Goal: Information Seeking & Learning: Check status

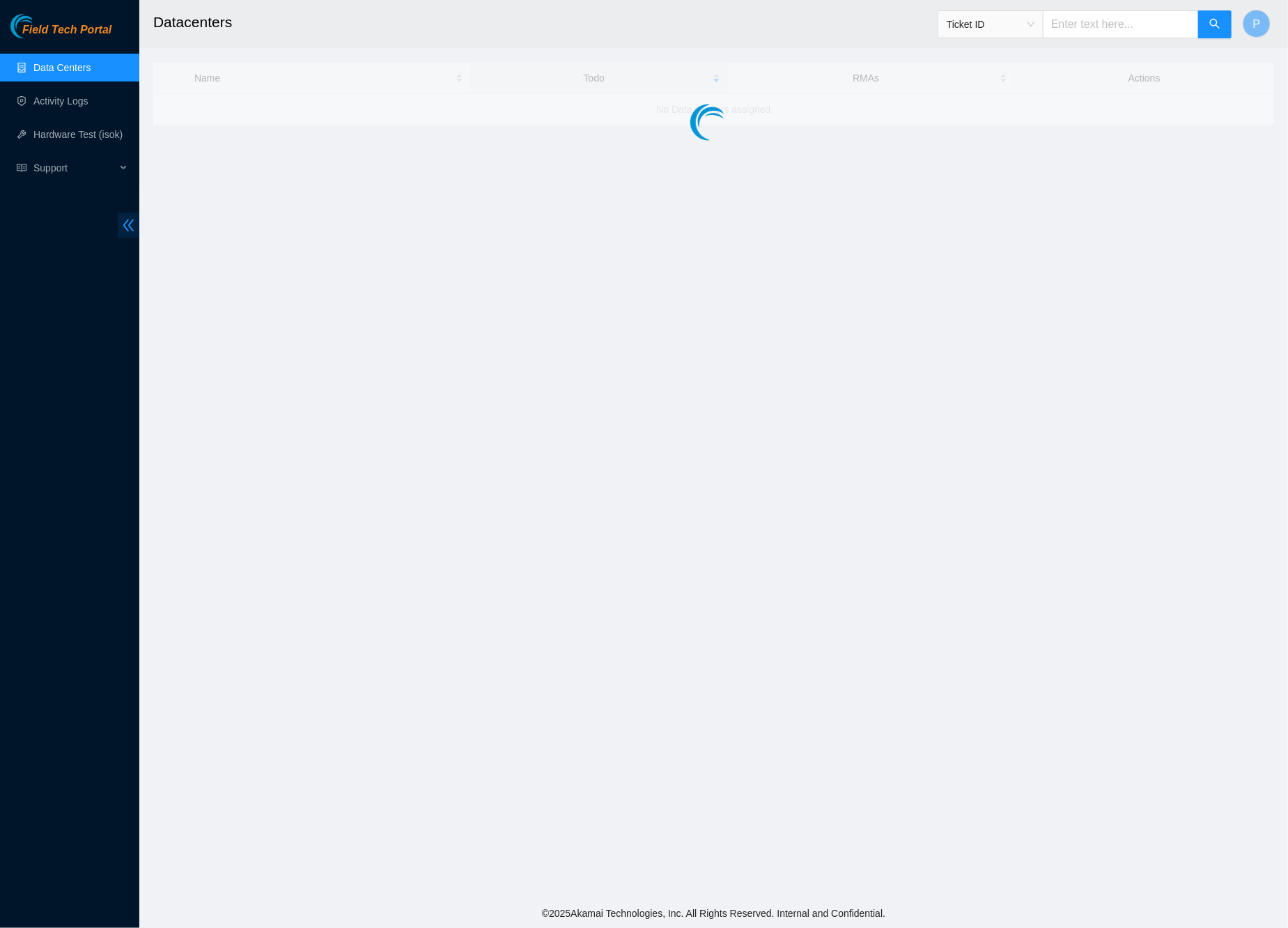
click at [122, 226] on icon "double-left" at bounding box center [128, 226] width 14 height 14
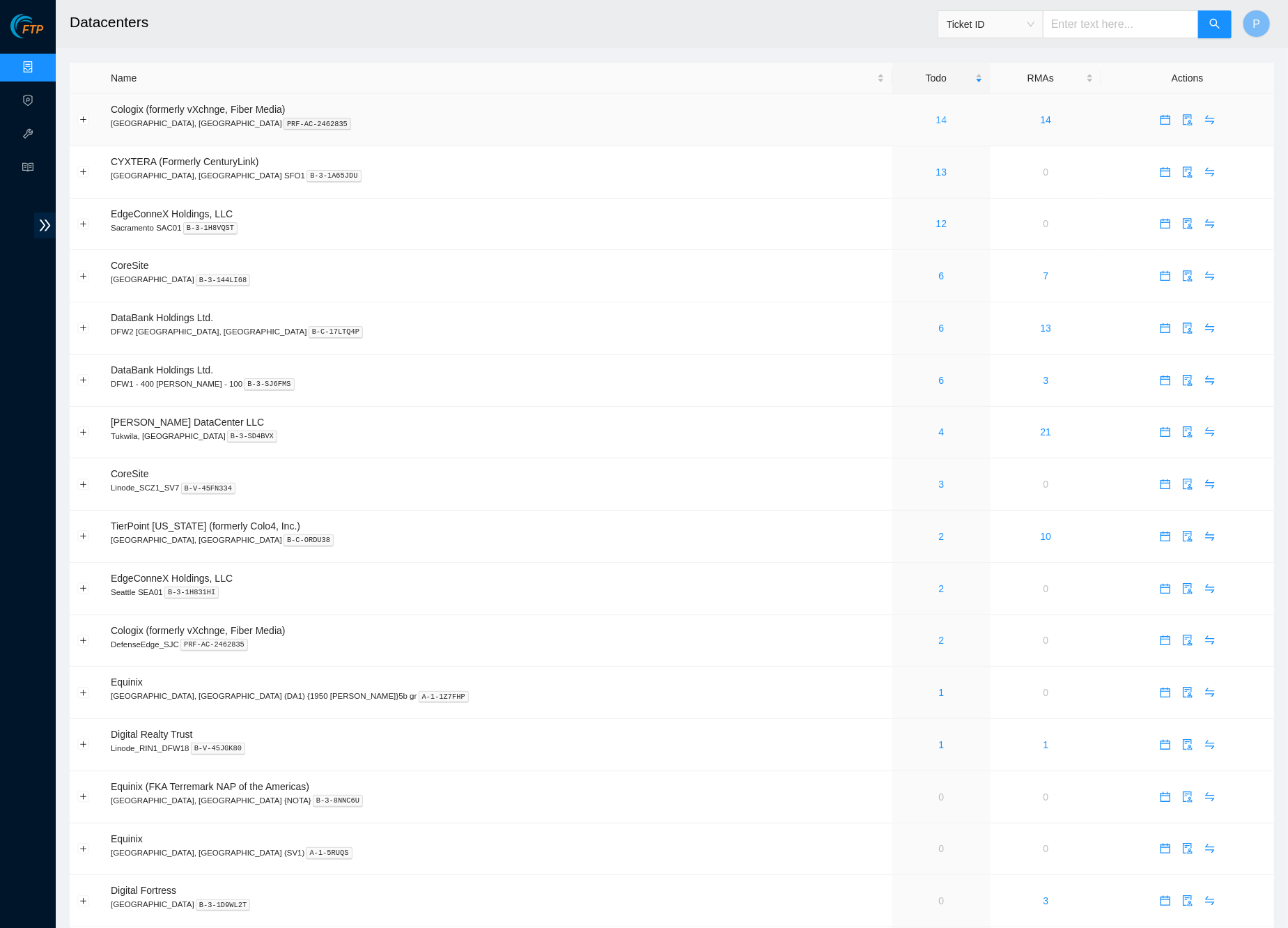
click at [936, 120] on link "14" at bounding box center [942, 120] width 11 height 11
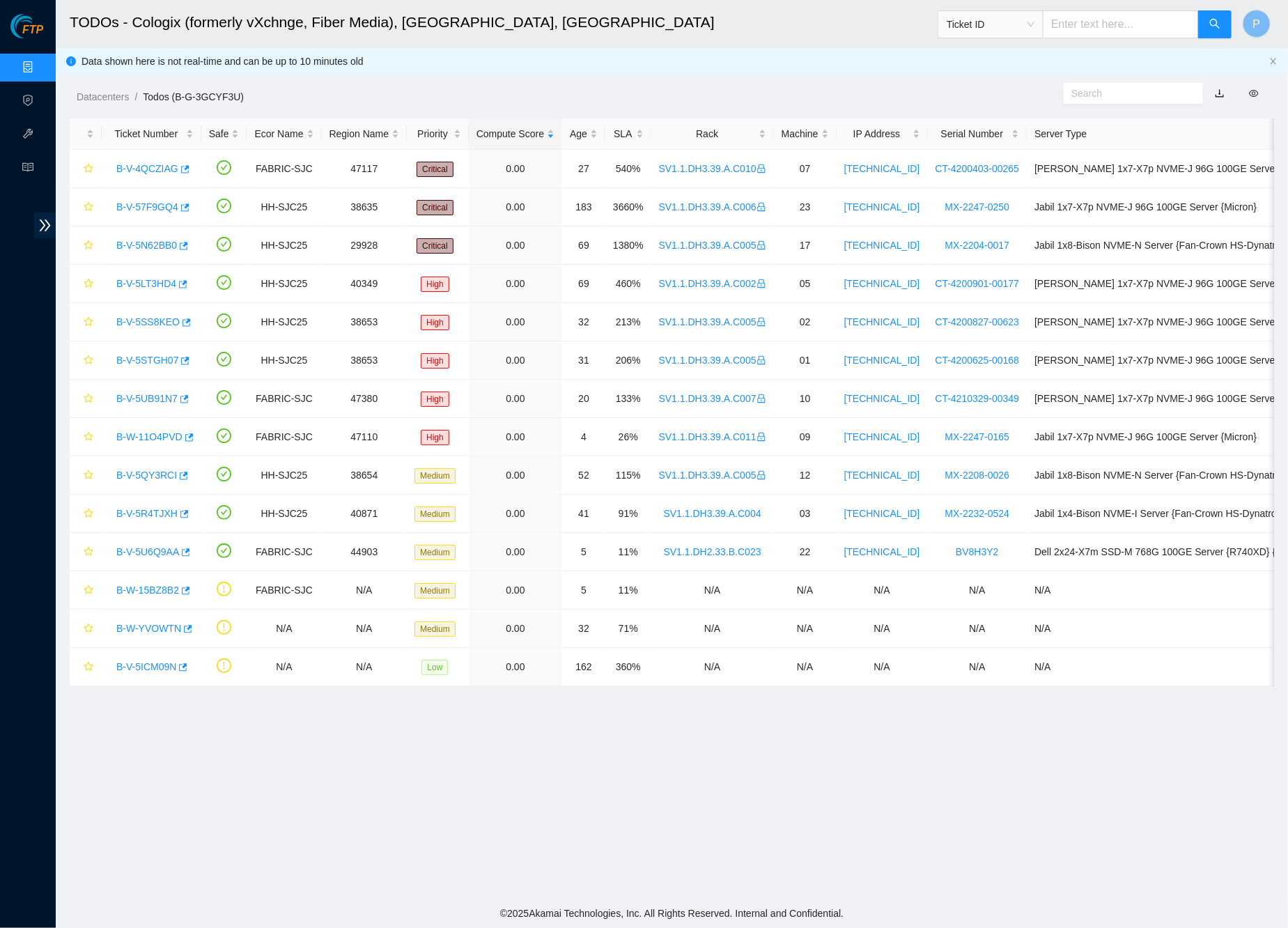
click at [1224, 90] on link "button" at bounding box center [1220, 93] width 10 height 11
click at [40, 69] on link "Data Centers" at bounding box center [68, 68] width 57 height 11
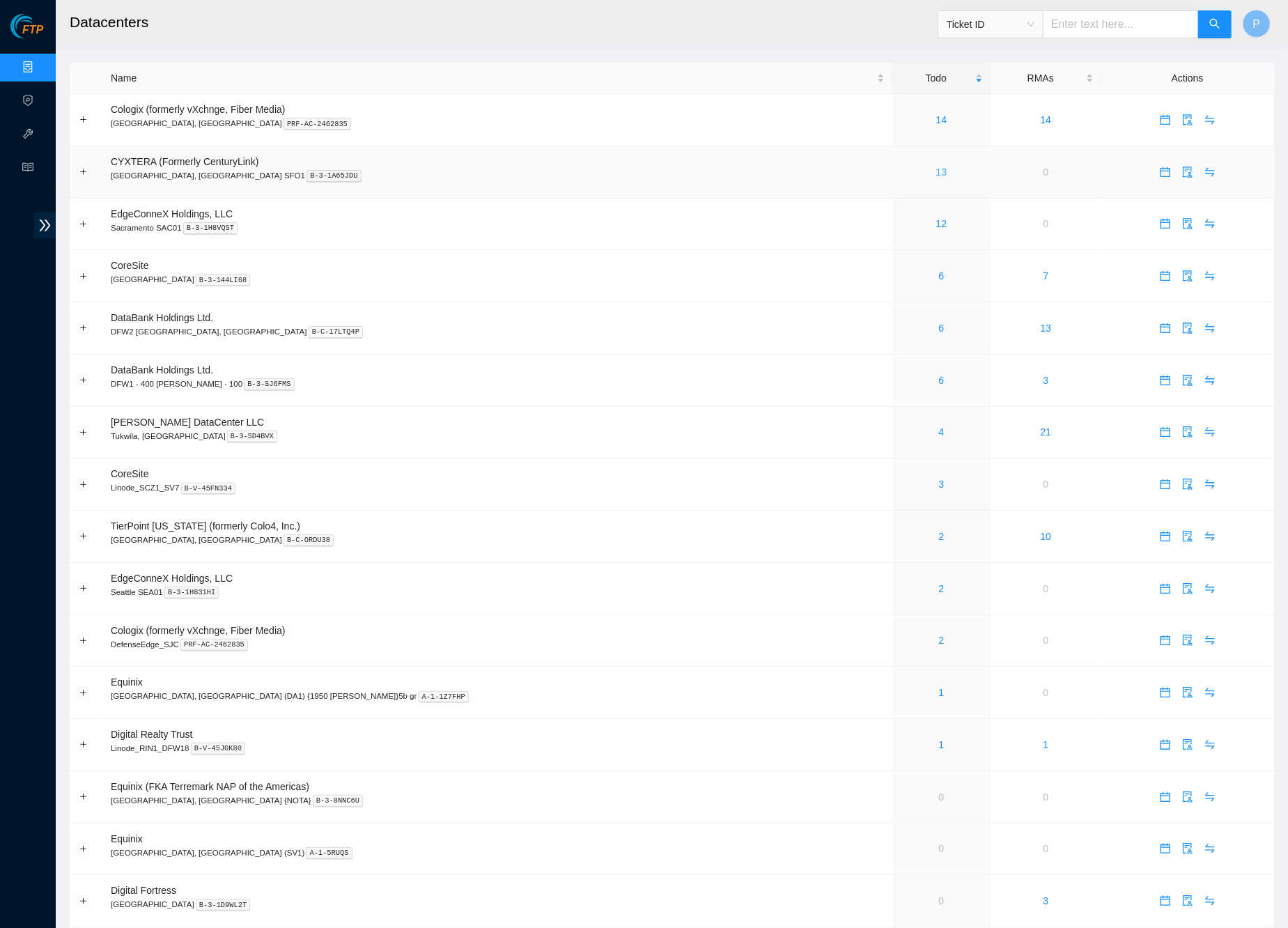
click at [936, 167] on link "13" at bounding box center [942, 172] width 11 height 11
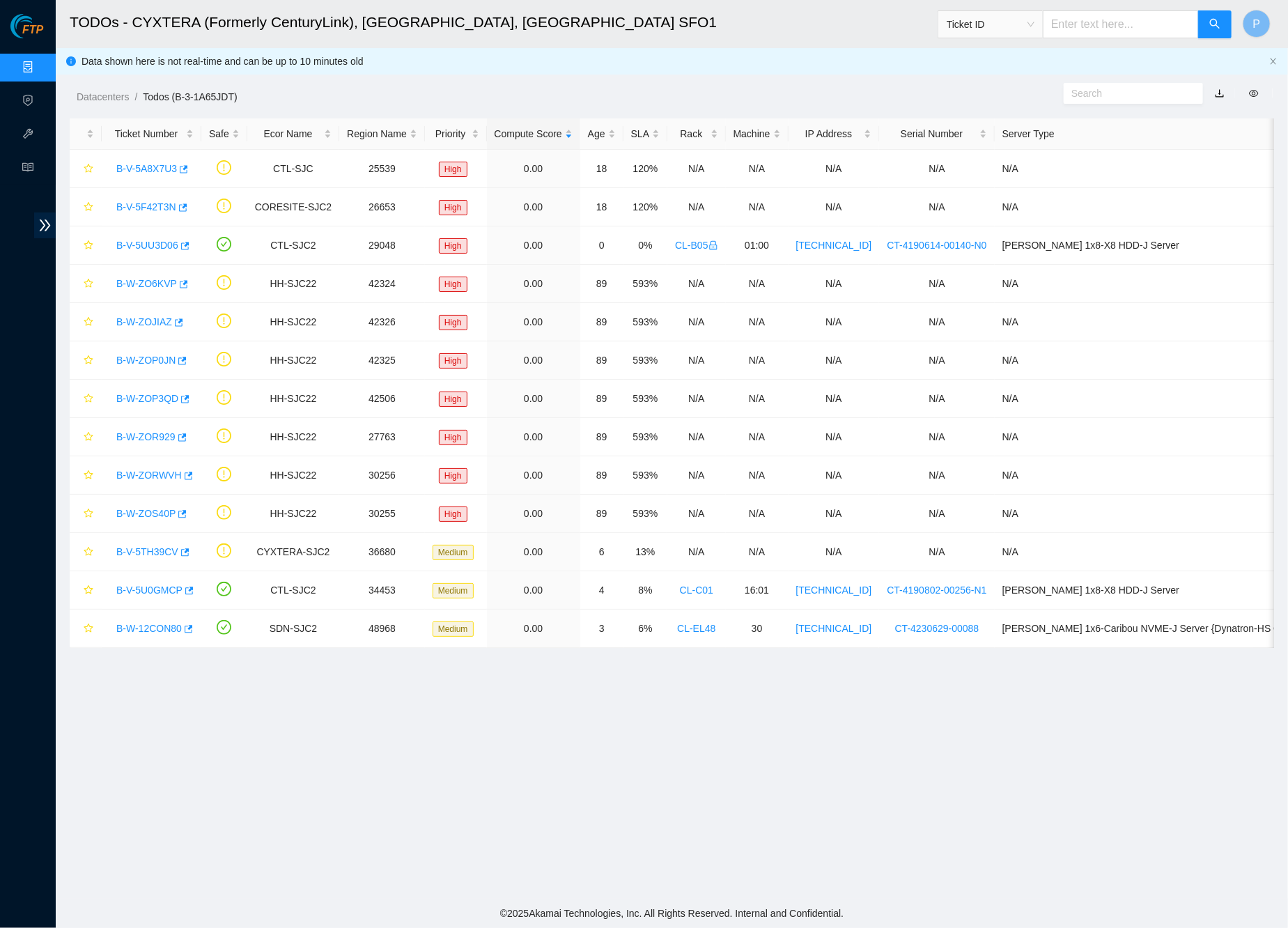
click at [1218, 88] on link "button" at bounding box center [1220, 93] width 10 height 11
click at [40, 62] on link "Data Centers" at bounding box center [68, 68] width 57 height 11
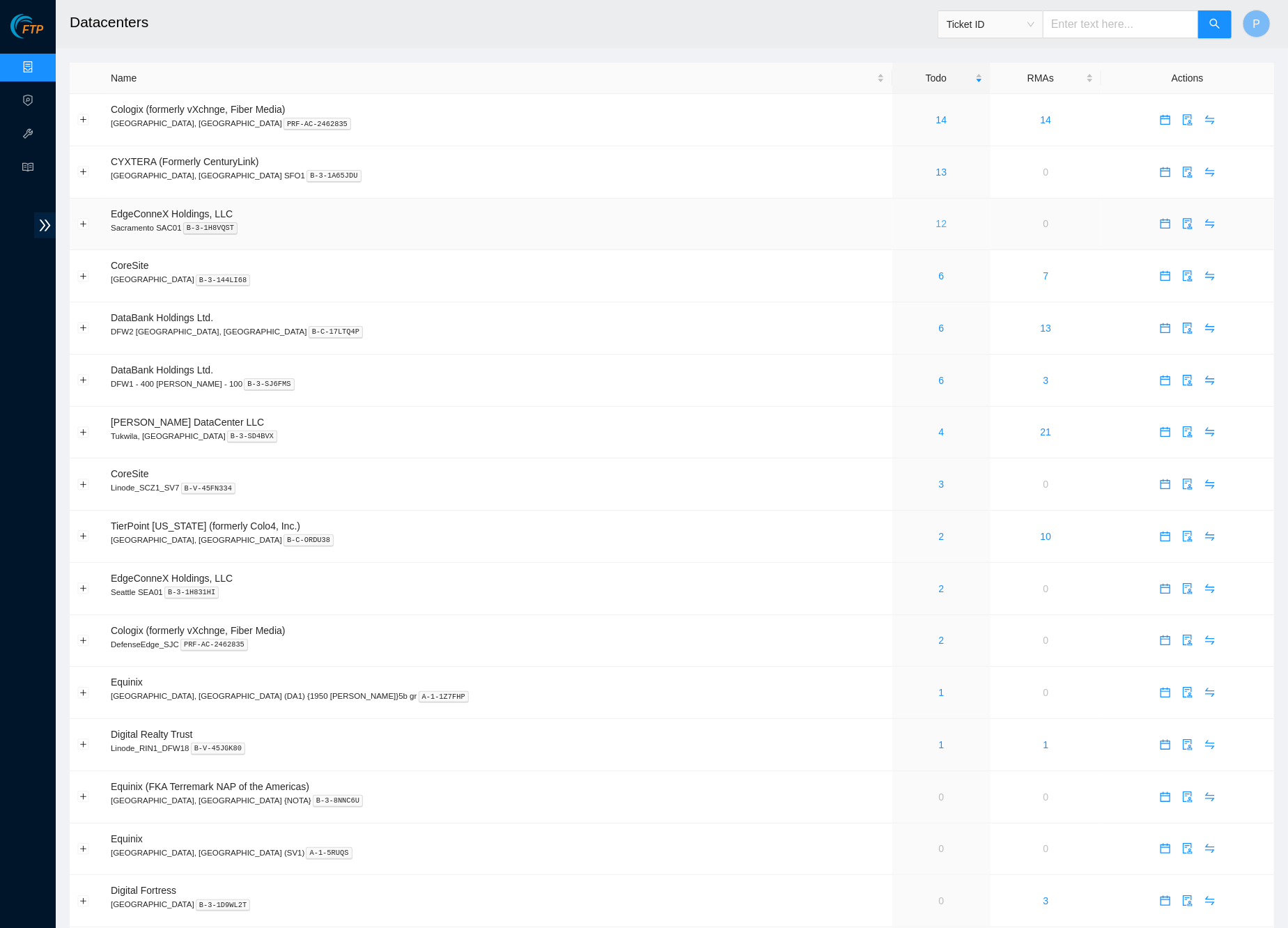
click at [936, 218] on link "12" at bounding box center [942, 224] width 11 height 11
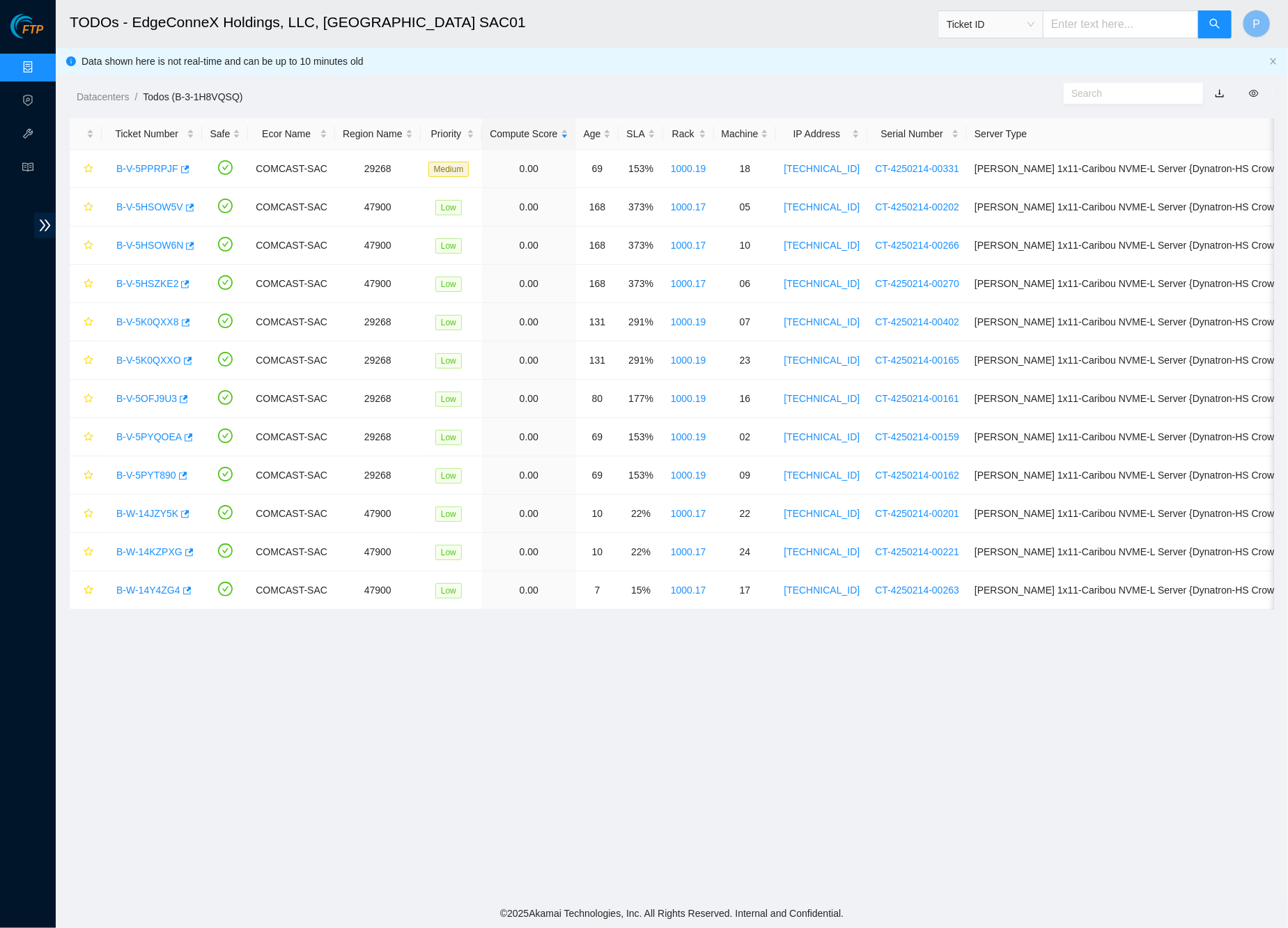
click at [1219, 64] on div "Data shown here is not real-time and can be up to 10 minutes old" at bounding box center [672, 61] width 1182 height 15
click at [1220, 94] on link "button" at bounding box center [1220, 93] width 10 height 11
click at [40, 65] on link "Data Centers" at bounding box center [68, 68] width 57 height 11
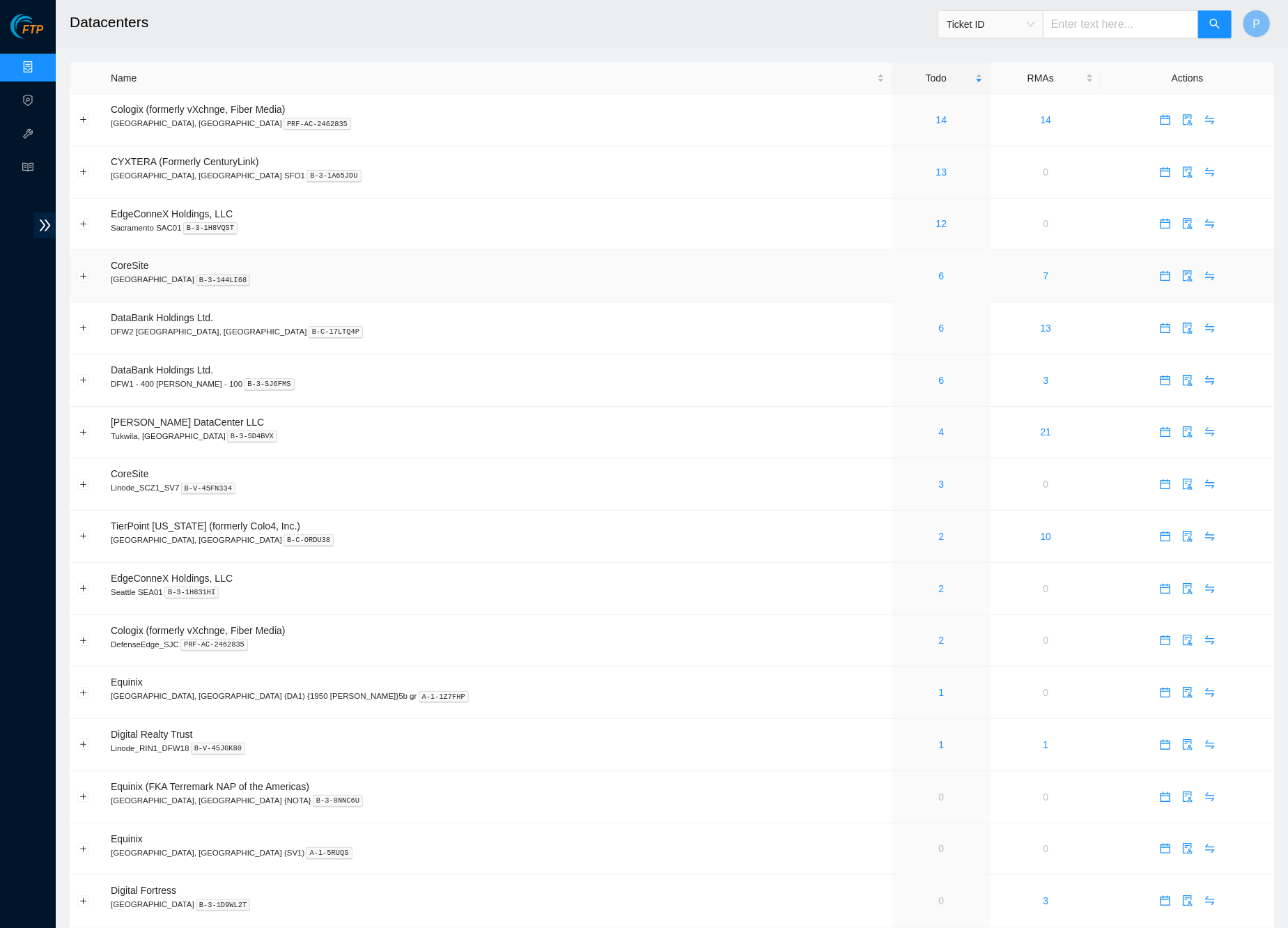
click at [900, 270] on div "6" at bounding box center [942, 276] width 84 height 15
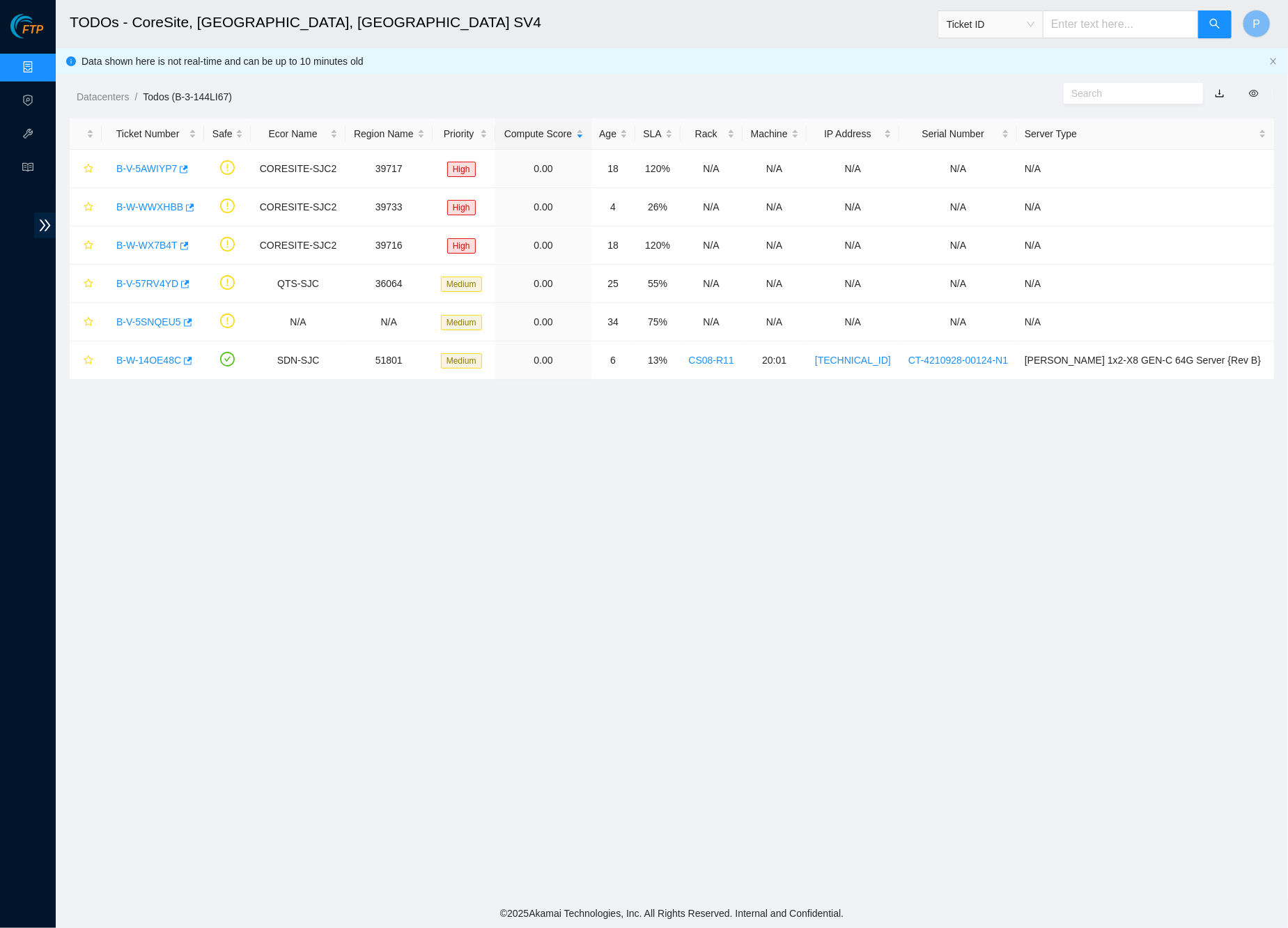
click at [1217, 90] on link "button" at bounding box center [1220, 93] width 10 height 11
click at [40, 62] on link "Data Centers" at bounding box center [68, 68] width 57 height 11
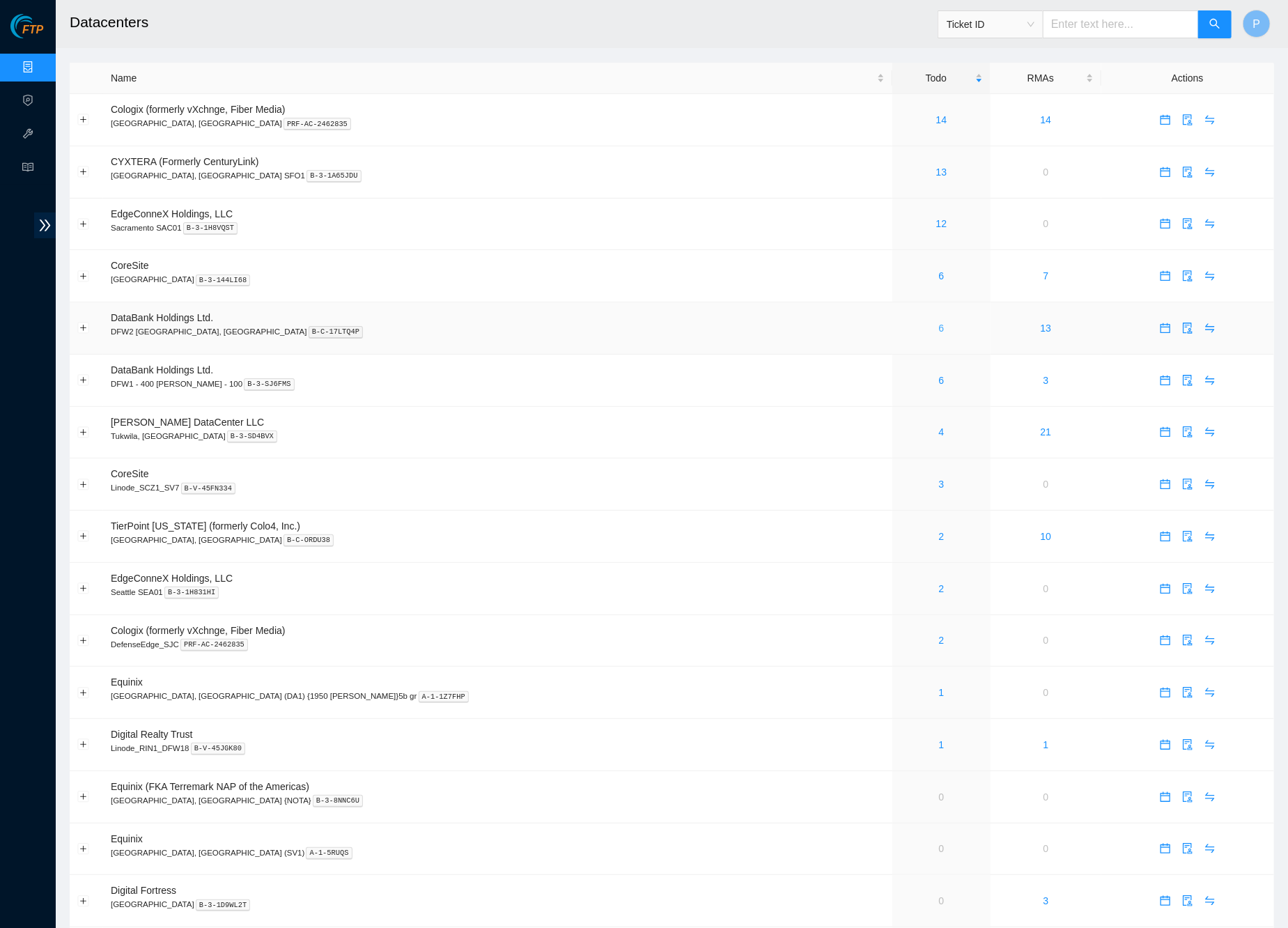
click at [939, 324] on link "6" at bounding box center [942, 328] width 6 height 11
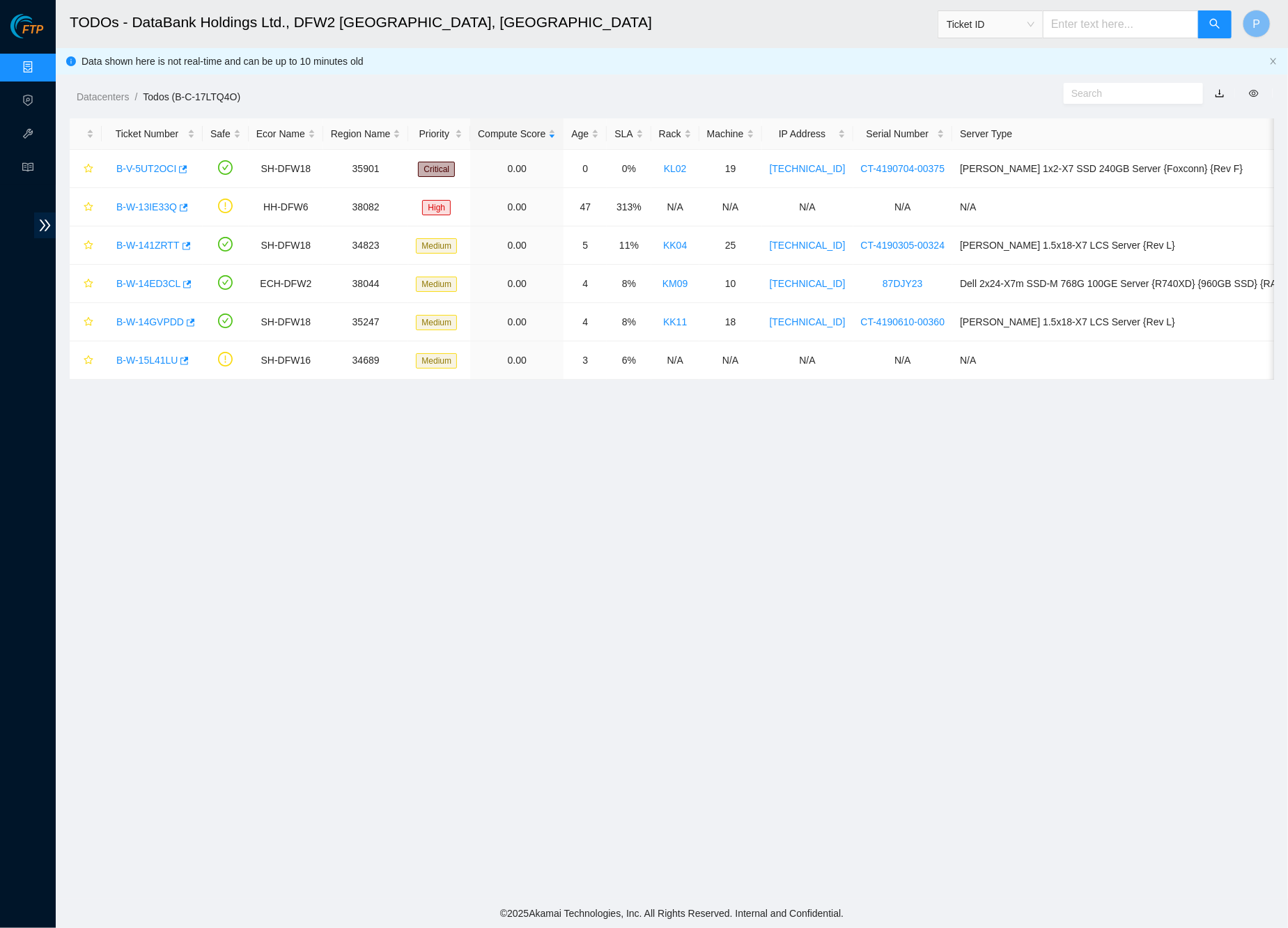
click at [1222, 90] on link "button" at bounding box center [1220, 93] width 10 height 11
click at [40, 62] on link "Data Centers" at bounding box center [68, 68] width 57 height 11
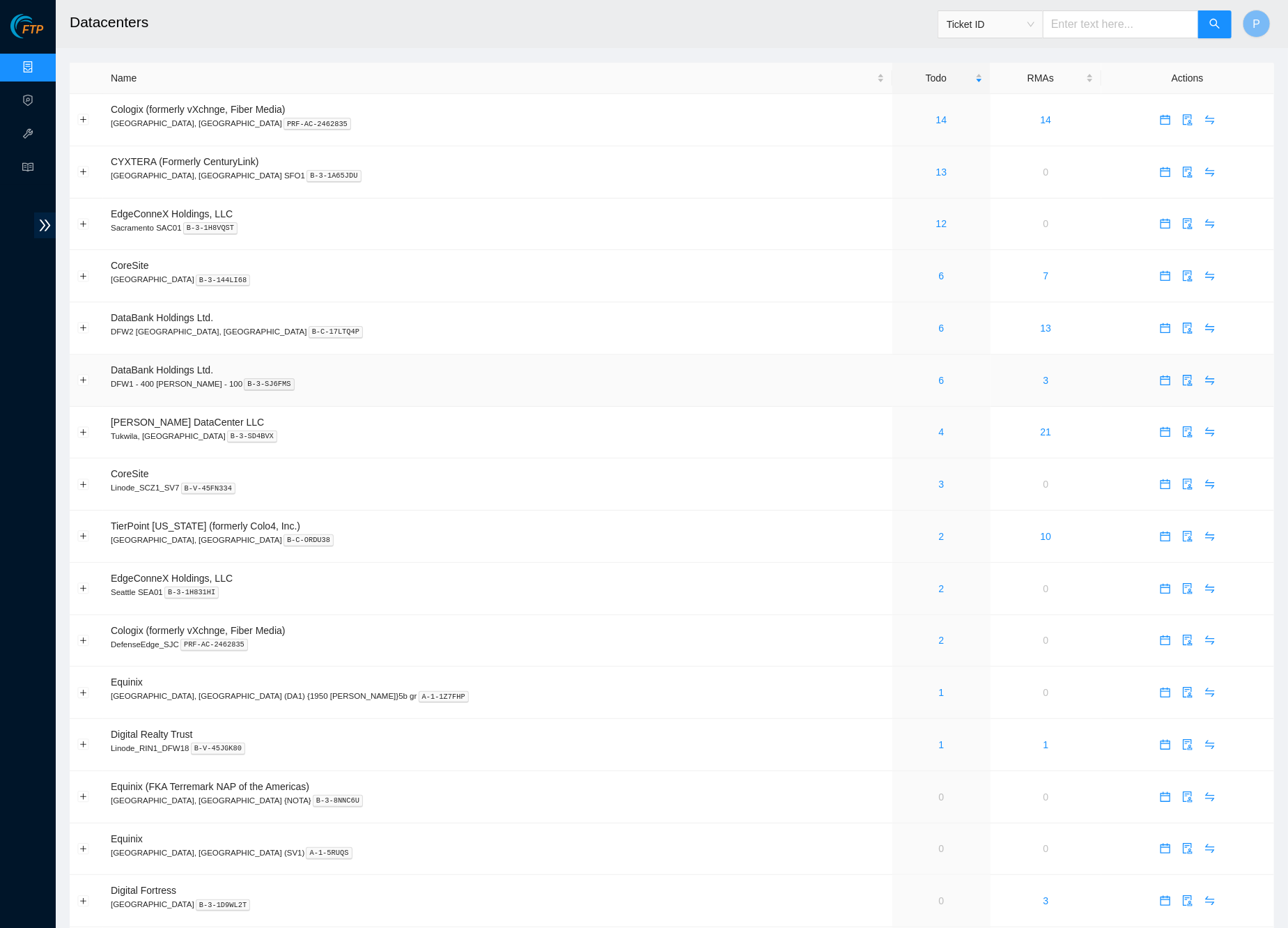
click at [900, 373] on div "6" at bounding box center [942, 380] width 84 height 15
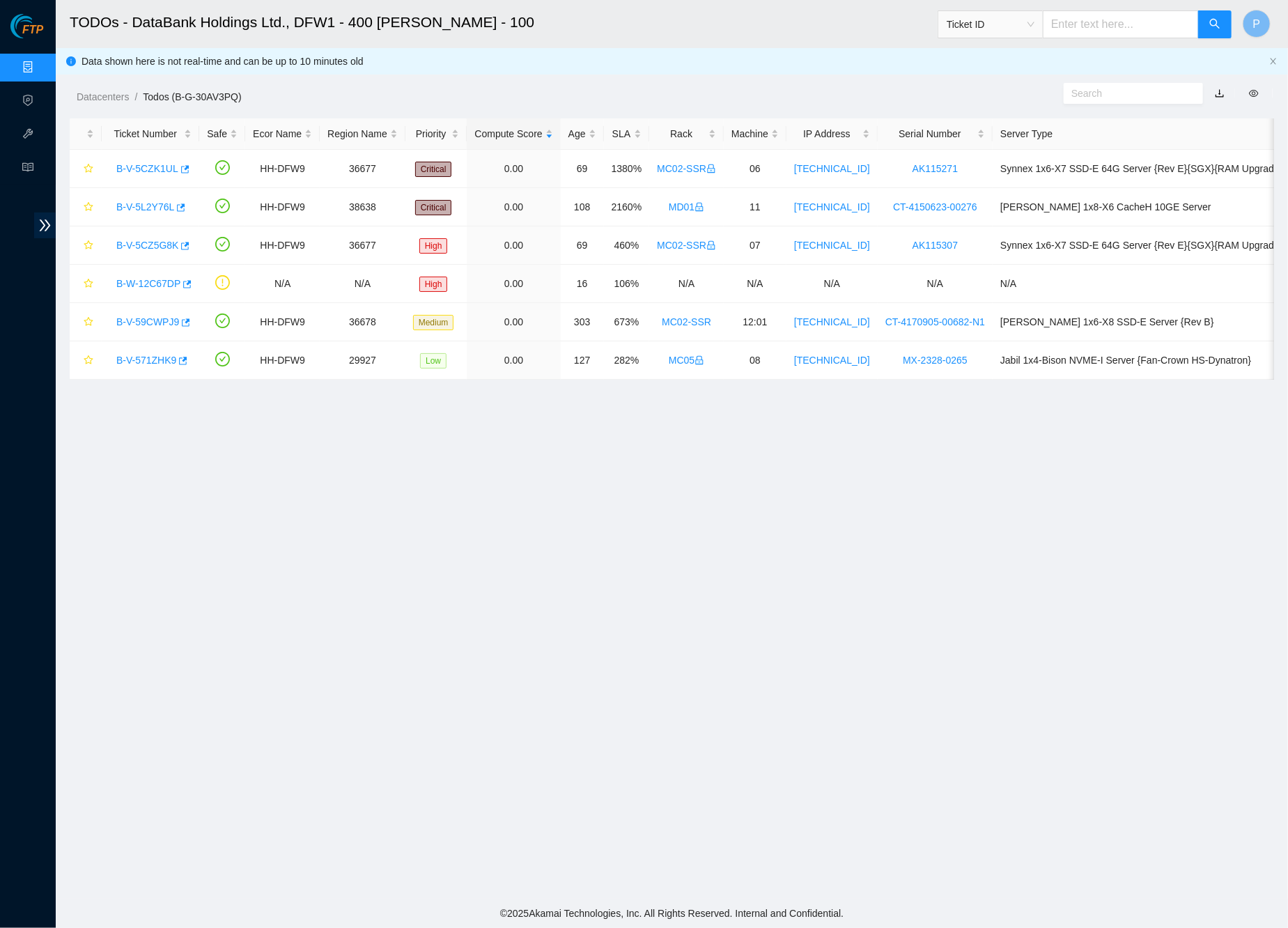
click at [1218, 90] on link "button" at bounding box center [1220, 93] width 10 height 11
click at [40, 73] on link "Data Centers" at bounding box center [68, 68] width 57 height 11
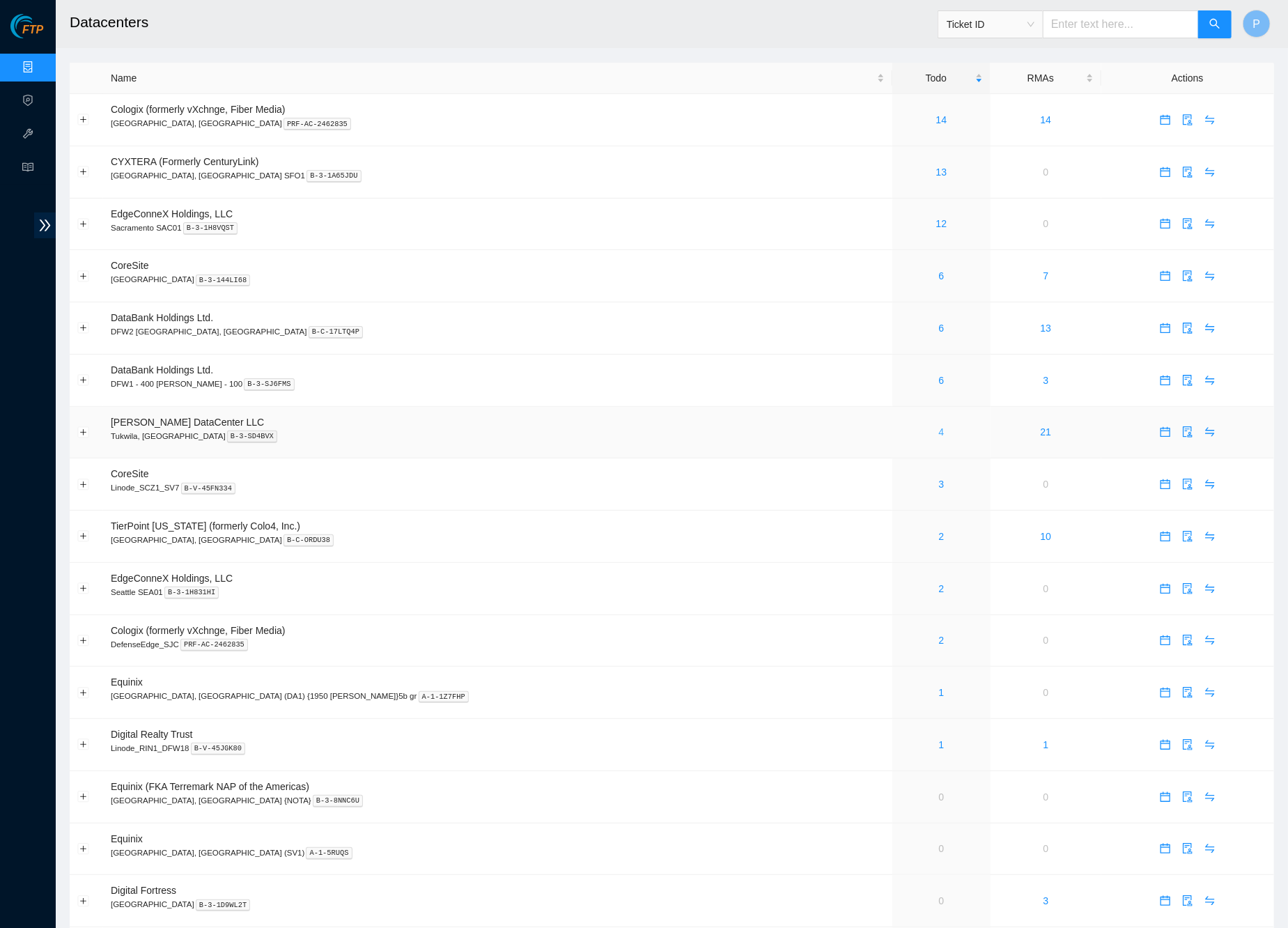
click at [939, 426] on link "4" at bounding box center [942, 432] width 6 height 11
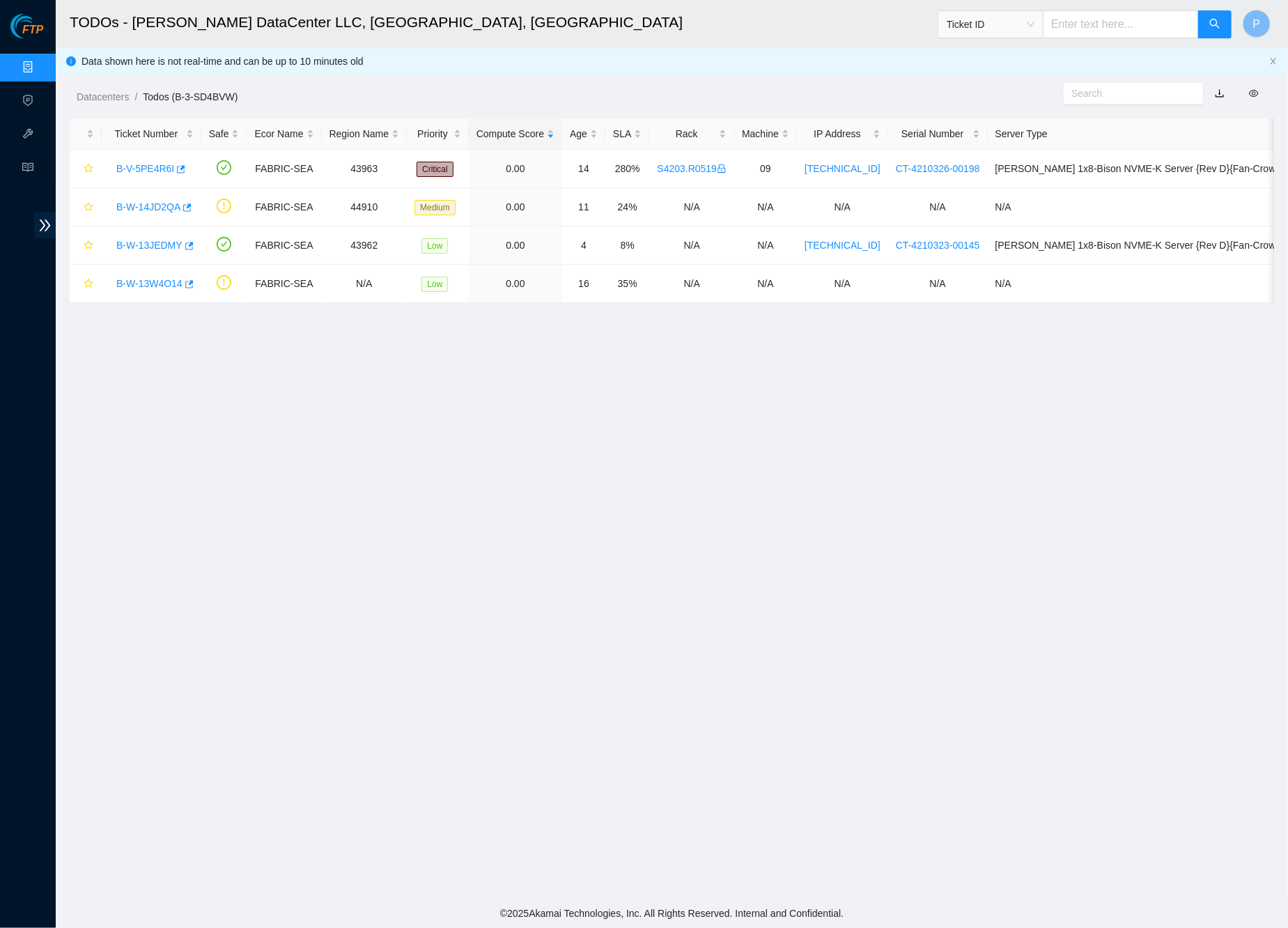
click at [1222, 97] on link "button" at bounding box center [1220, 93] width 10 height 11
click at [44, 63] on link "Data Centers" at bounding box center [68, 68] width 57 height 11
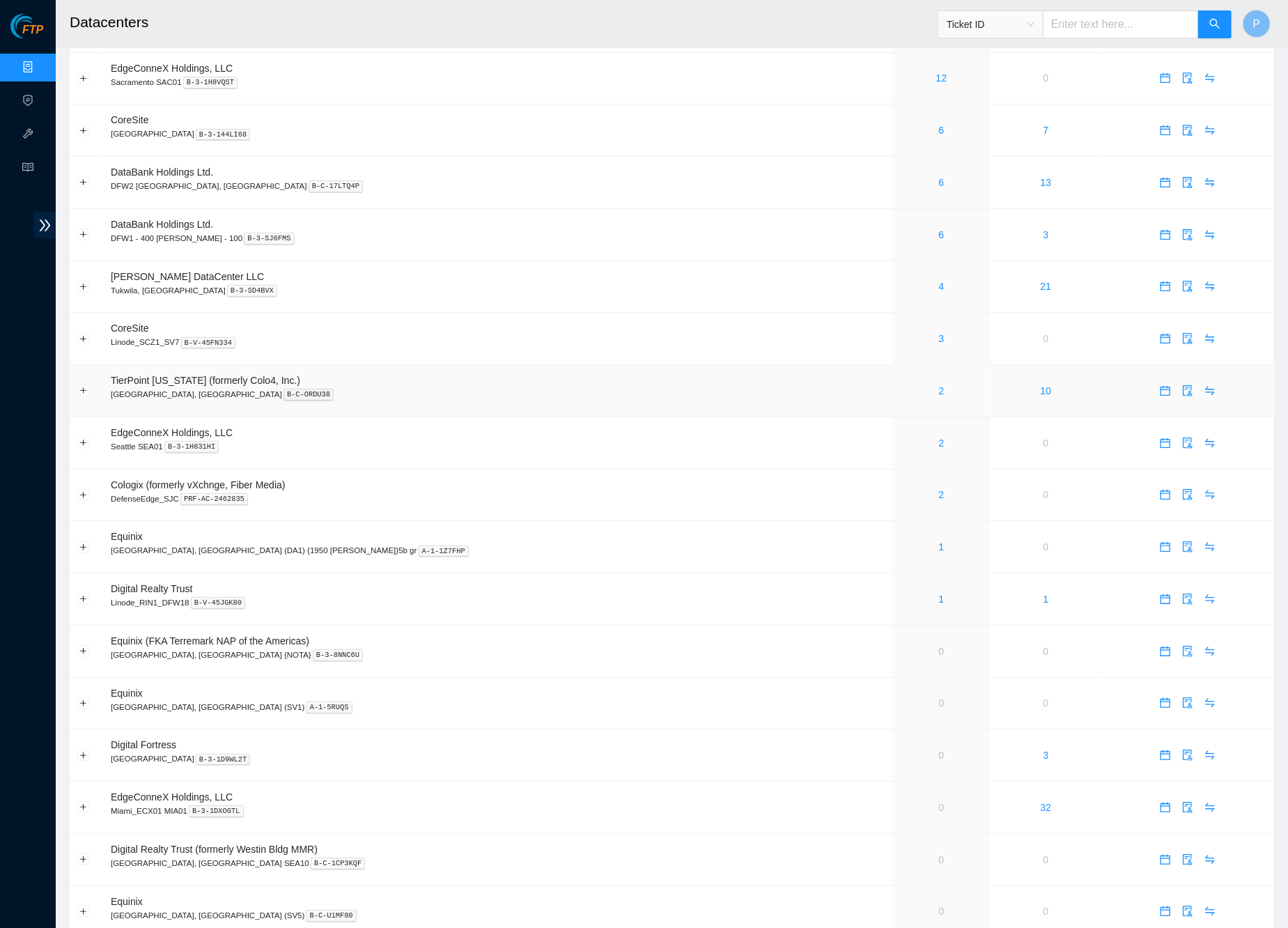
scroll to position [147, 0]
click at [939, 331] on link "3" at bounding box center [942, 337] width 6 height 11
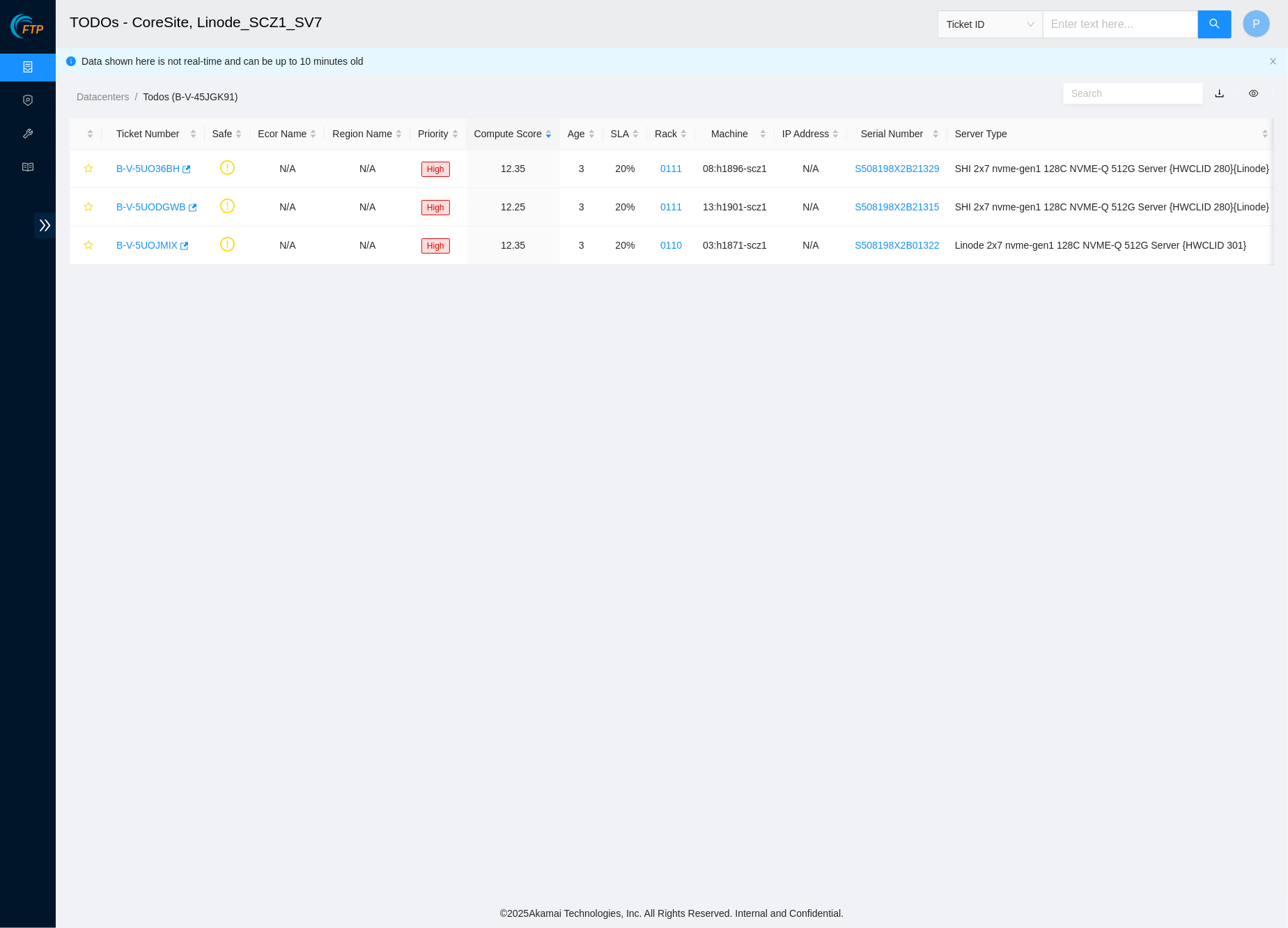
click at [1218, 92] on link "button" at bounding box center [1220, 93] width 10 height 11
click at [40, 68] on link "Data Centers" at bounding box center [68, 68] width 57 height 11
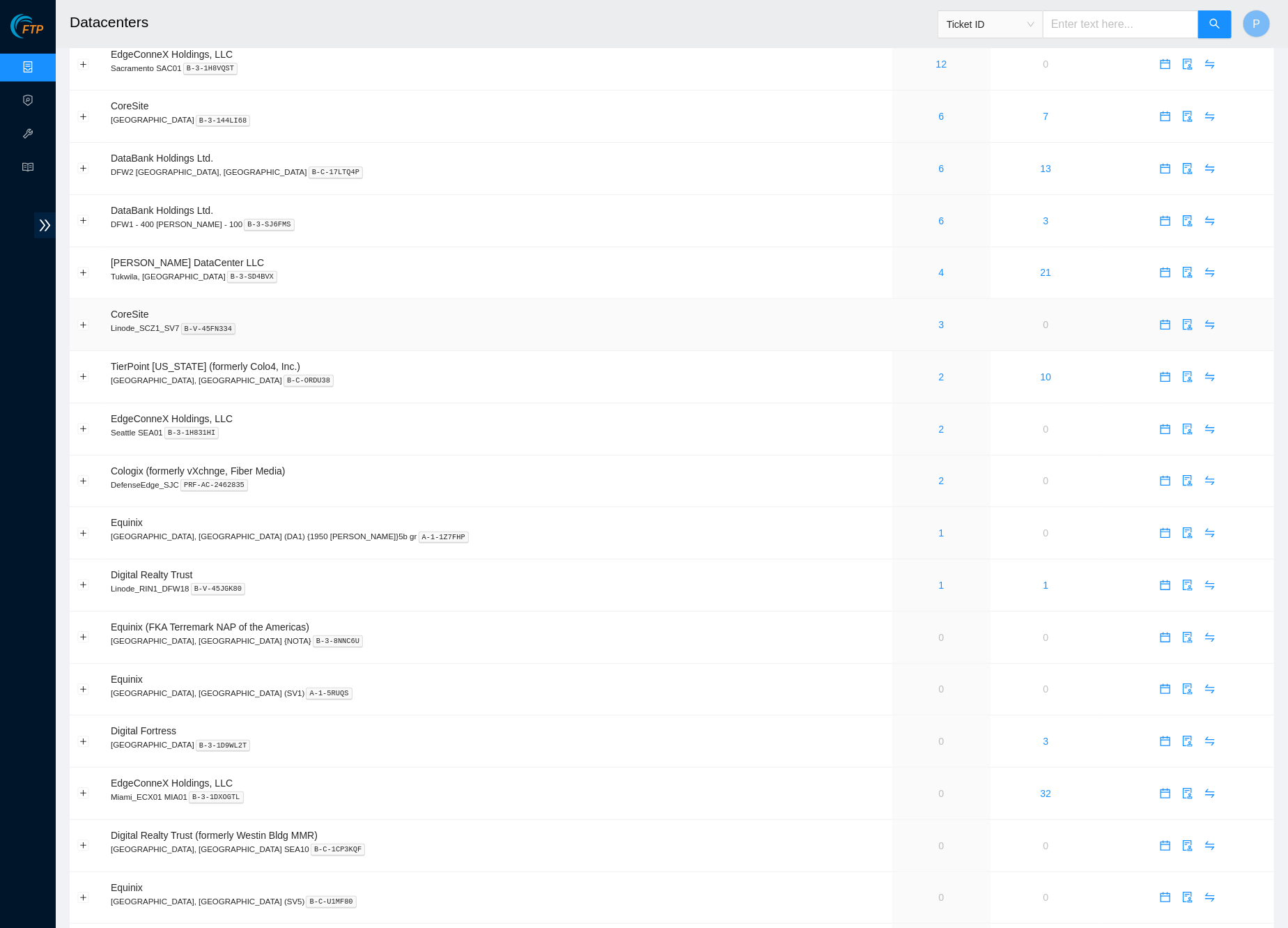
scroll to position [183, 0]
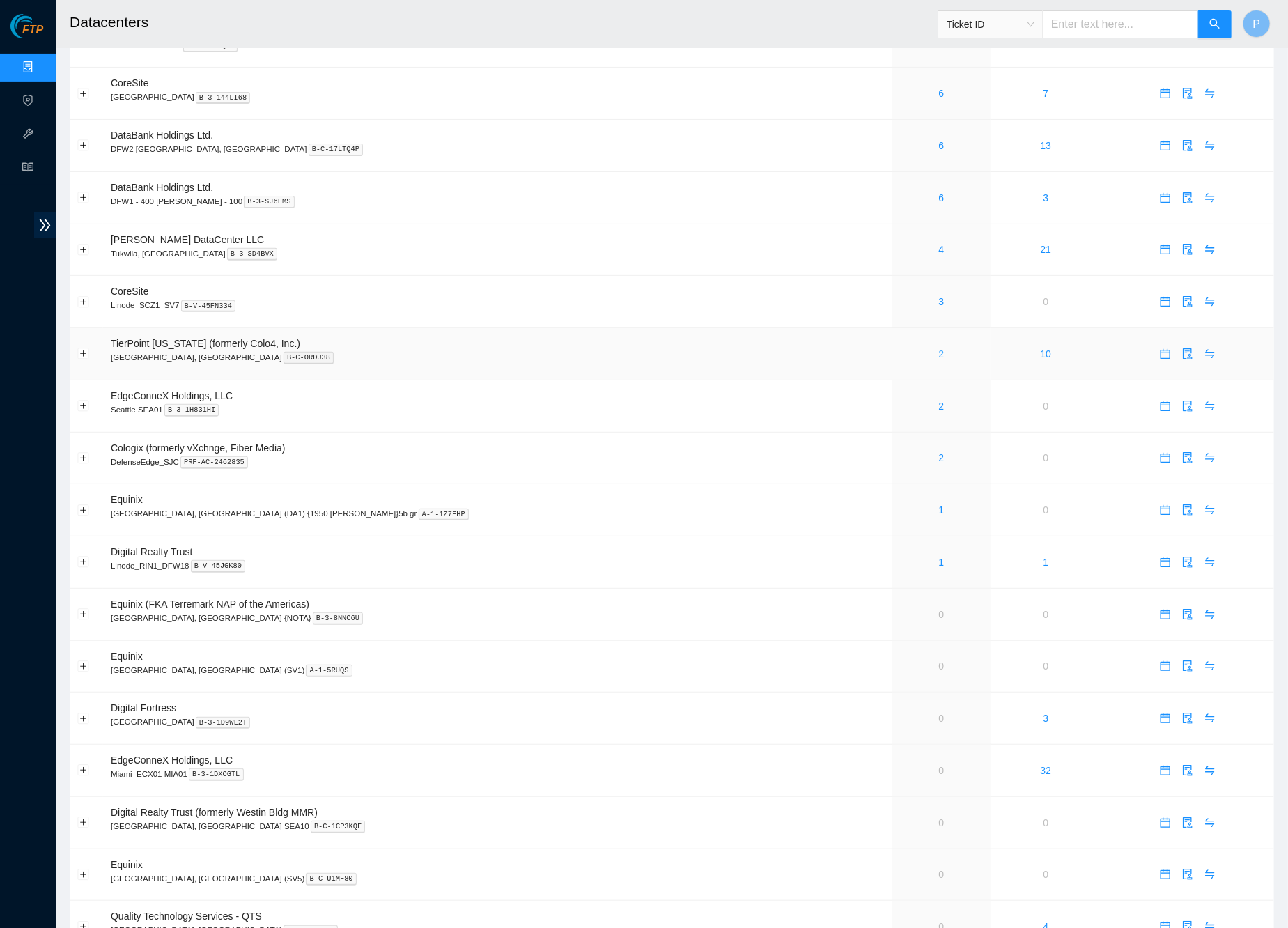
click at [939, 348] on link "2" at bounding box center [942, 354] width 6 height 11
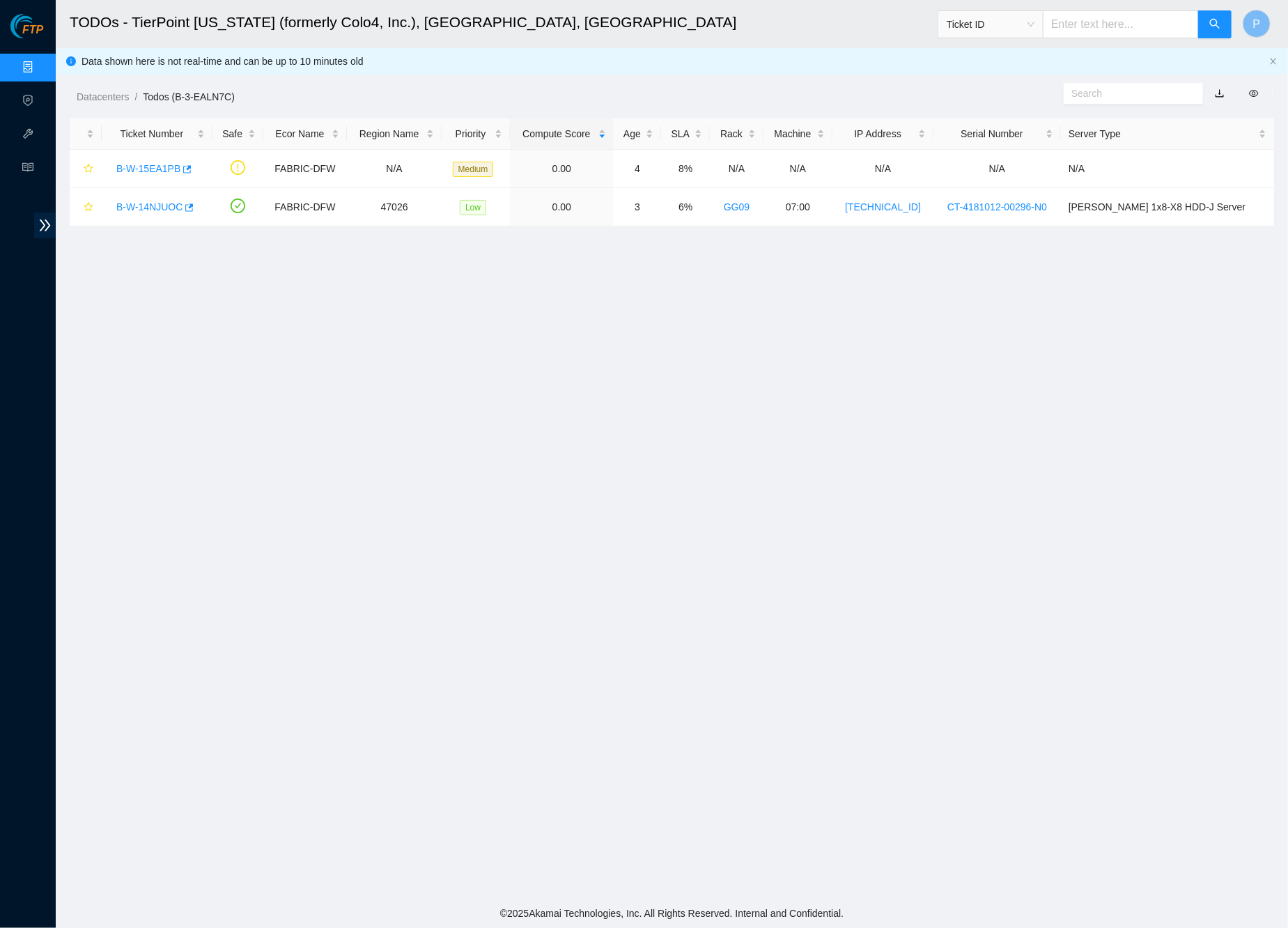
click at [1218, 95] on link "button" at bounding box center [1220, 93] width 10 height 11
click at [1275, 58] on icon "close" at bounding box center [1273, 61] width 6 height 6
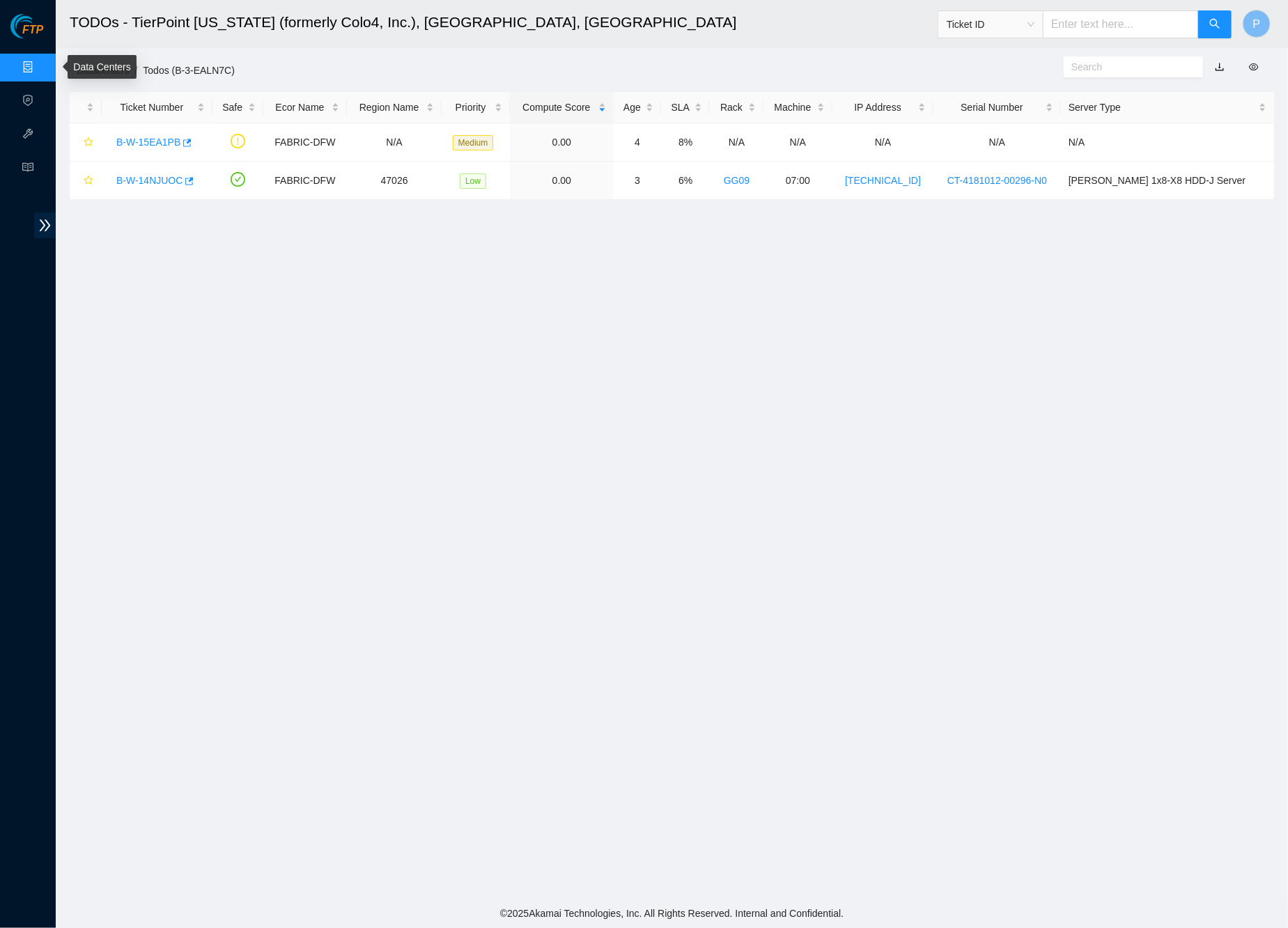
click at [40, 71] on link "Data Centers" at bounding box center [68, 68] width 57 height 11
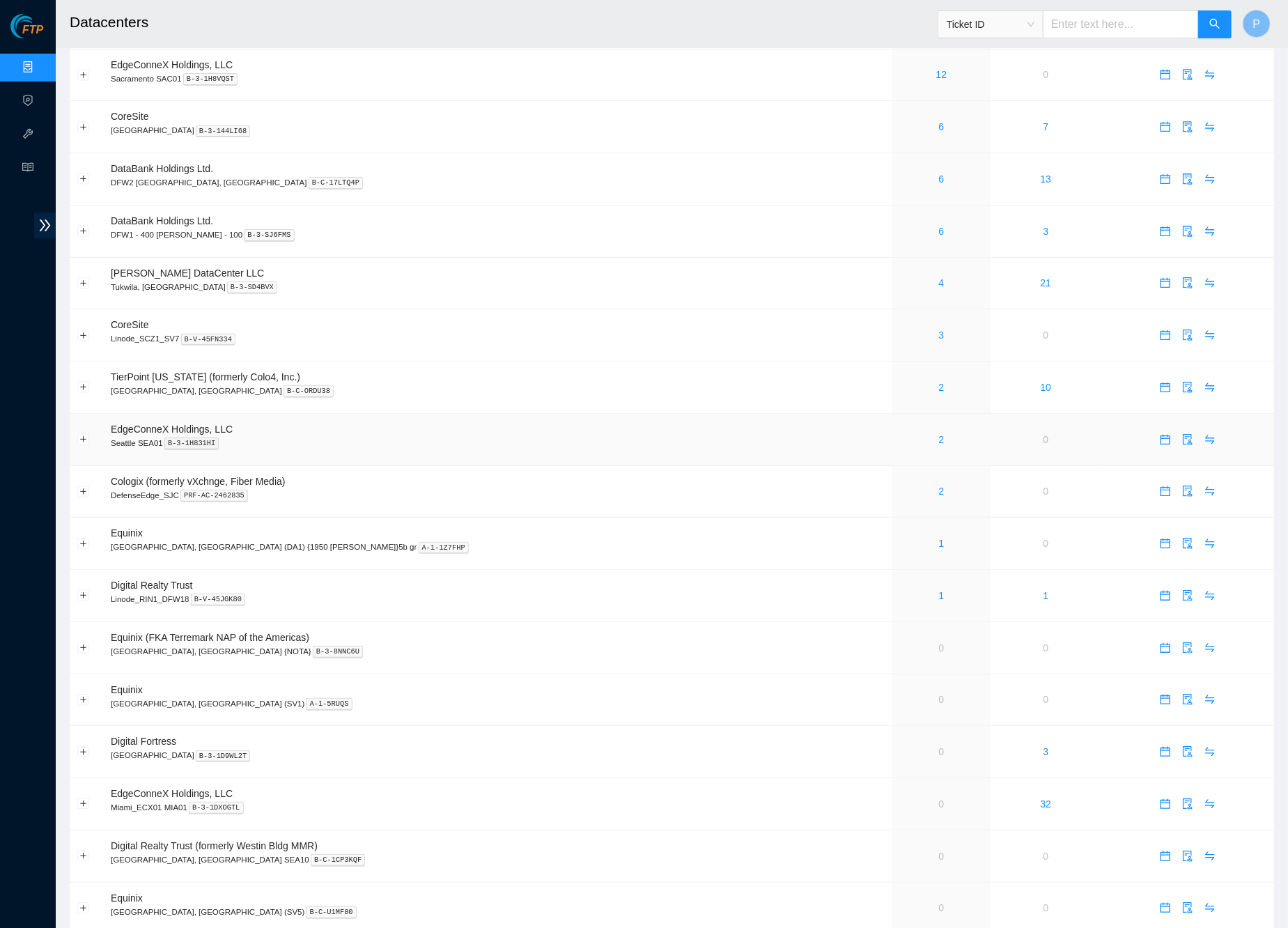
scroll to position [158, 0]
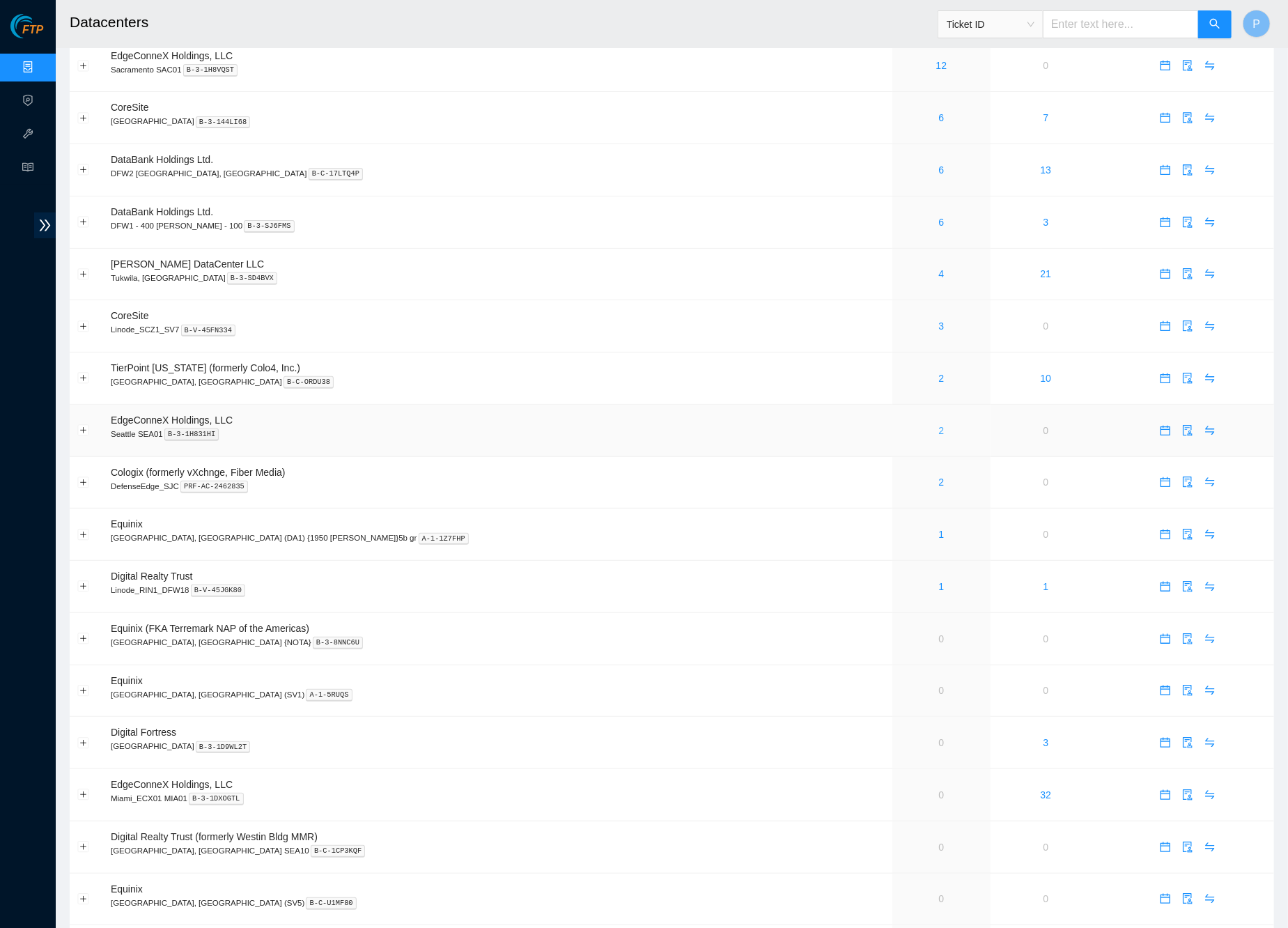
click at [939, 425] on link "2" at bounding box center [942, 430] width 6 height 11
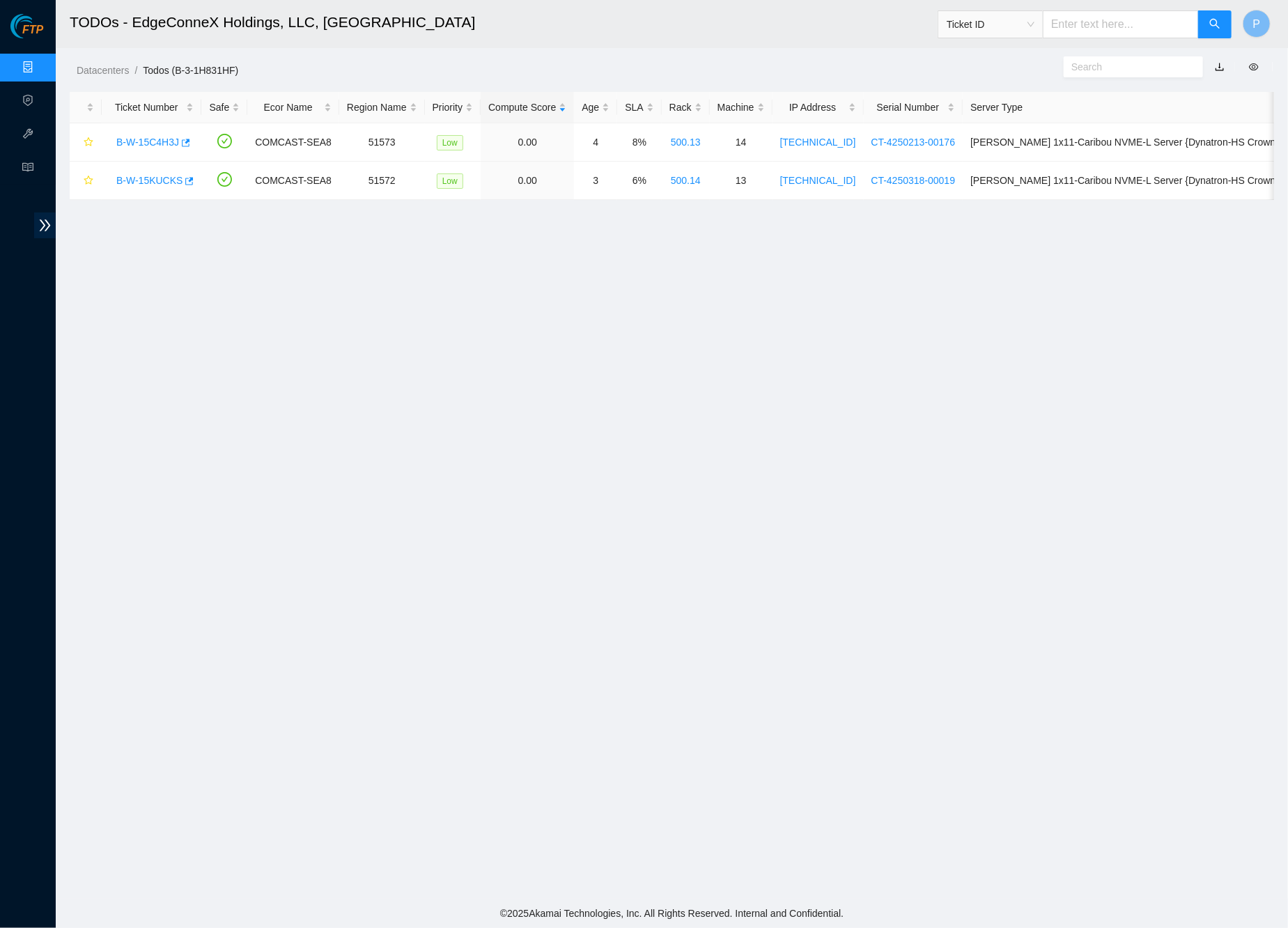
click at [1217, 64] on link "button" at bounding box center [1220, 67] width 10 height 11
click at [40, 62] on link "Data Centers" at bounding box center [68, 68] width 57 height 11
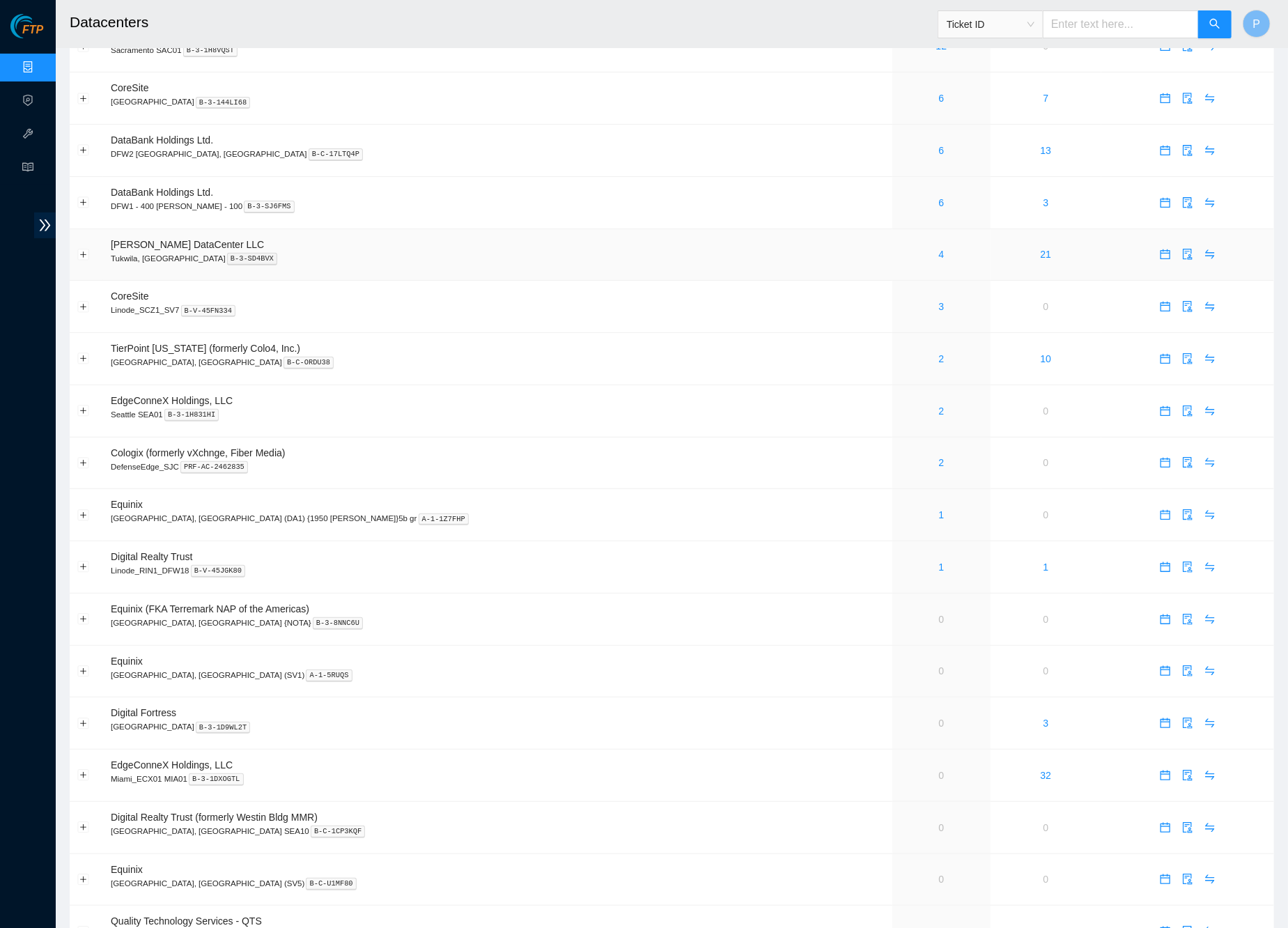
scroll to position [188, 0]
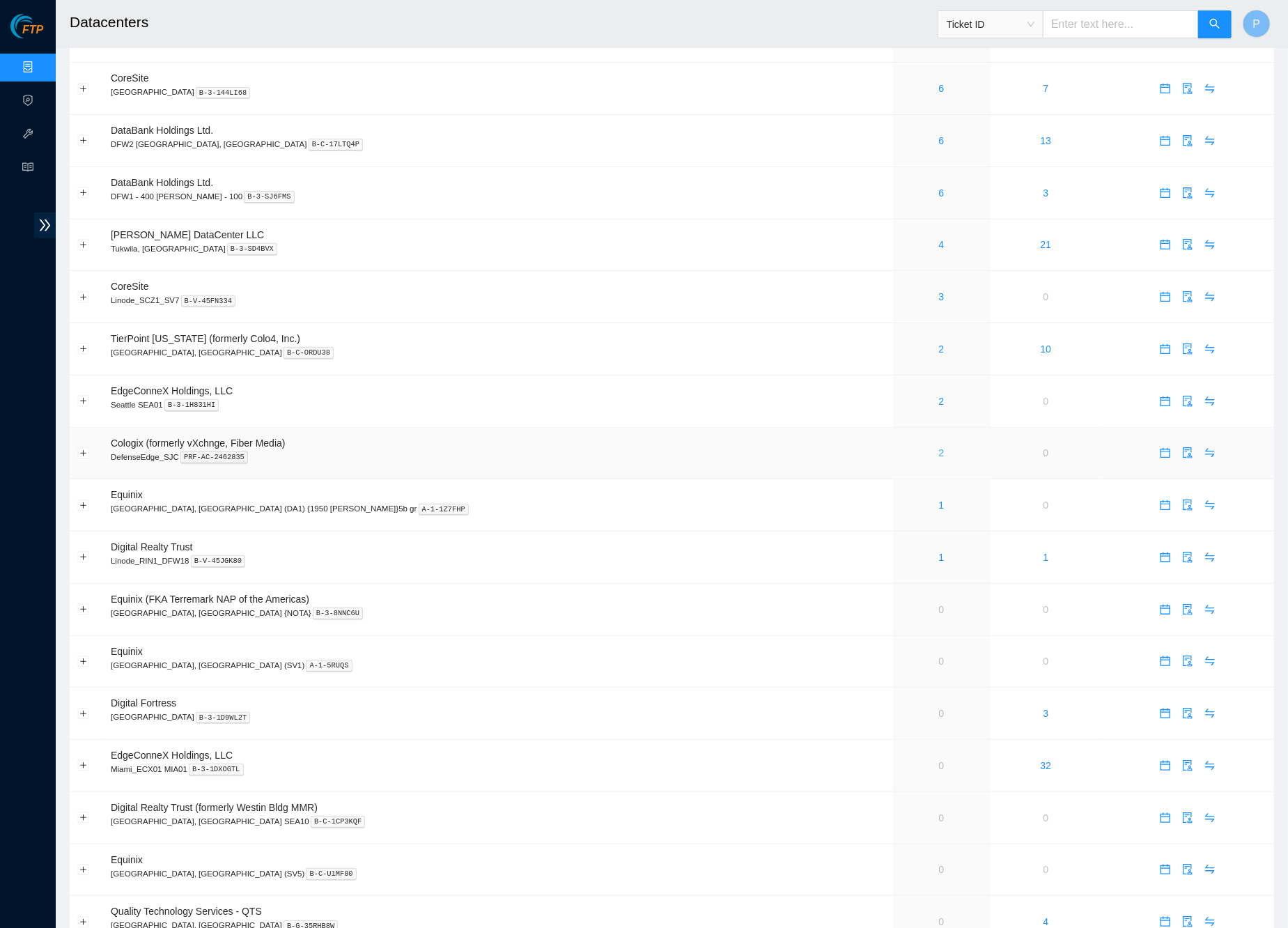
click at [939, 447] on link "2" at bounding box center [942, 453] width 6 height 11
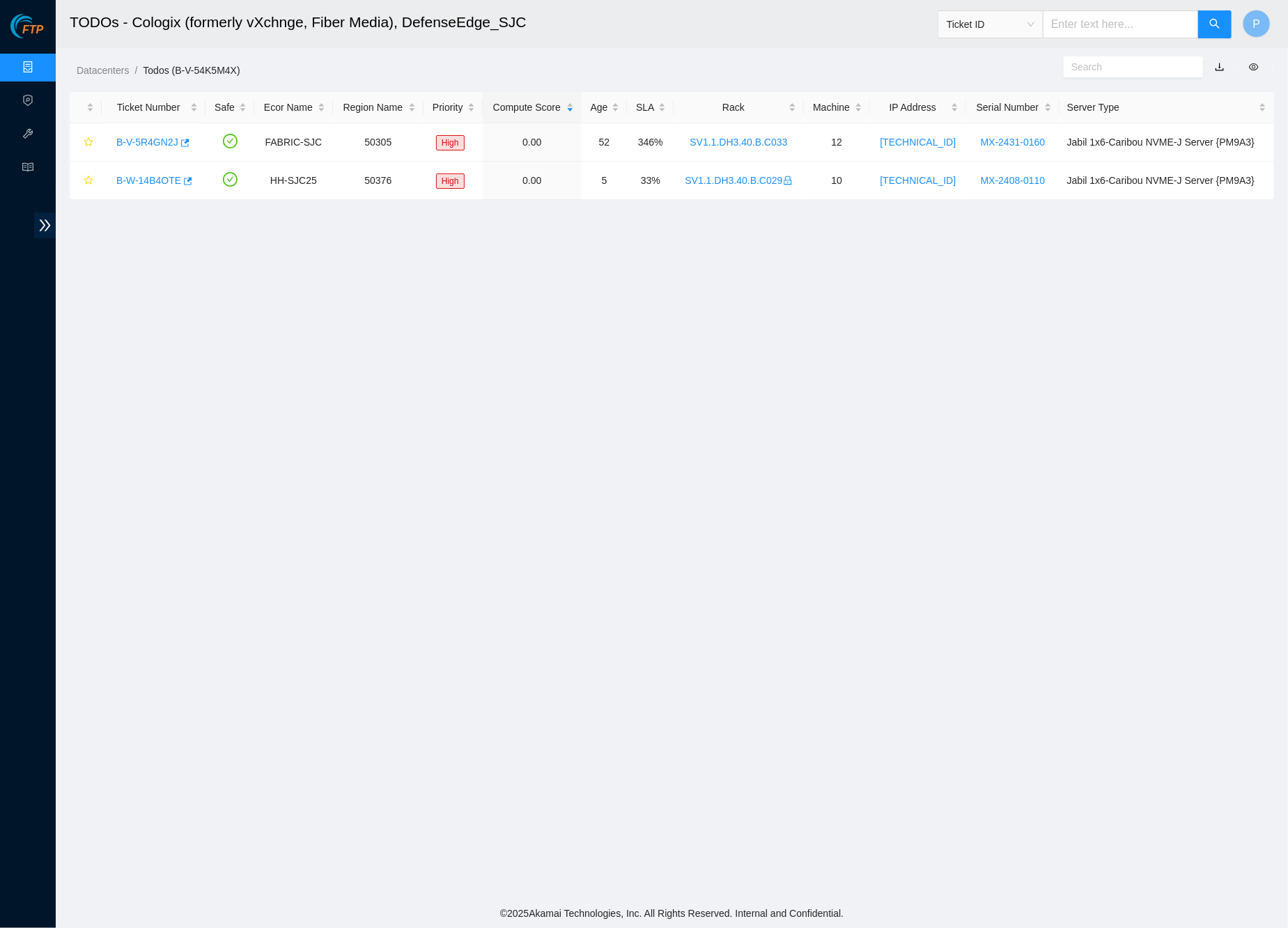
click at [1220, 64] on link "button" at bounding box center [1220, 67] width 10 height 11
click at [40, 64] on link "Data Centers" at bounding box center [68, 68] width 57 height 11
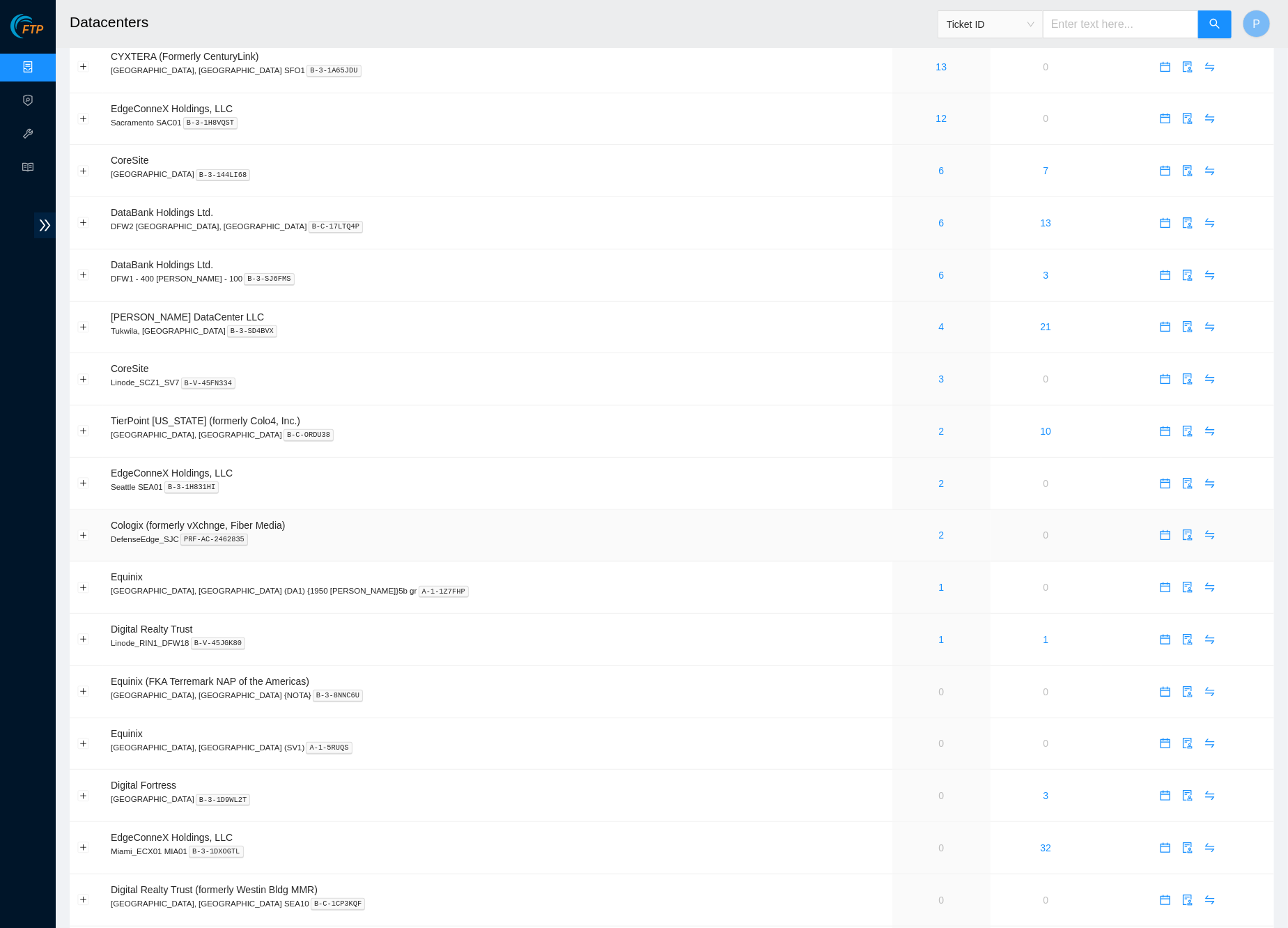
scroll to position [126, 0]
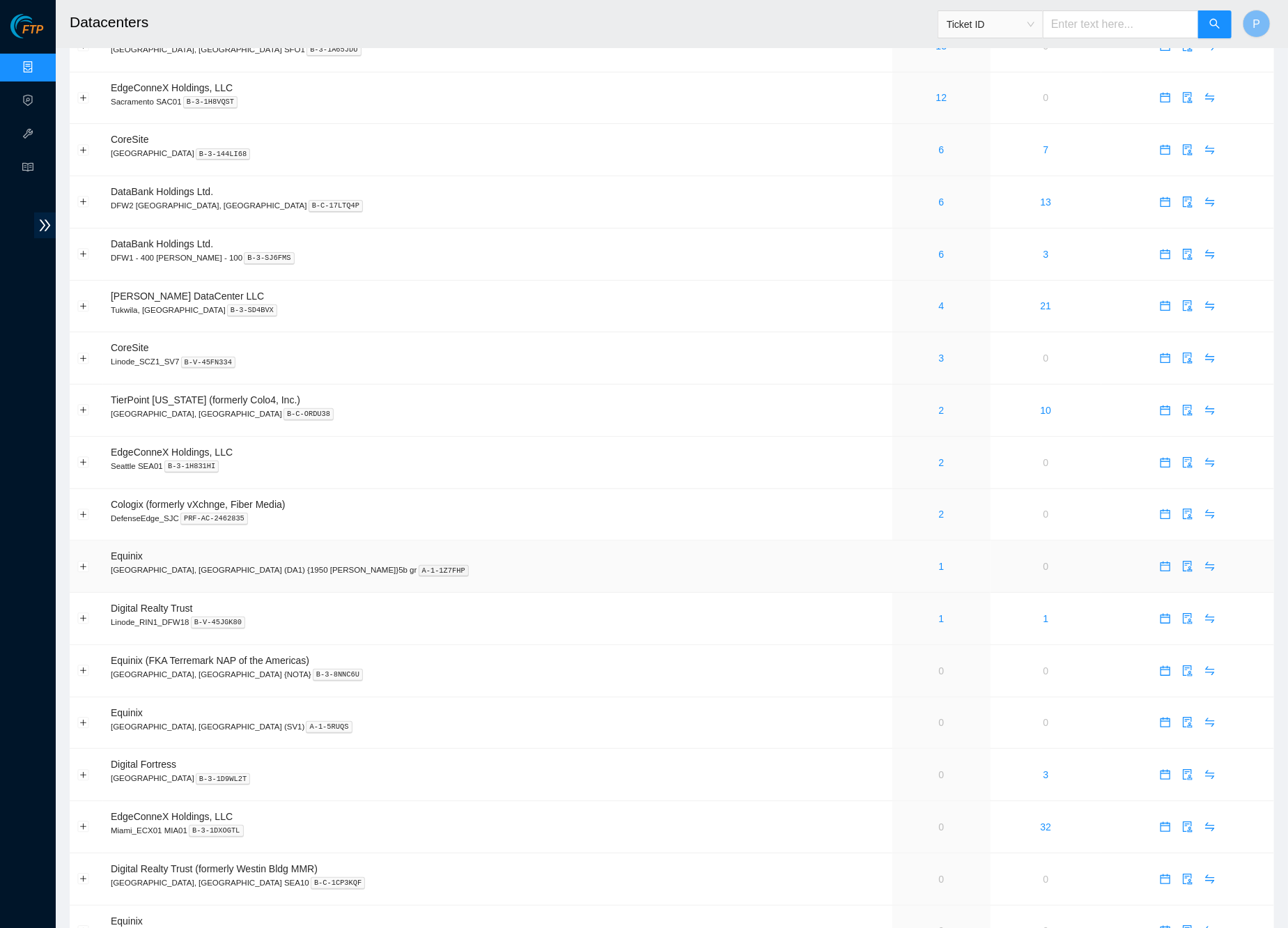
click at [900, 558] on div "1" at bounding box center [942, 566] width 84 height 15
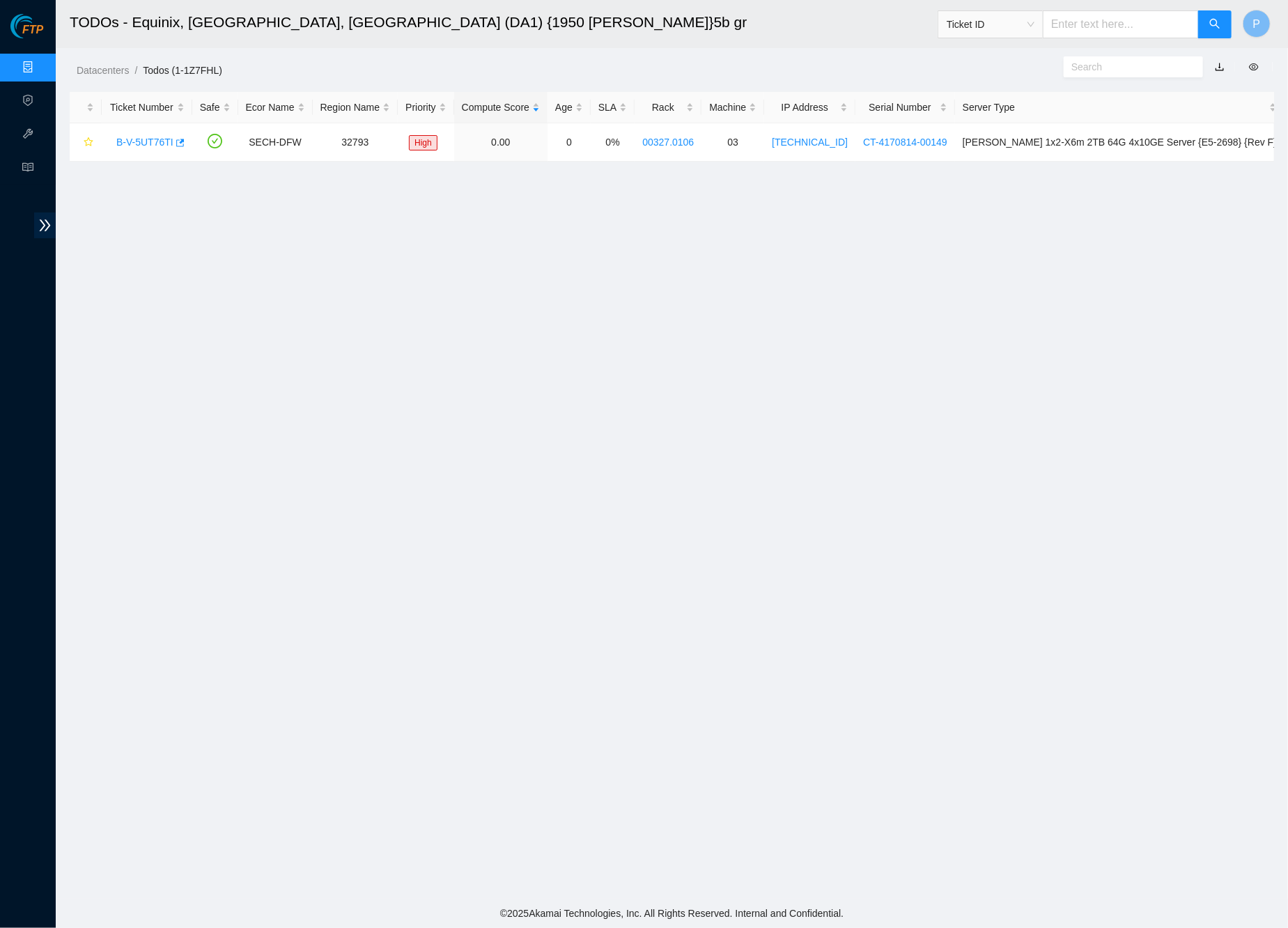
click at [1218, 59] on button "button" at bounding box center [1220, 67] width 31 height 23
click at [1217, 65] on link "button" at bounding box center [1220, 67] width 10 height 11
click at [40, 62] on link "Data Centers" at bounding box center [68, 68] width 57 height 11
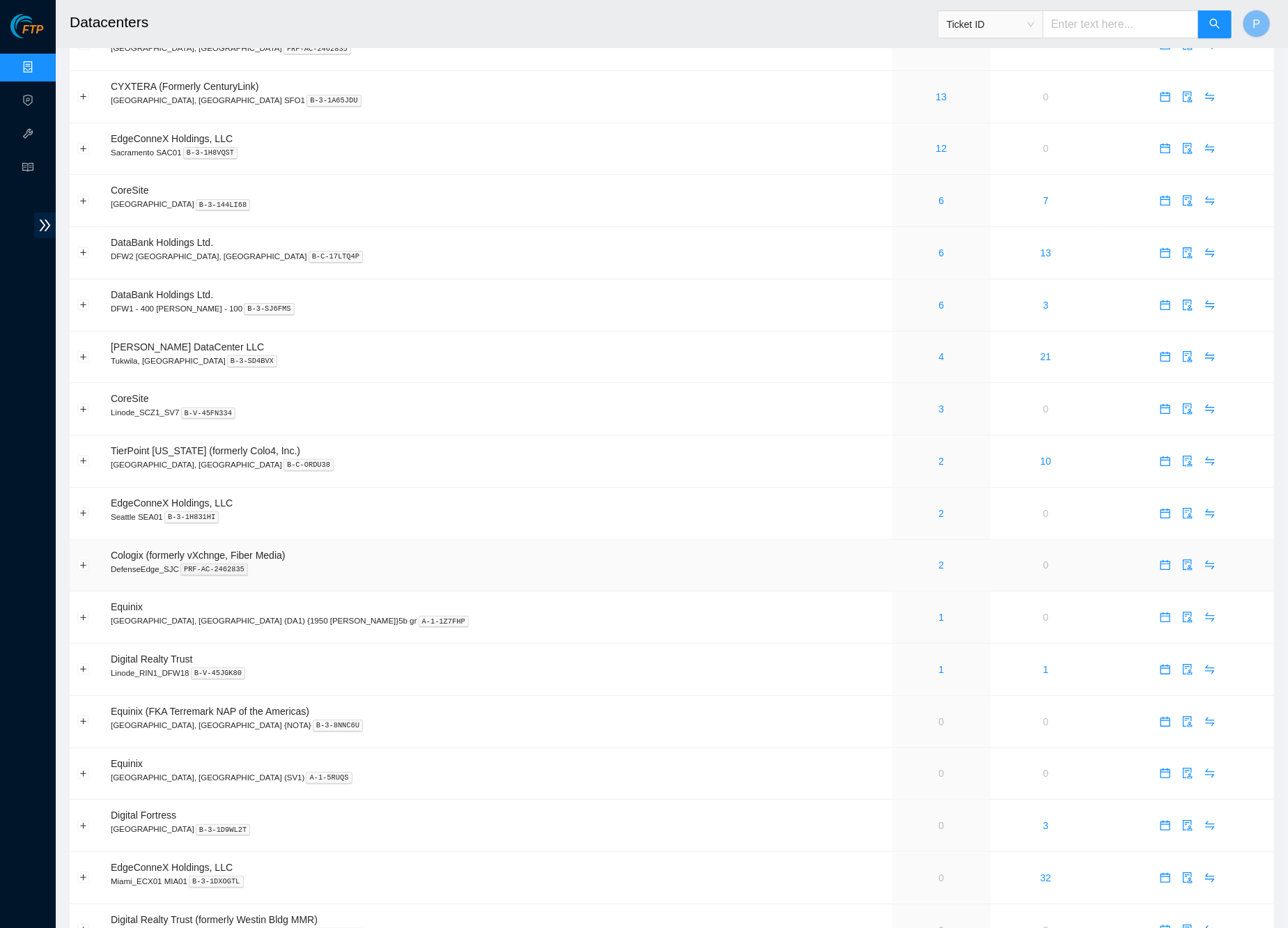
scroll to position [172, 0]
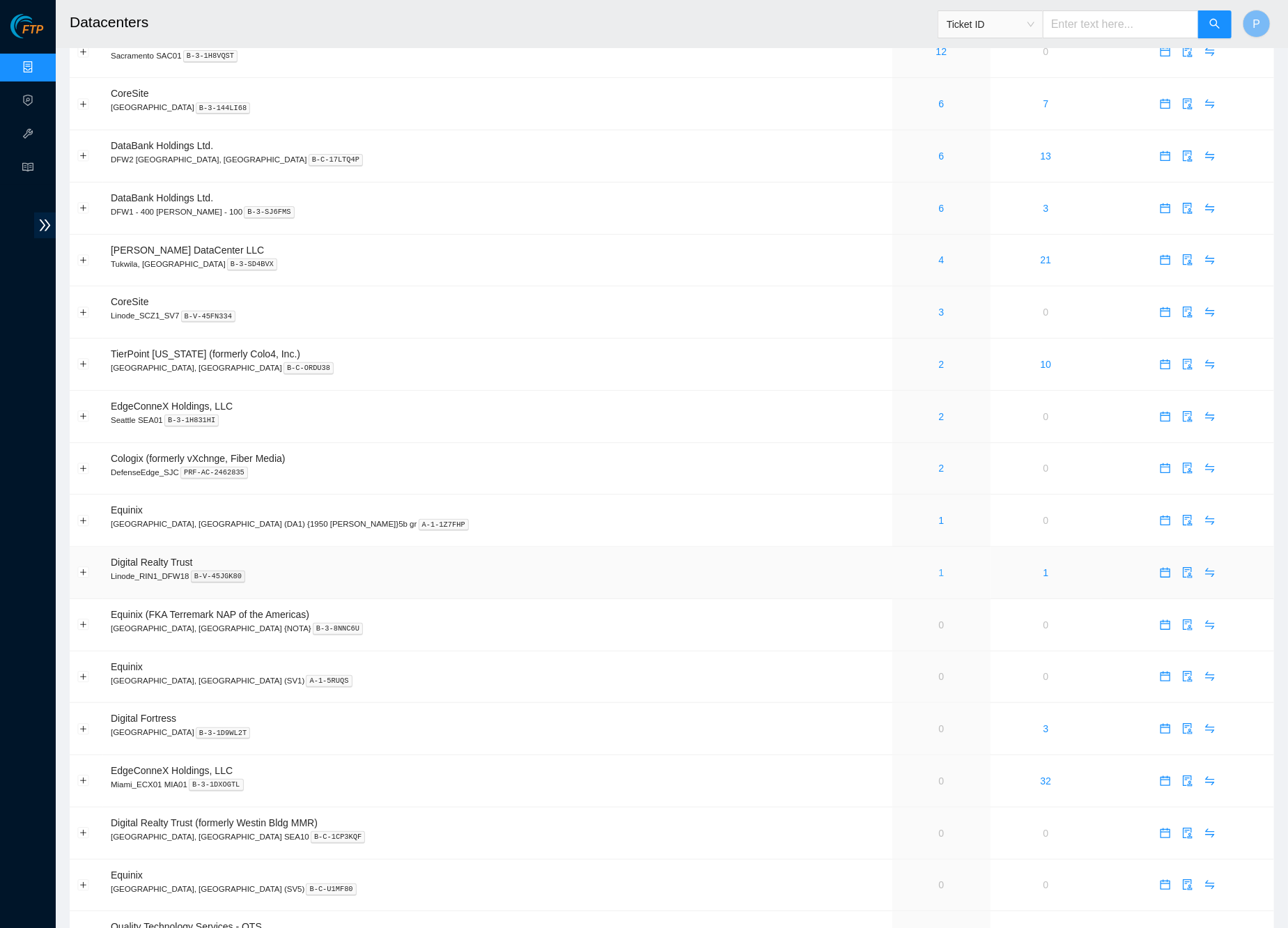
click at [939, 567] on link "1" at bounding box center [942, 573] width 6 height 11
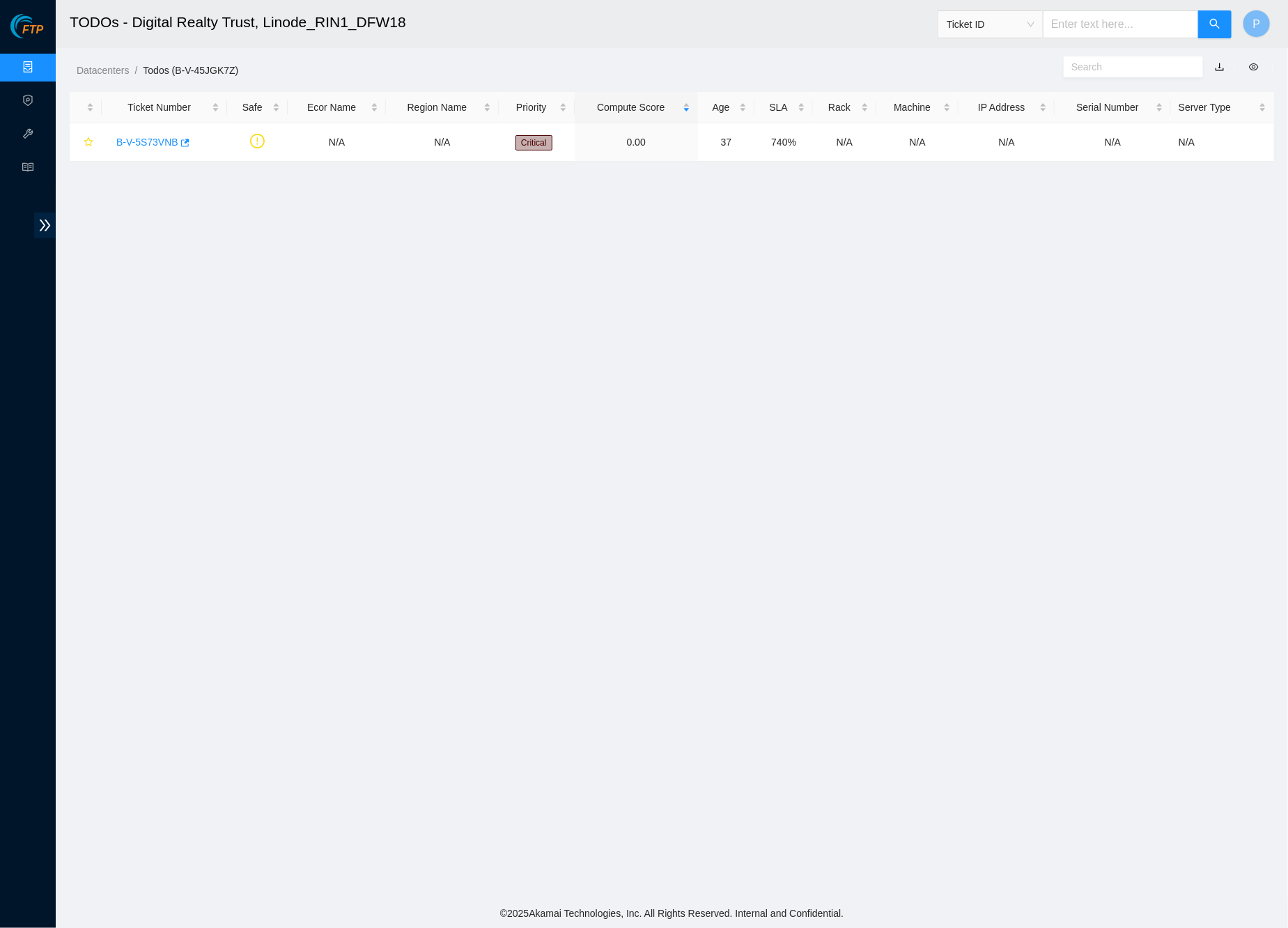
click at [1217, 64] on button "button" at bounding box center [1220, 67] width 31 height 23
click at [1219, 61] on link "button" at bounding box center [1220, 67] width 10 height 11
click at [155, 139] on link "B-V-5S73VNB" at bounding box center [147, 142] width 62 height 11
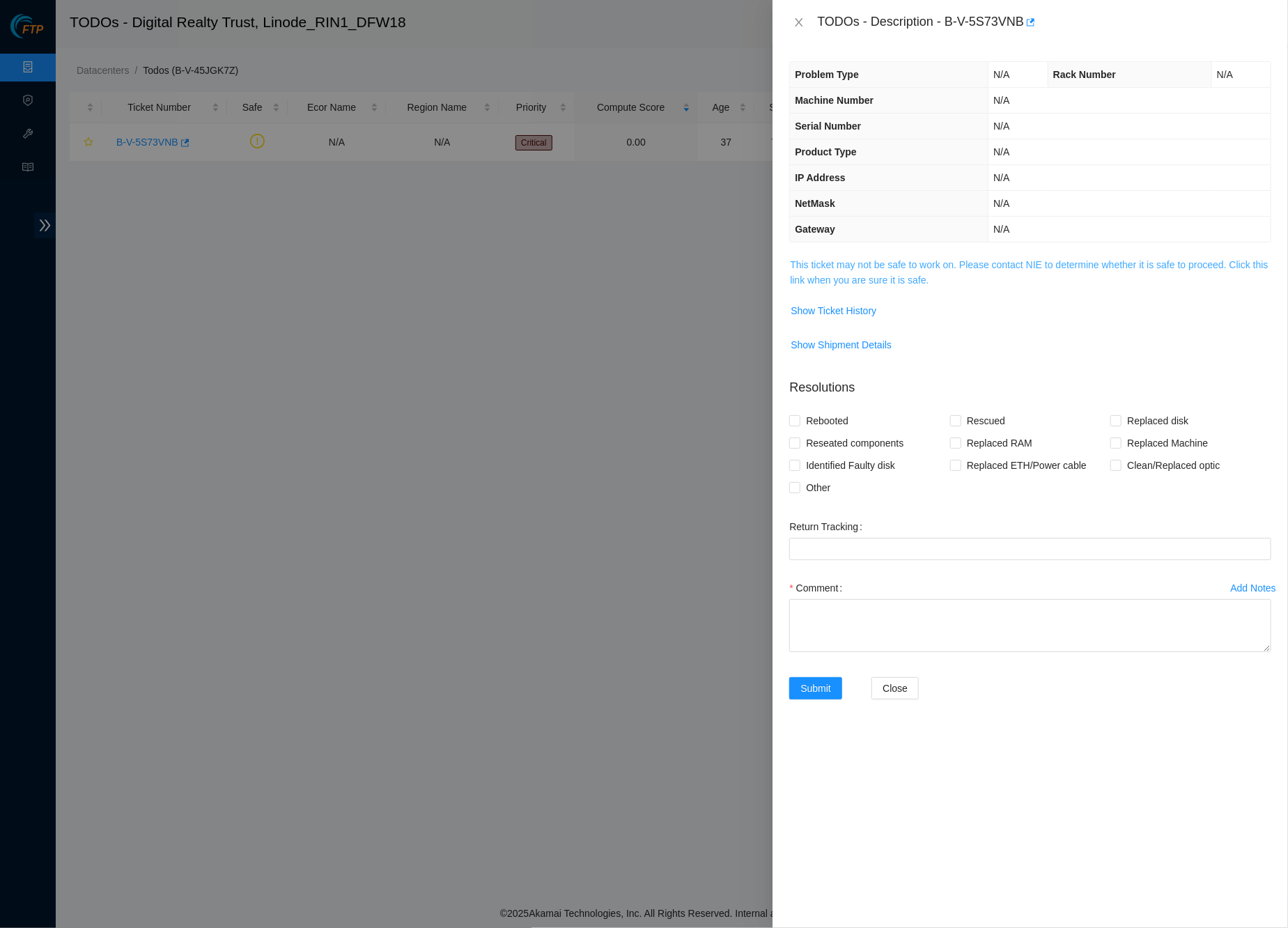
click at [957, 263] on link "This ticket may not be safe to work on. Please contact NIE to determine whether…" at bounding box center [1029, 272] width 478 height 27
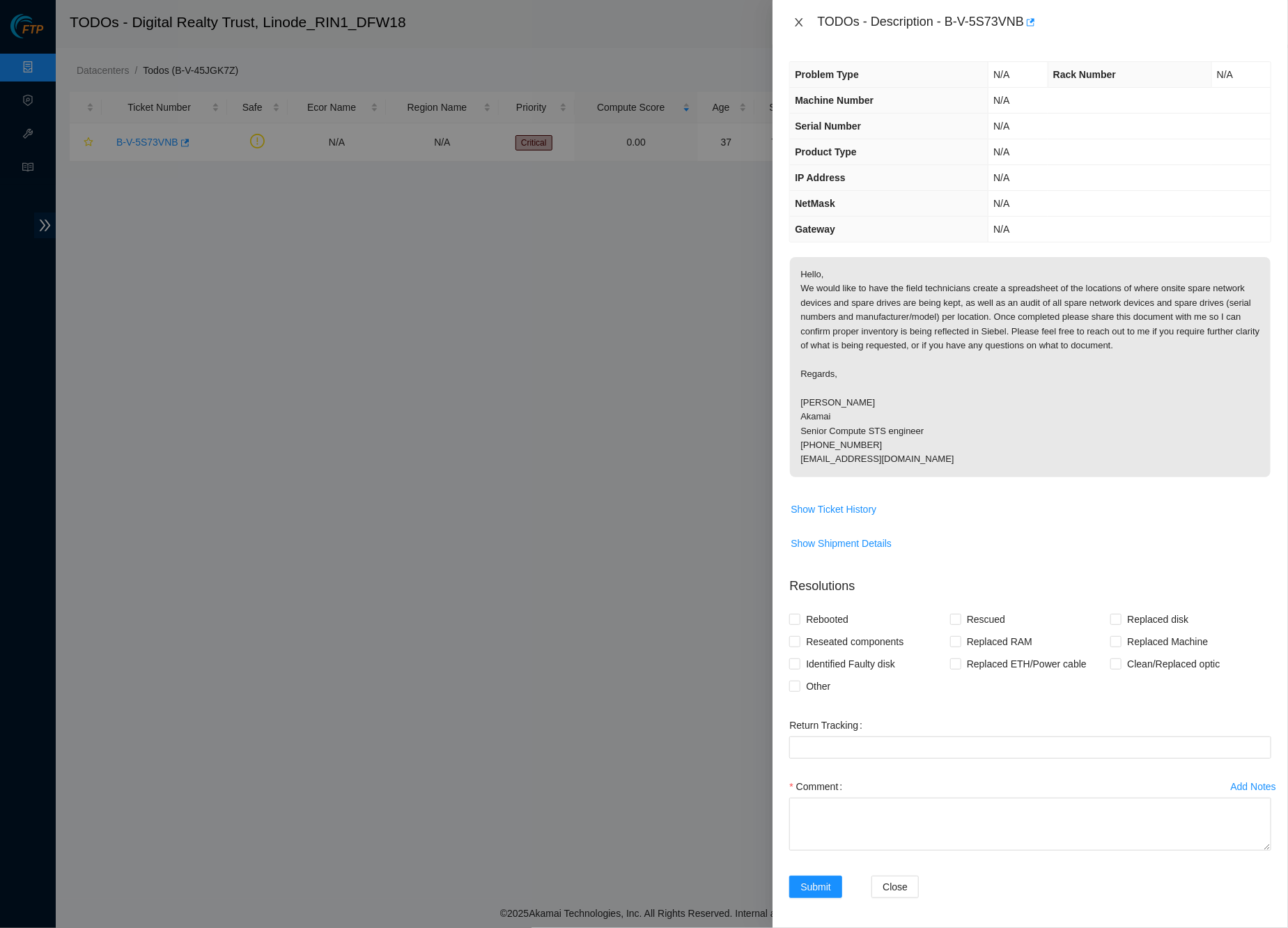
click at [801, 25] on icon "close" at bounding box center [799, 22] width 8 height 8
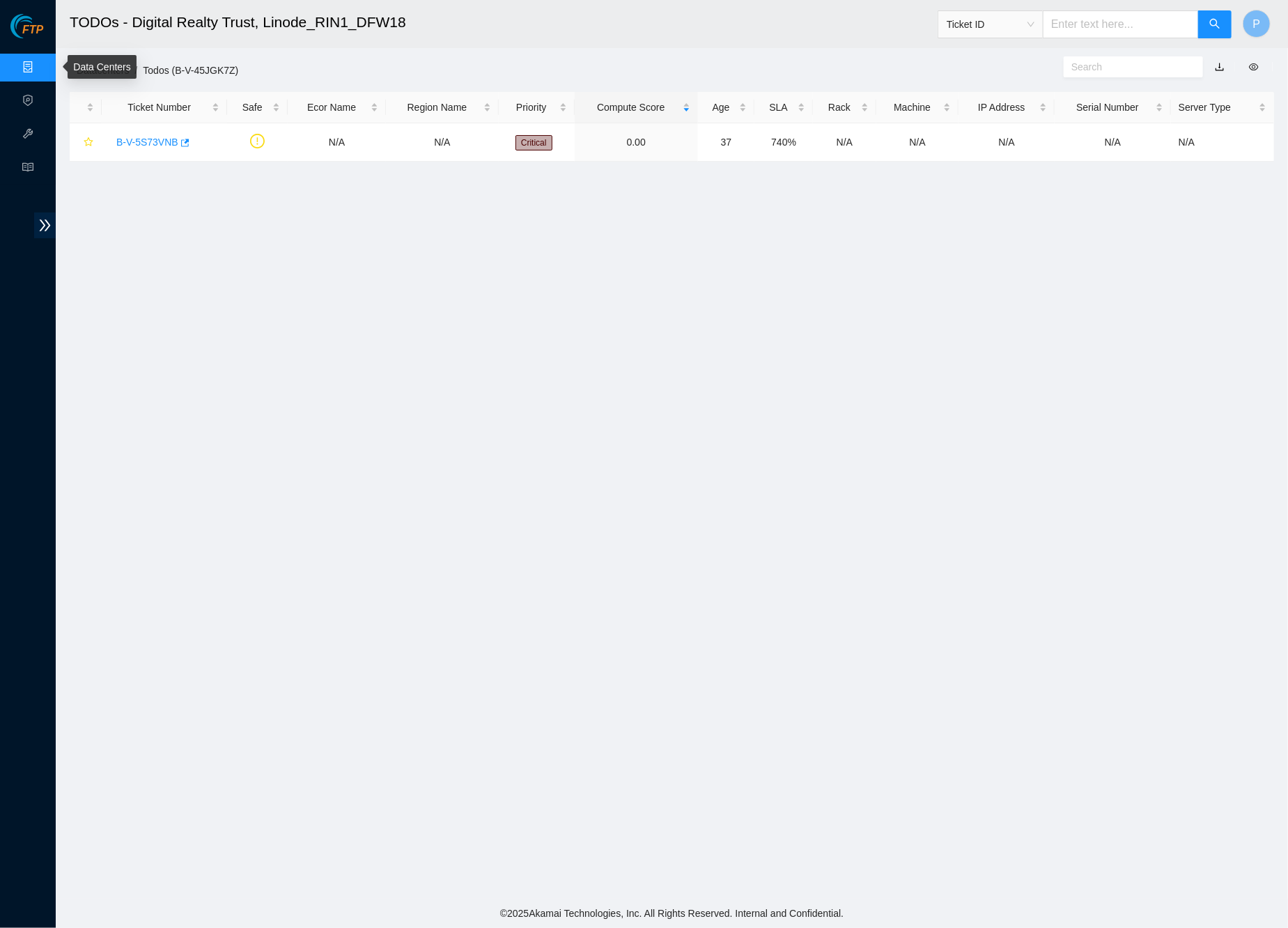
click at [40, 64] on link "Data Centers" at bounding box center [68, 68] width 57 height 11
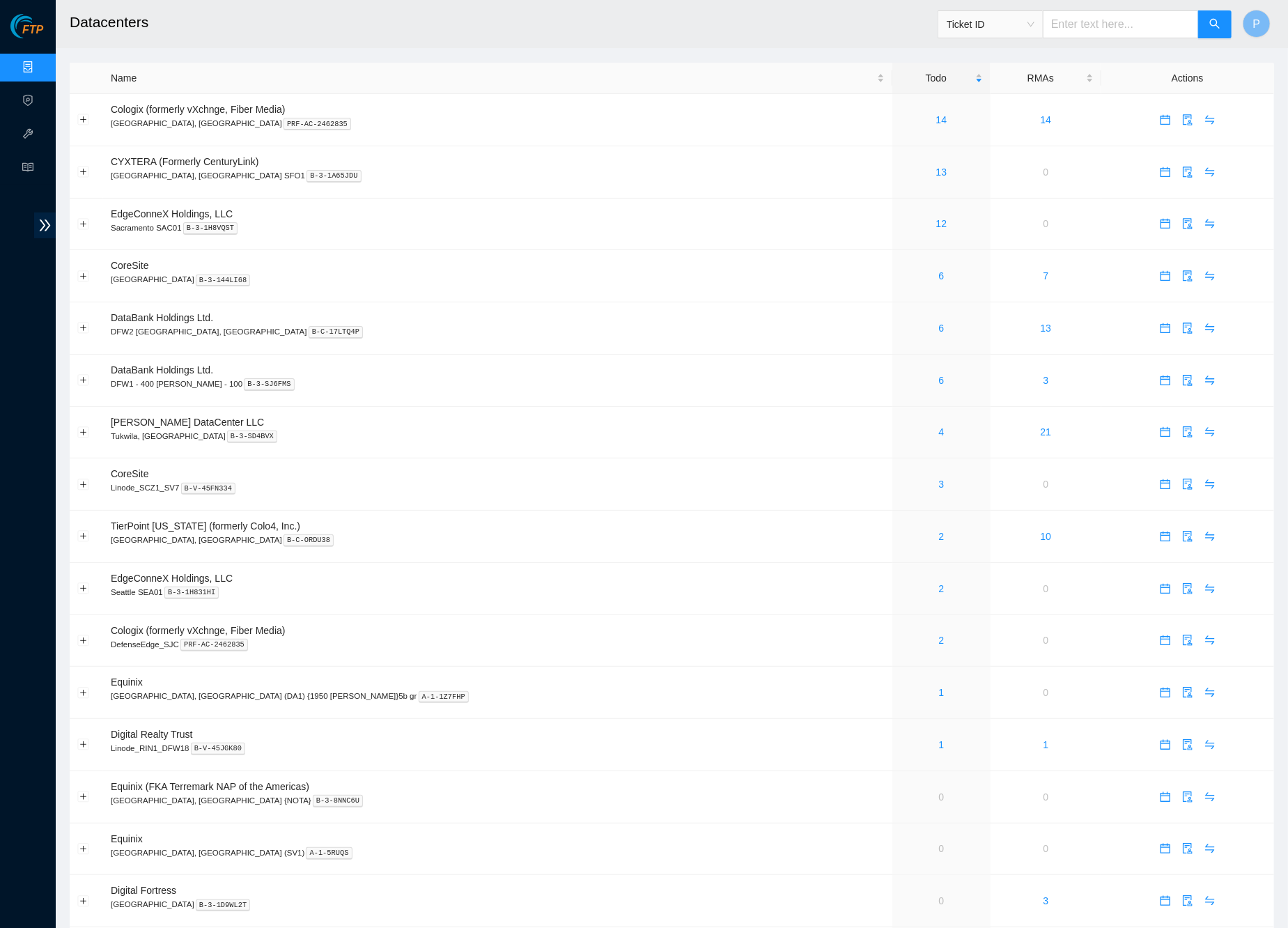
click at [40, 62] on link "Data Centers" at bounding box center [68, 68] width 57 height 11
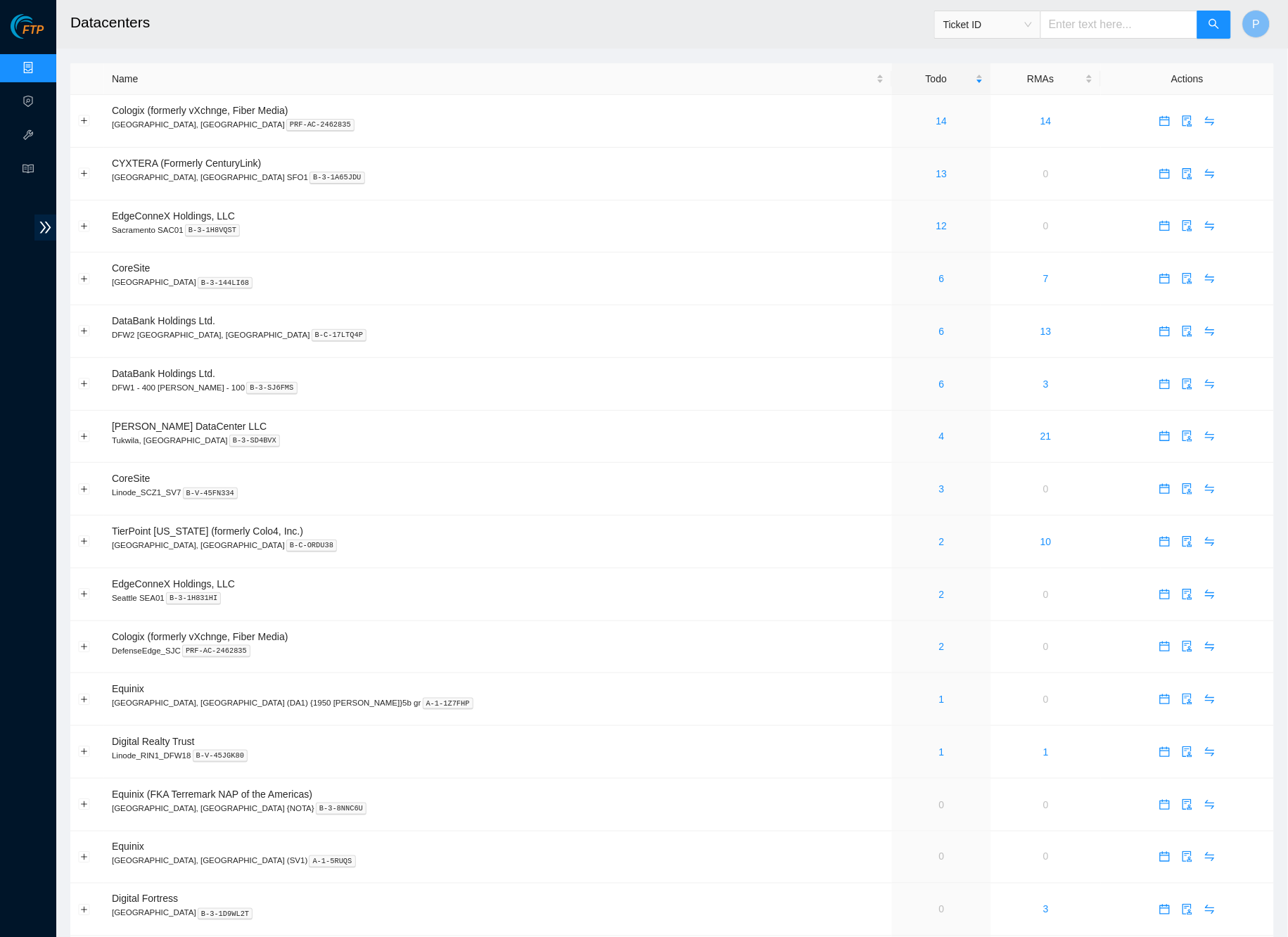
click at [1074, 39] on div "Ticket ID" at bounding box center [1083, 24] width 298 height 45
click at [1073, 34] on input "text" at bounding box center [1120, 24] width 158 height 28
paste input "B-W-11L6PRP"
type input "B-W-11L6PRP"
click at [1227, 19] on button "button" at bounding box center [1215, 24] width 34 height 28
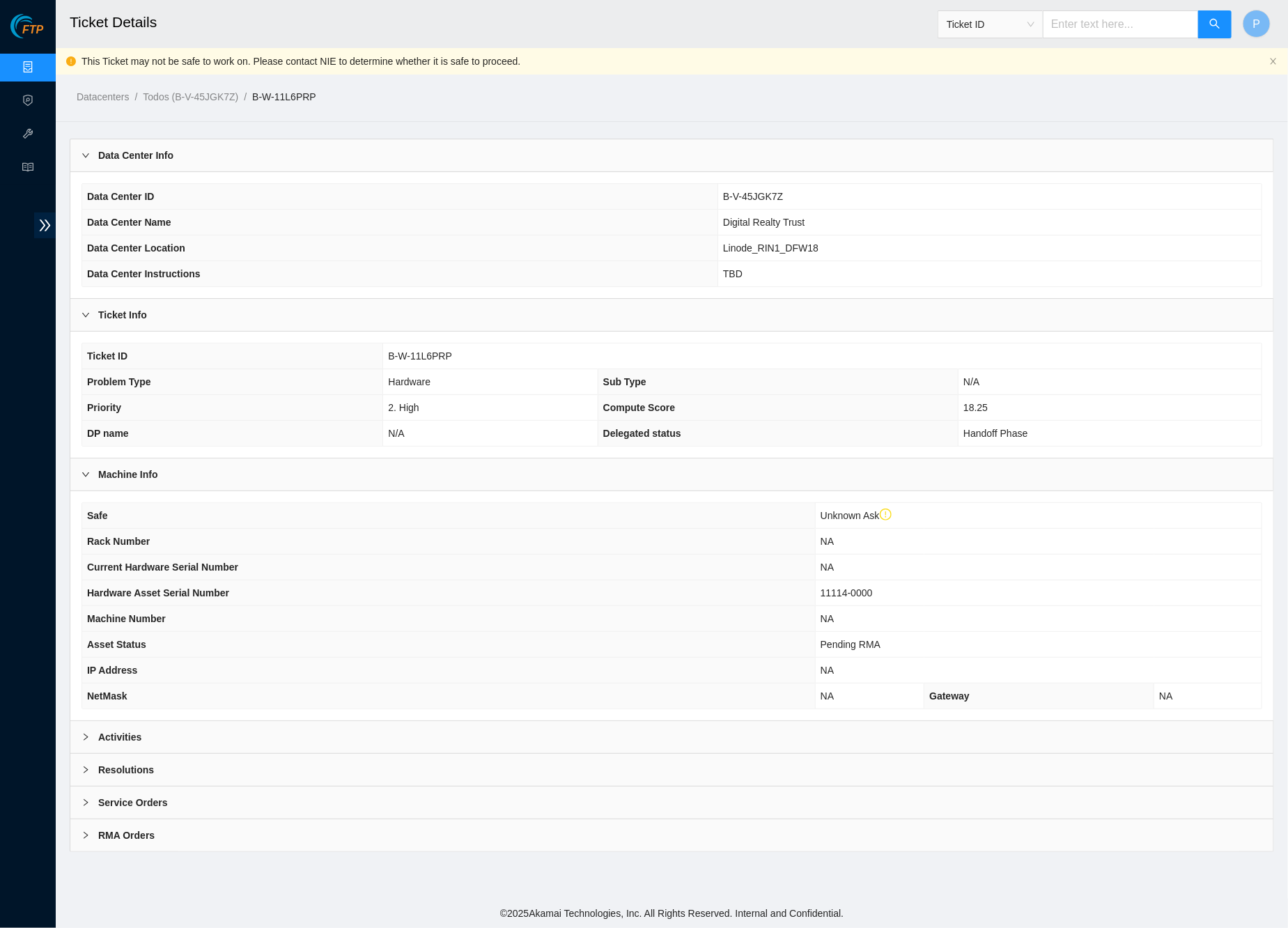
click at [441, 731] on div "Activities" at bounding box center [671, 737] width 1203 height 32
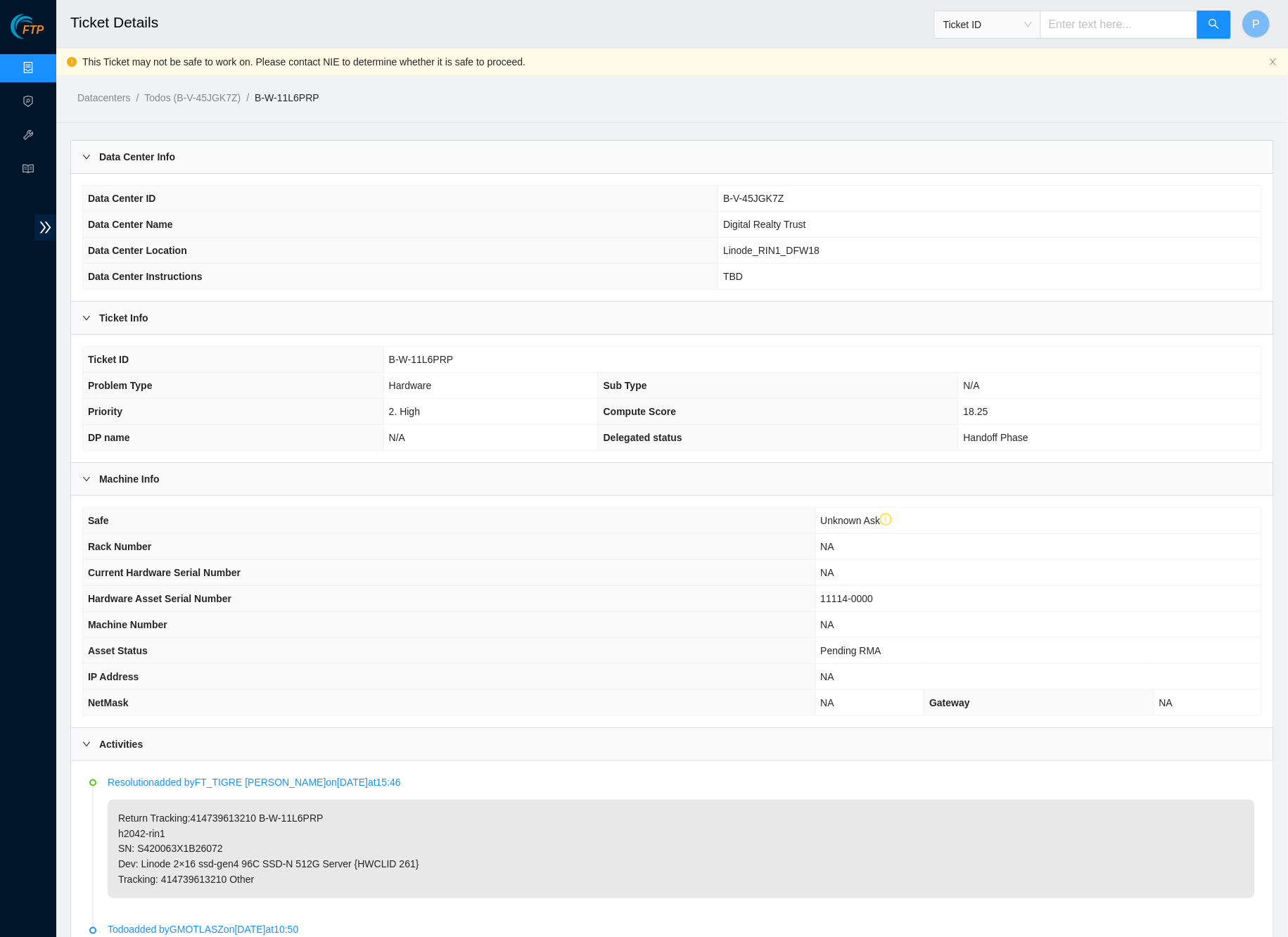
scroll to position [139, 0]
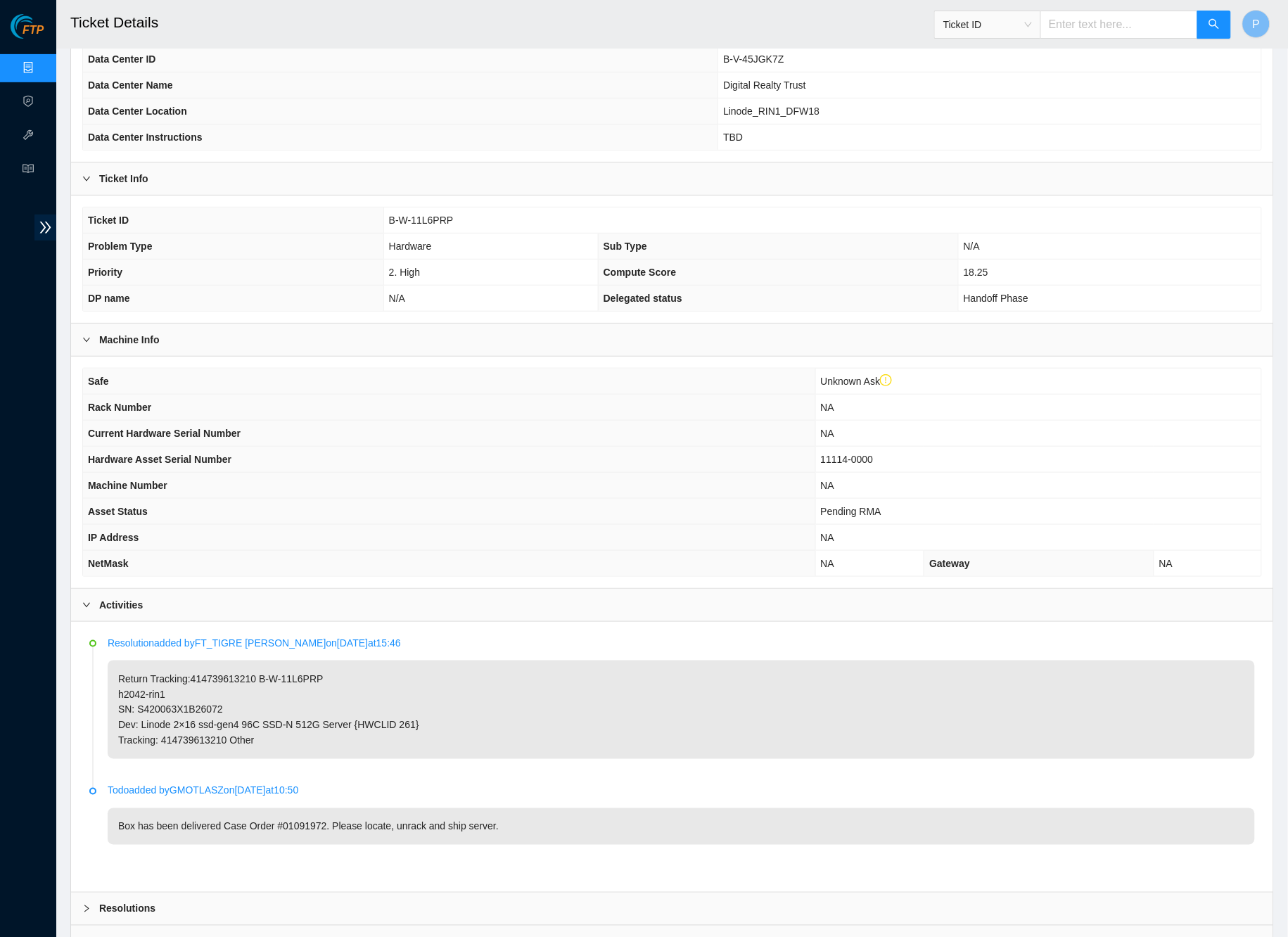
click at [1057, 20] on input "text" at bounding box center [1120, 24] width 158 height 28
paste input "B-W-15656NK"
type input "B-W-15656NK"
click at [1211, 13] on button "button" at bounding box center [1215, 24] width 34 height 28
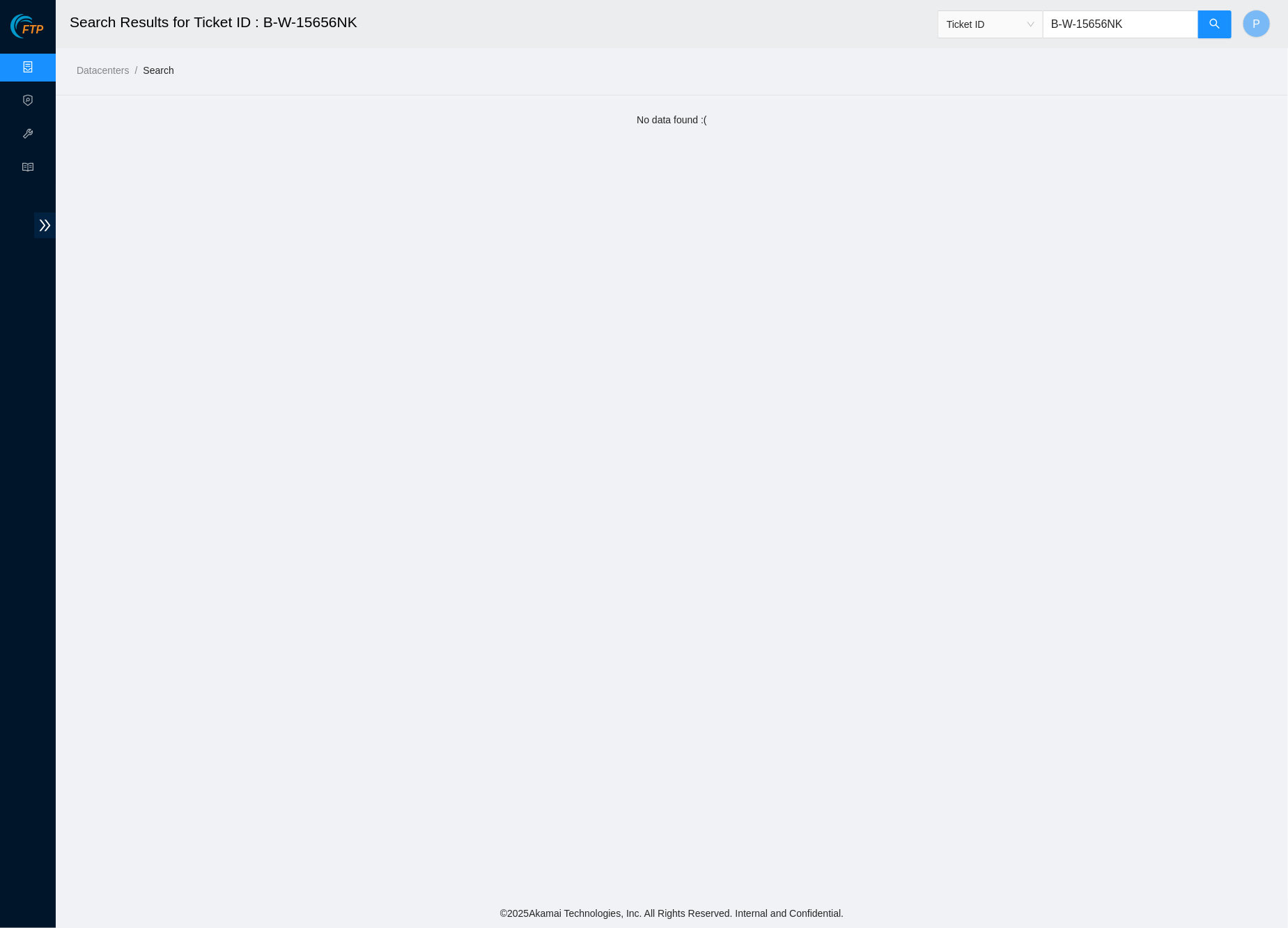
drag, startPoint x: 1139, startPoint y: 26, endPoint x: 1108, endPoint y: 22, distance: 31.3
click at [1044, 22] on input "B-W-15656NK" at bounding box center [1120, 24] width 156 height 28
paste input "2A9UI9"
type input "B-W-12A9UI9"
click at [1223, 23] on button "button" at bounding box center [1215, 24] width 34 height 28
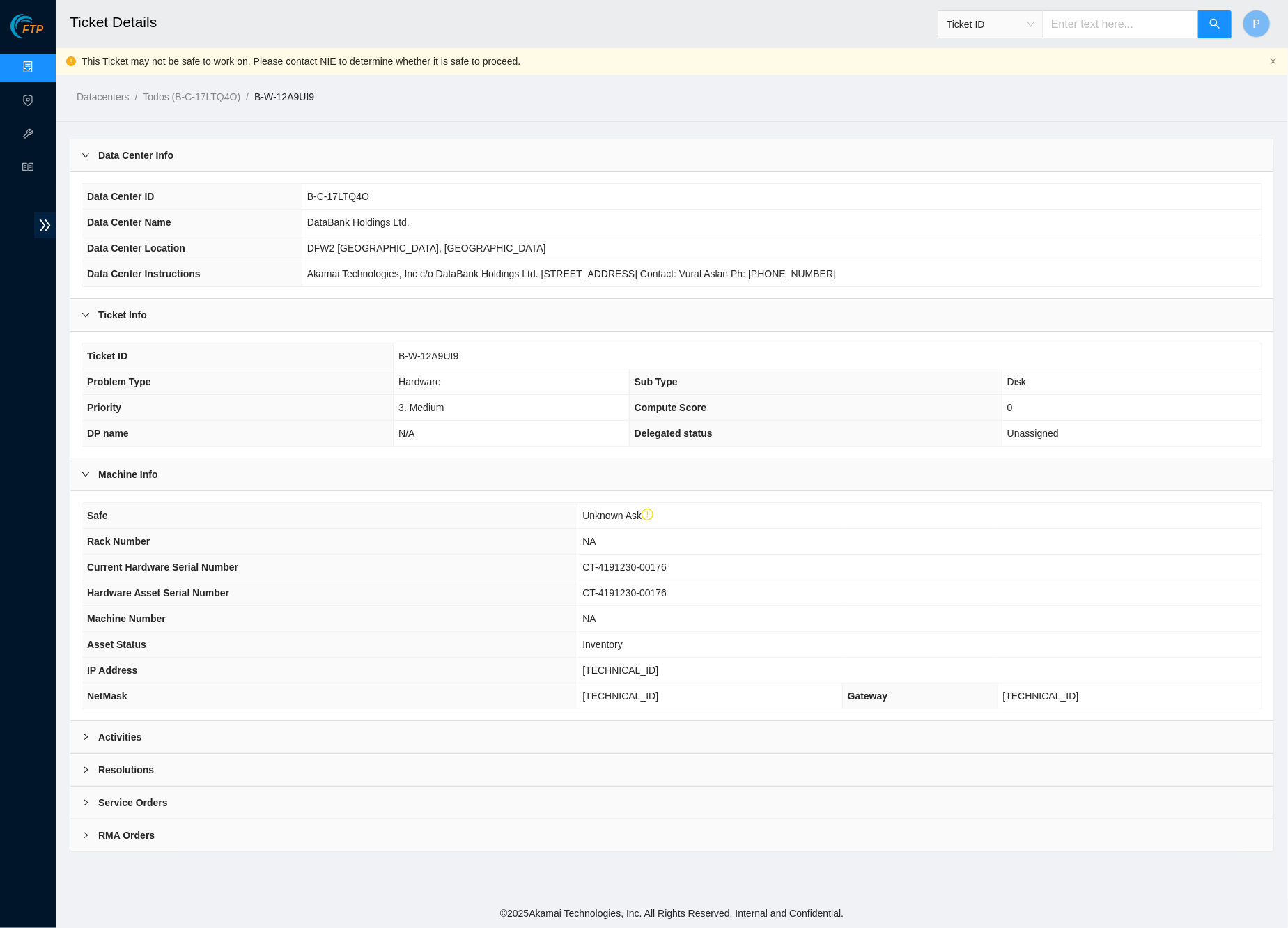
click at [604, 735] on div "Activities" at bounding box center [671, 737] width 1203 height 32
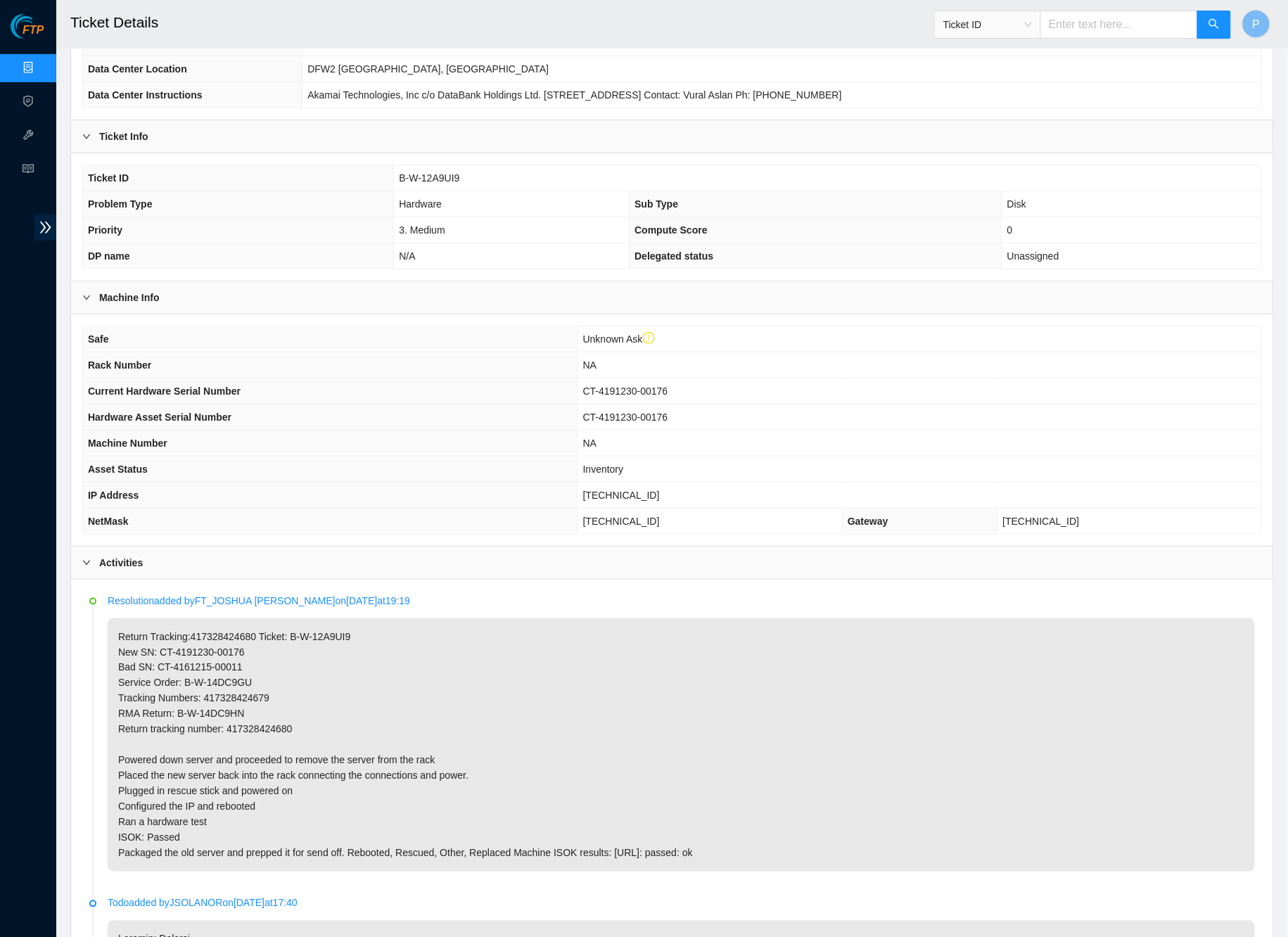
scroll to position [308, 0]
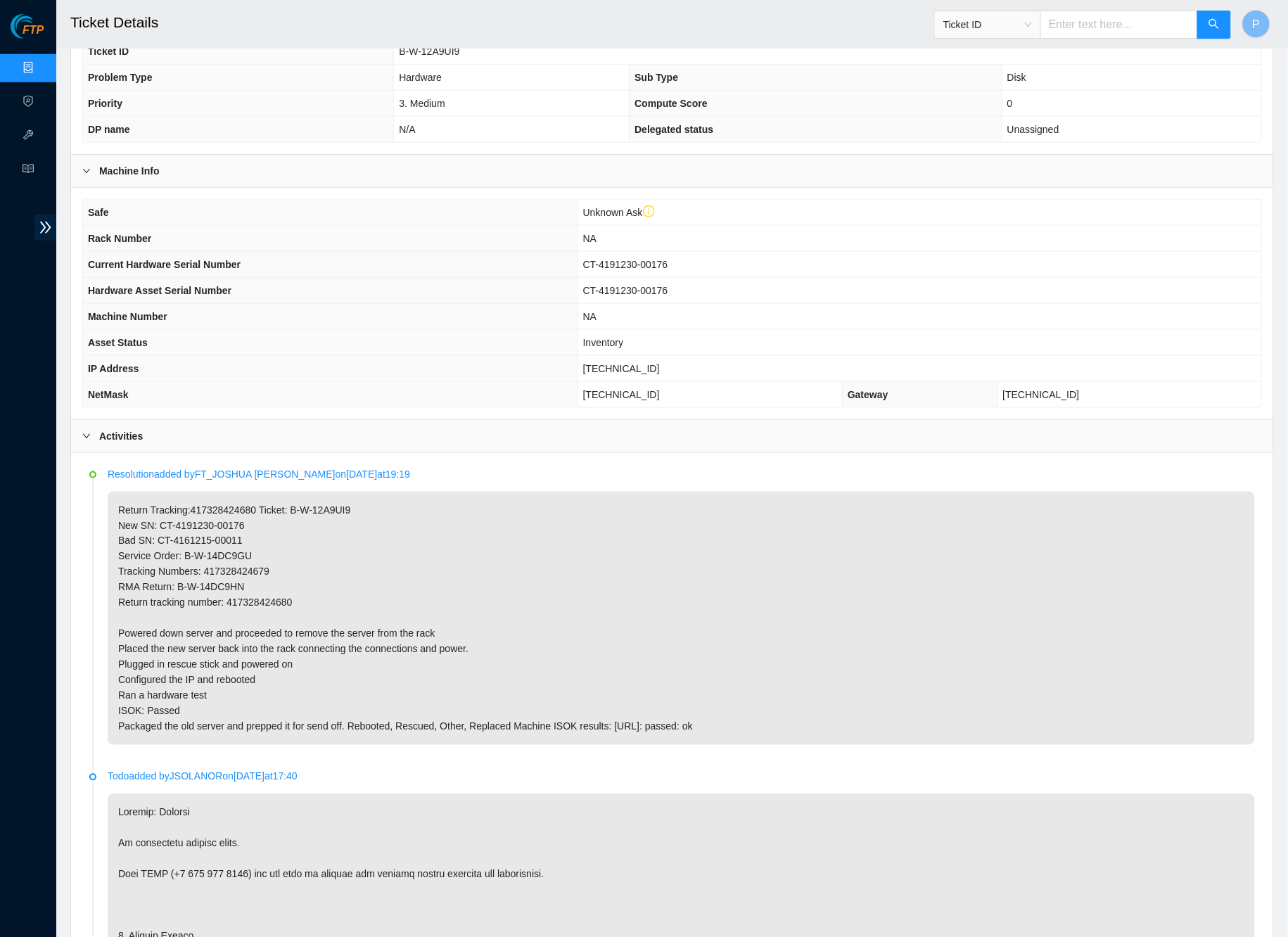
click at [1087, 23] on input "text" at bounding box center [1120, 24] width 158 height 28
paste input "B-W-14ED3CL"
type input "B-W-14ED3CL"
click at [1217, 24] on icon "search" at bounding box center [1215, 24] width 11 height 11
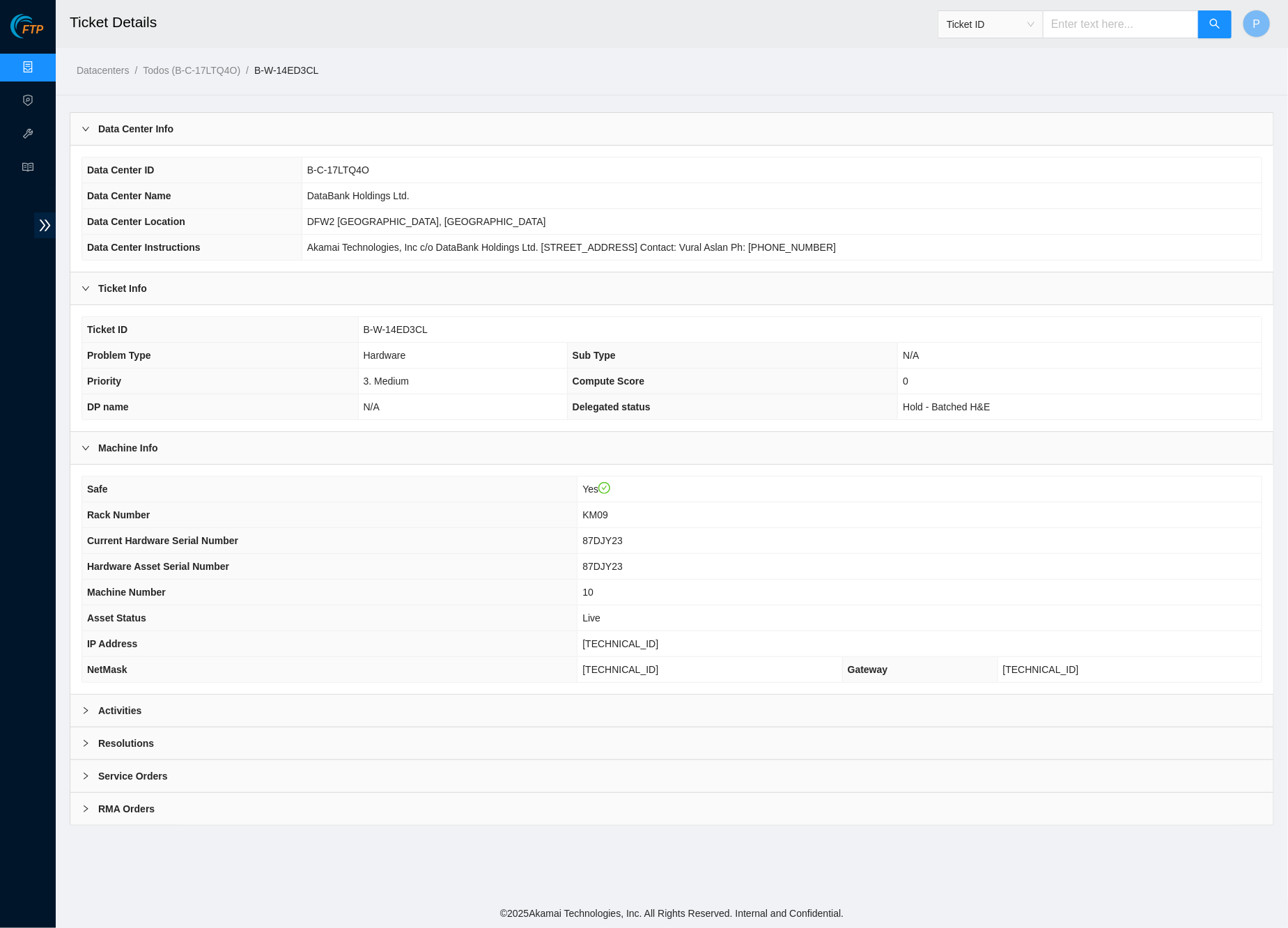
click at [607, 698] on div "Activities" at bounding box center [671, 710] width 1203 height 32
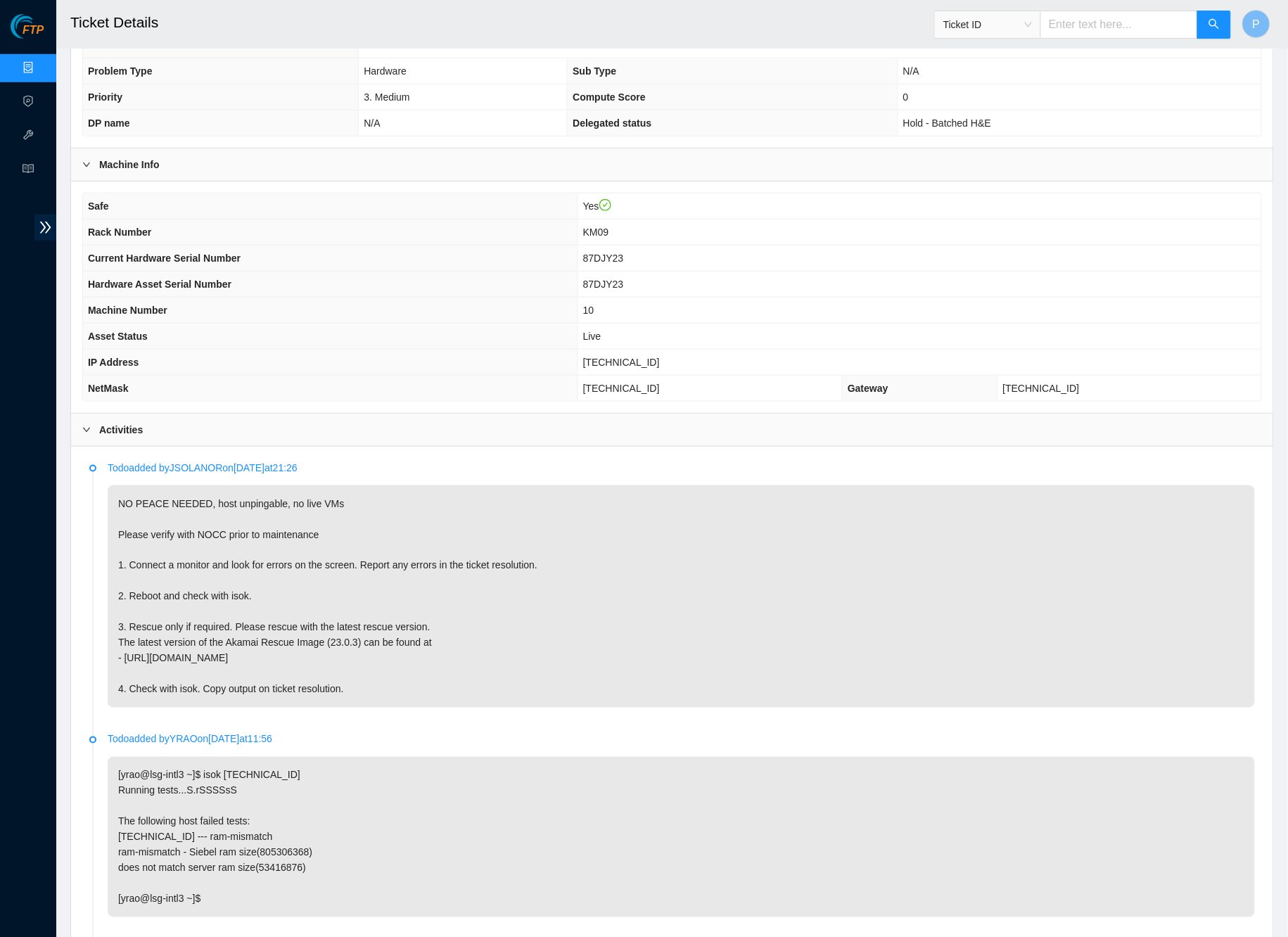
scroll to position [403, 0]
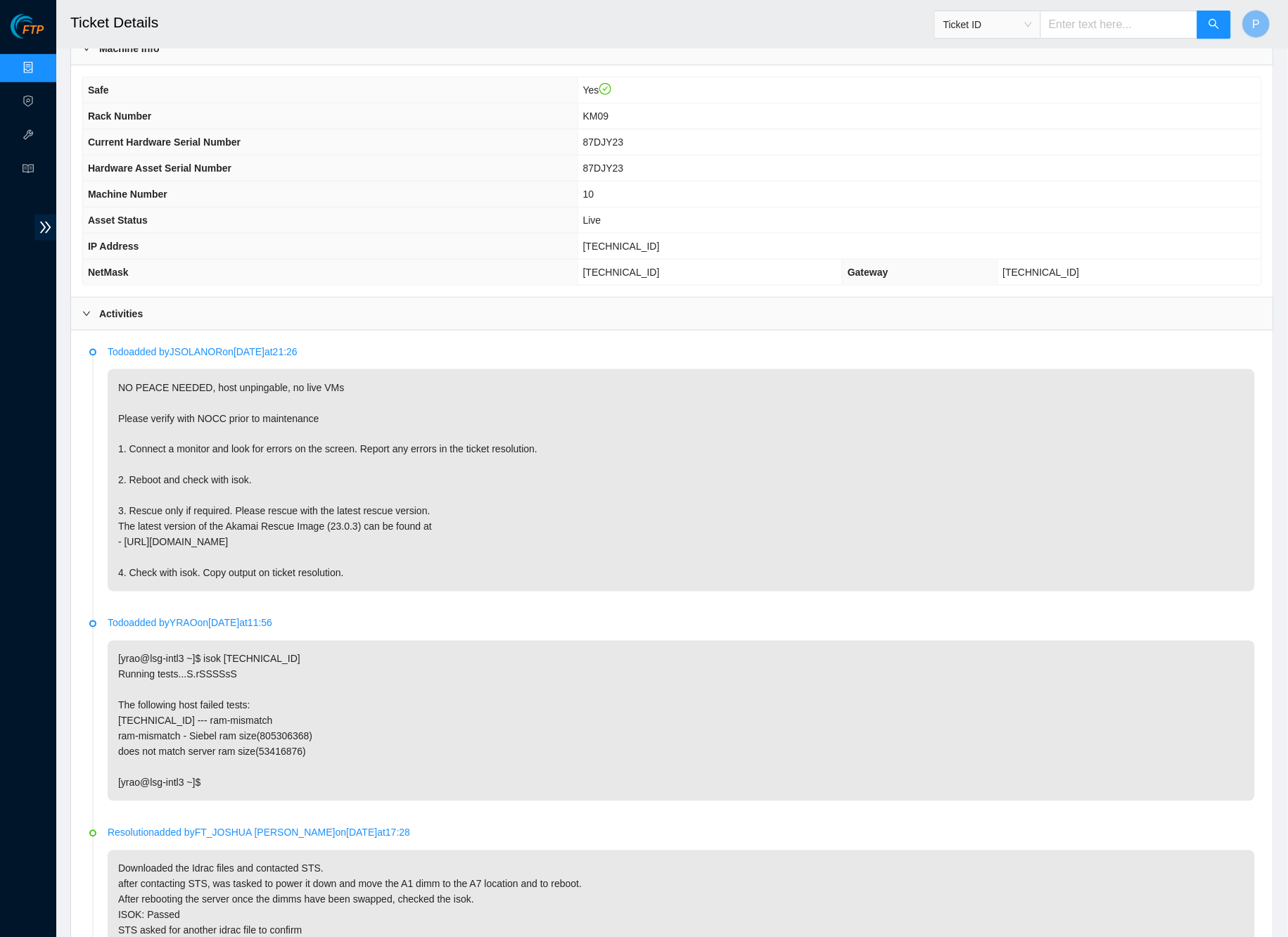
click at [1078, 19] on input "text" at bounding box center [1120, 24] width 158 height 28
paste input "B-W-15DYNAO"
type input "B-W-15DYNAO"
click at [1209, 28] on icon "search" at bounding box center [1215, 24] width 11 height 11
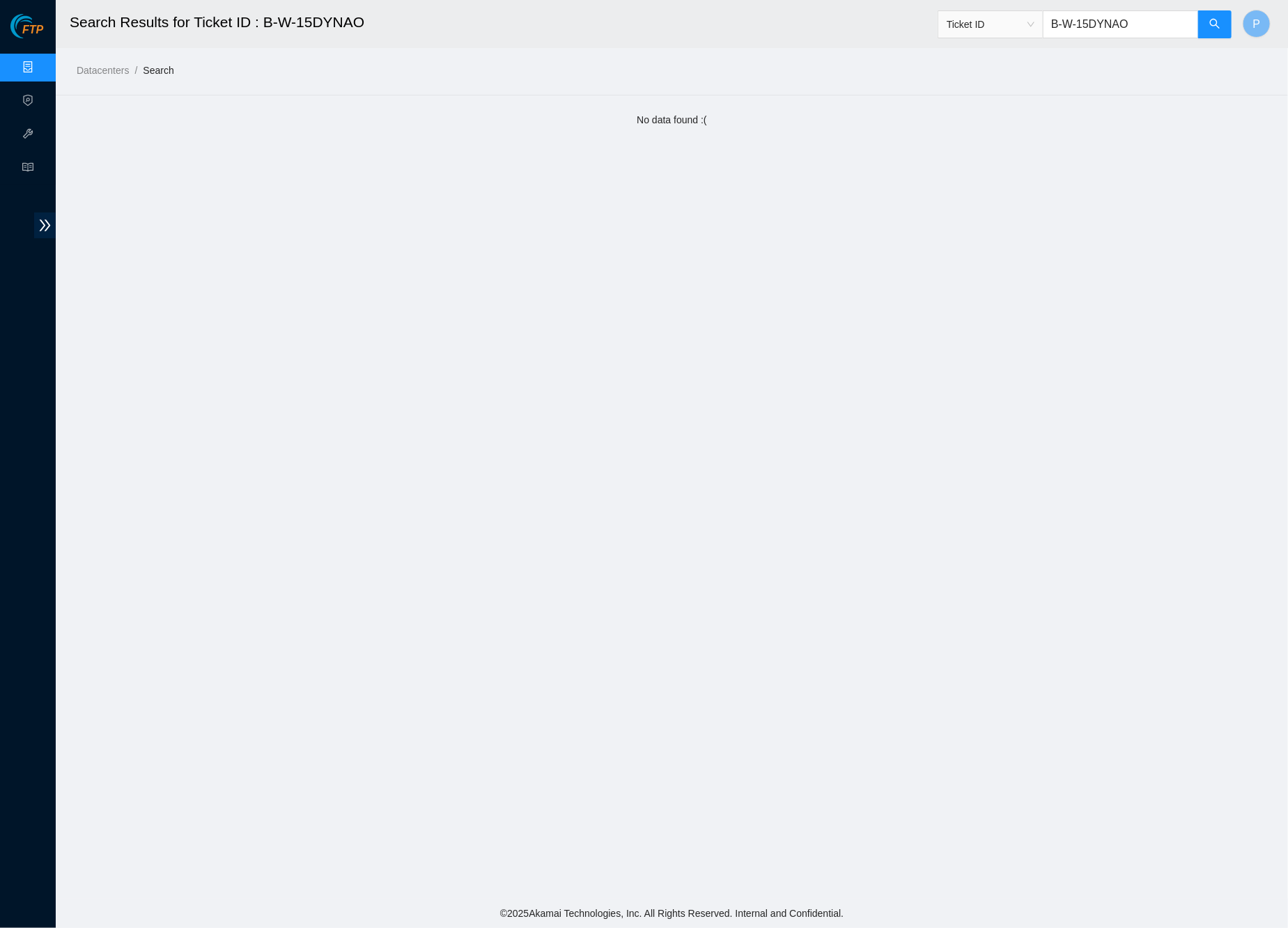
click at [1081, 27] on input "B-W-15DYNAO" at bounding box center [1120, 24] width 156 height 28
paste input "4LV7BB"
type input "B-W-14LV7BB"
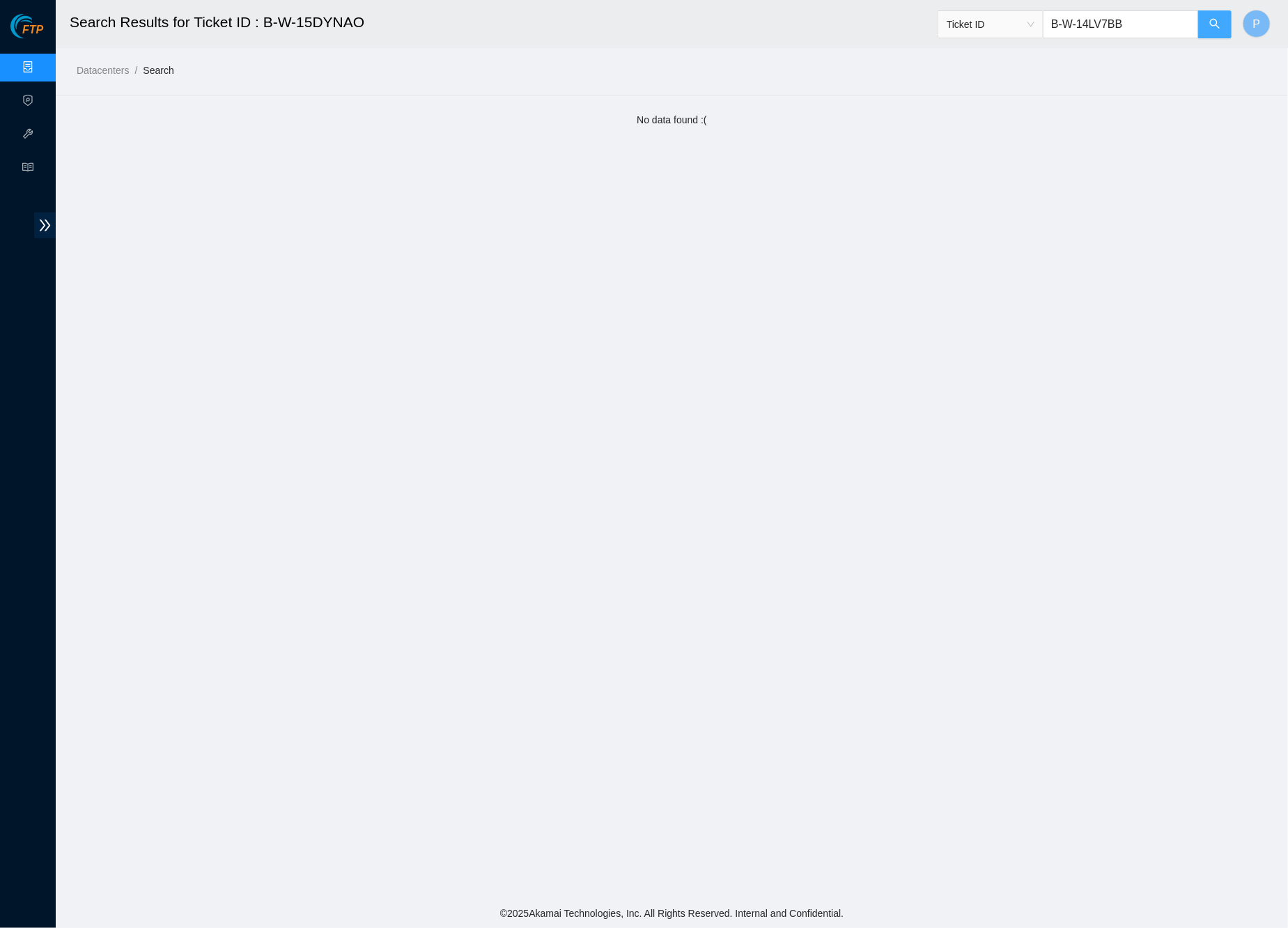
click at [1209, 23] on icon "search" at bounding box center [1215, 23] width 11 height 11
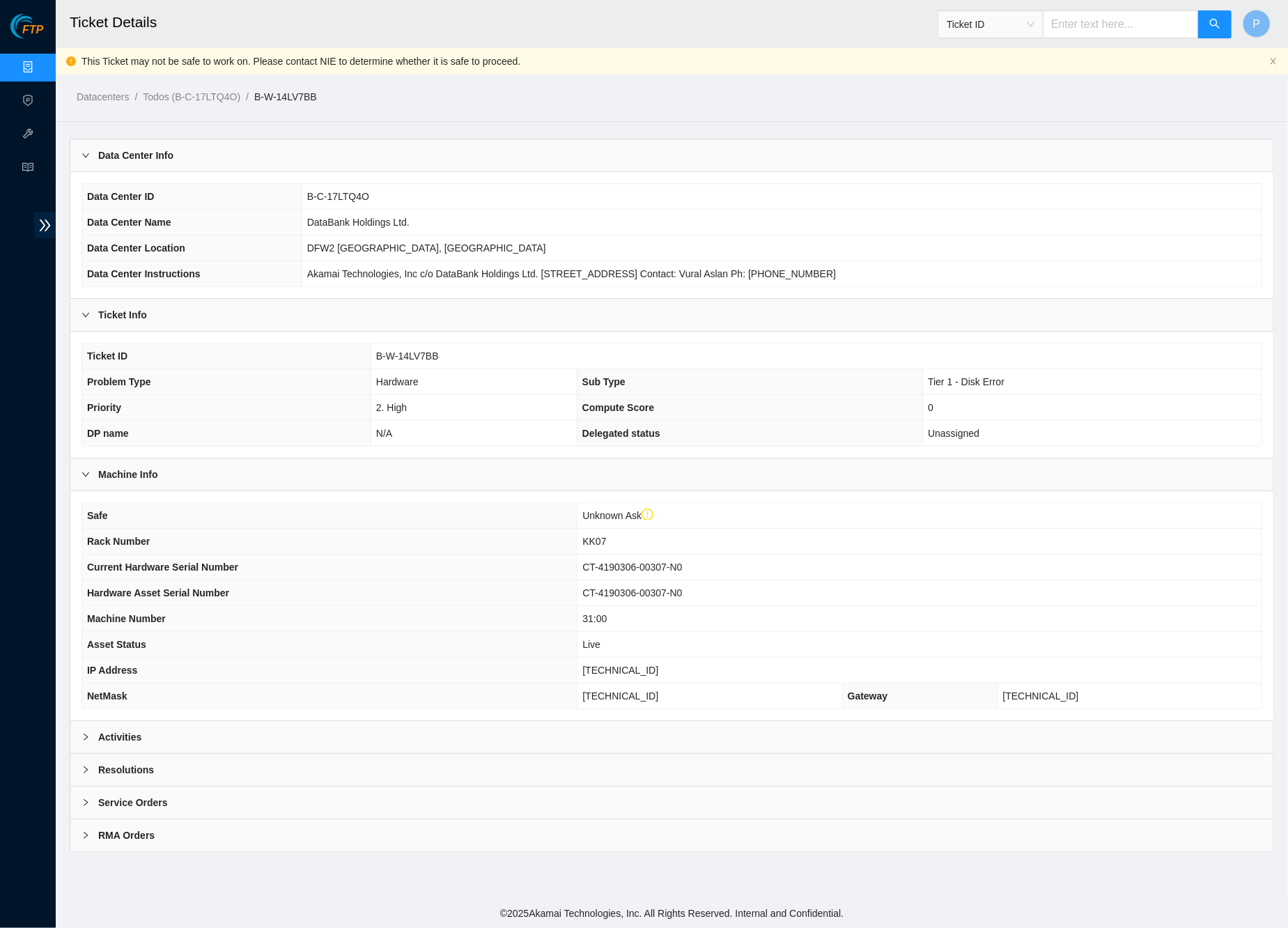
click at [1102, 27] on input "text" at bounding box center [1120, 24] width 156 height 28
paste input "B-V-5KRNB4V"
type input "B-V-5KRNB4V"
click at [623, 730] on div "Activities" at bounding box center [671, 737] width 1203 height 32
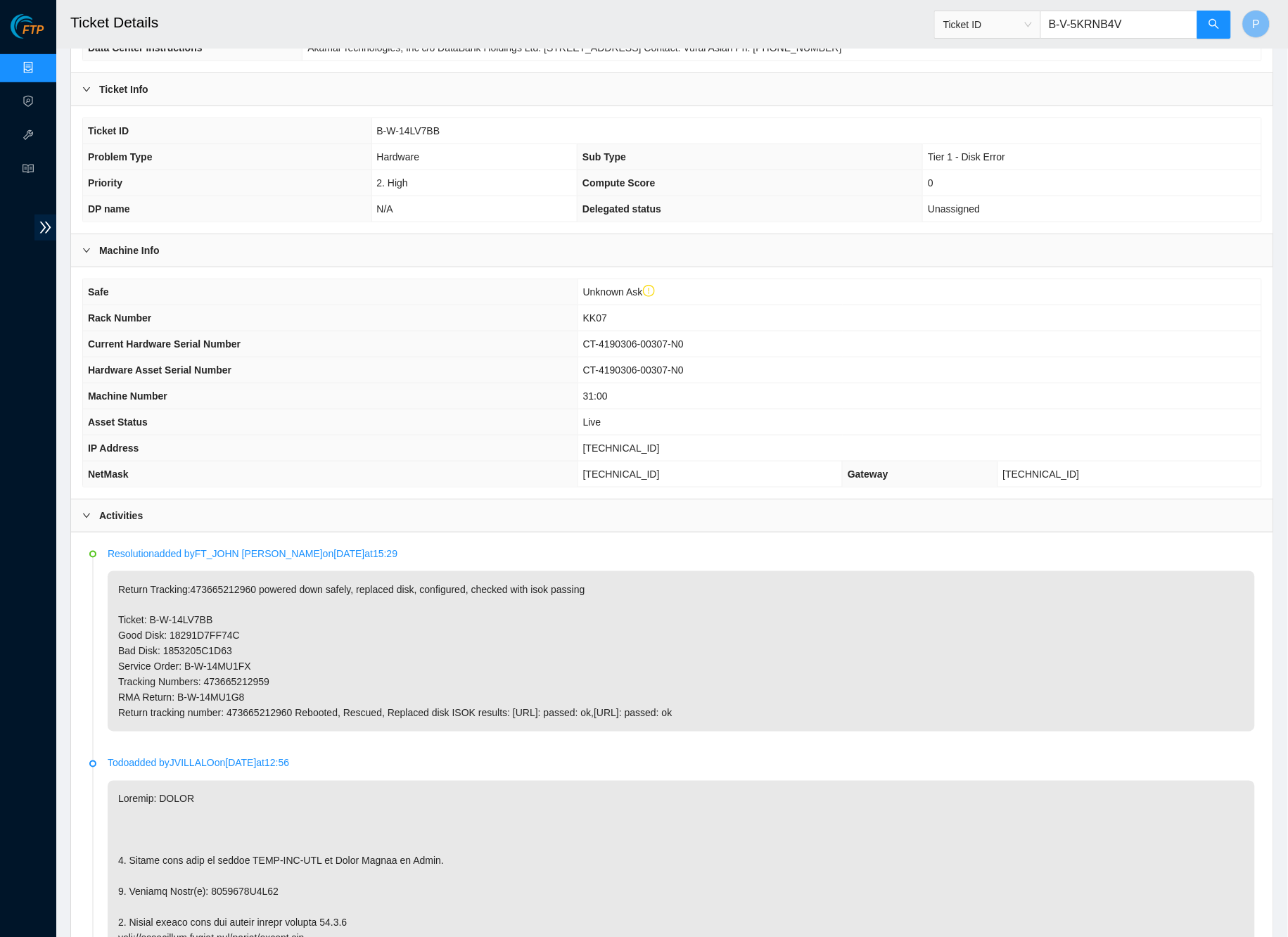
scroll to position [332, 0]
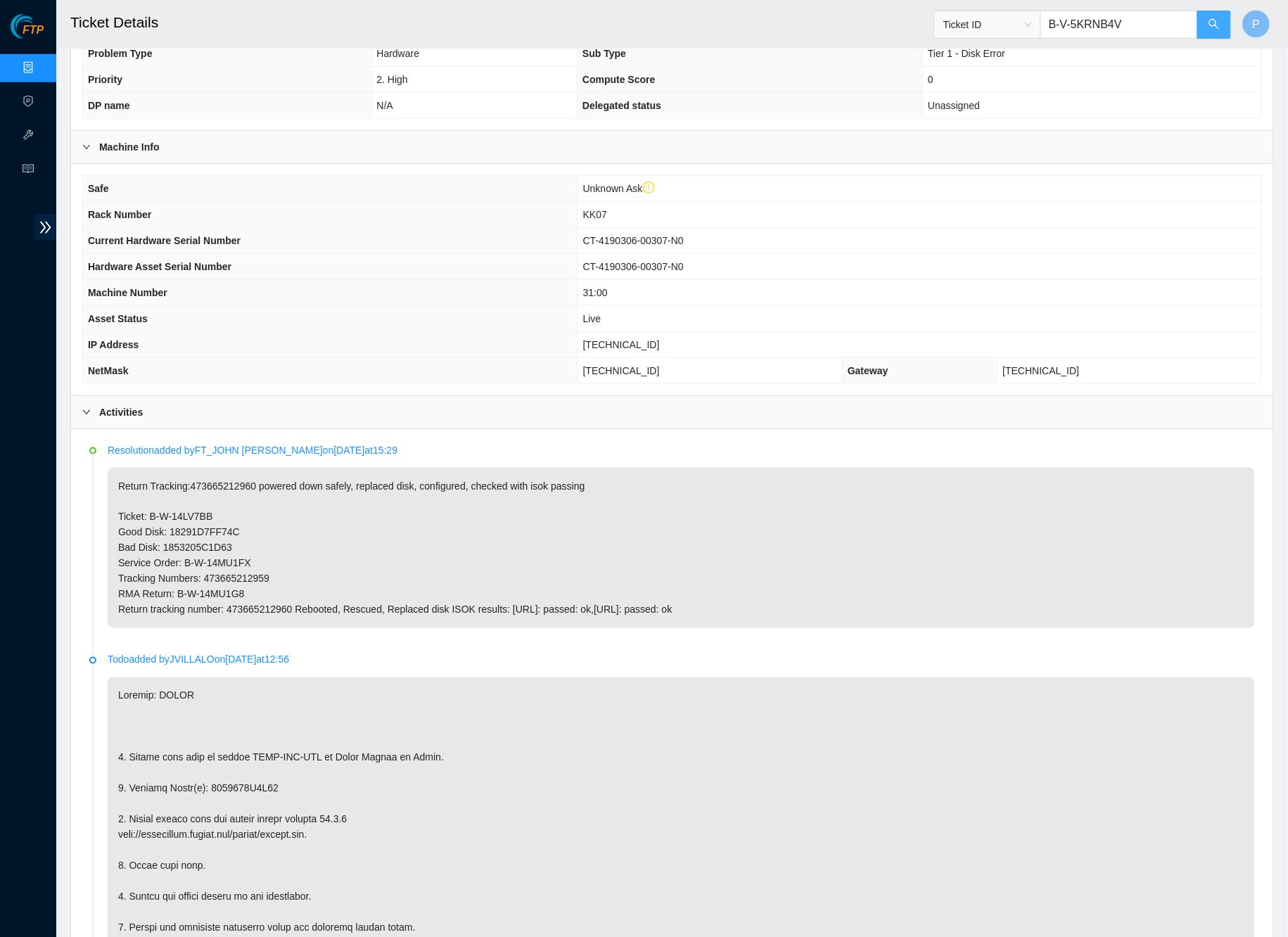
click at [1219, 27] on icon "search" at bounding box center [1215, 24] width 11 height 11
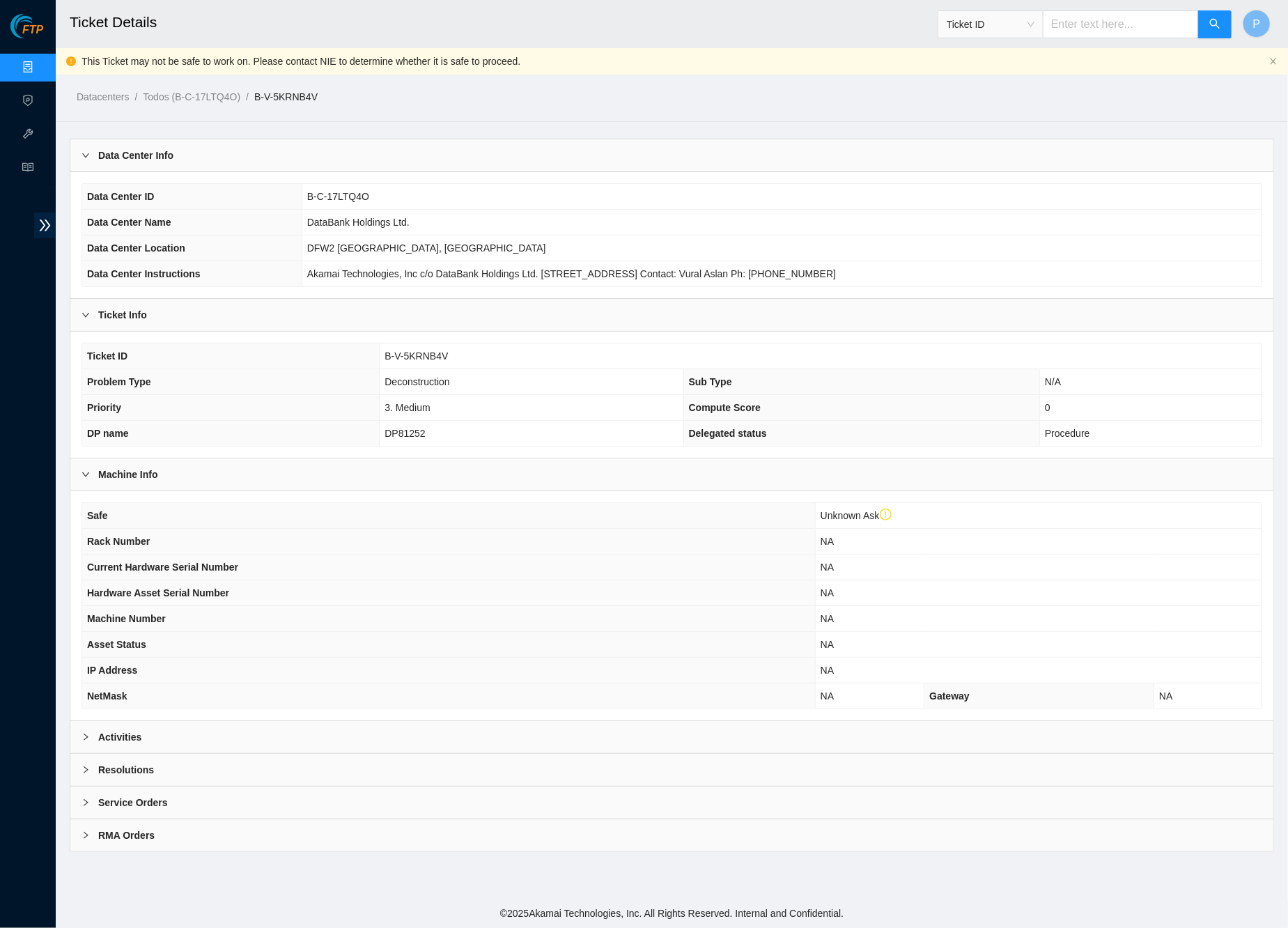
click at [507, 731] on div "Activities" at bounding box center [671, 737] width 1203 height 32
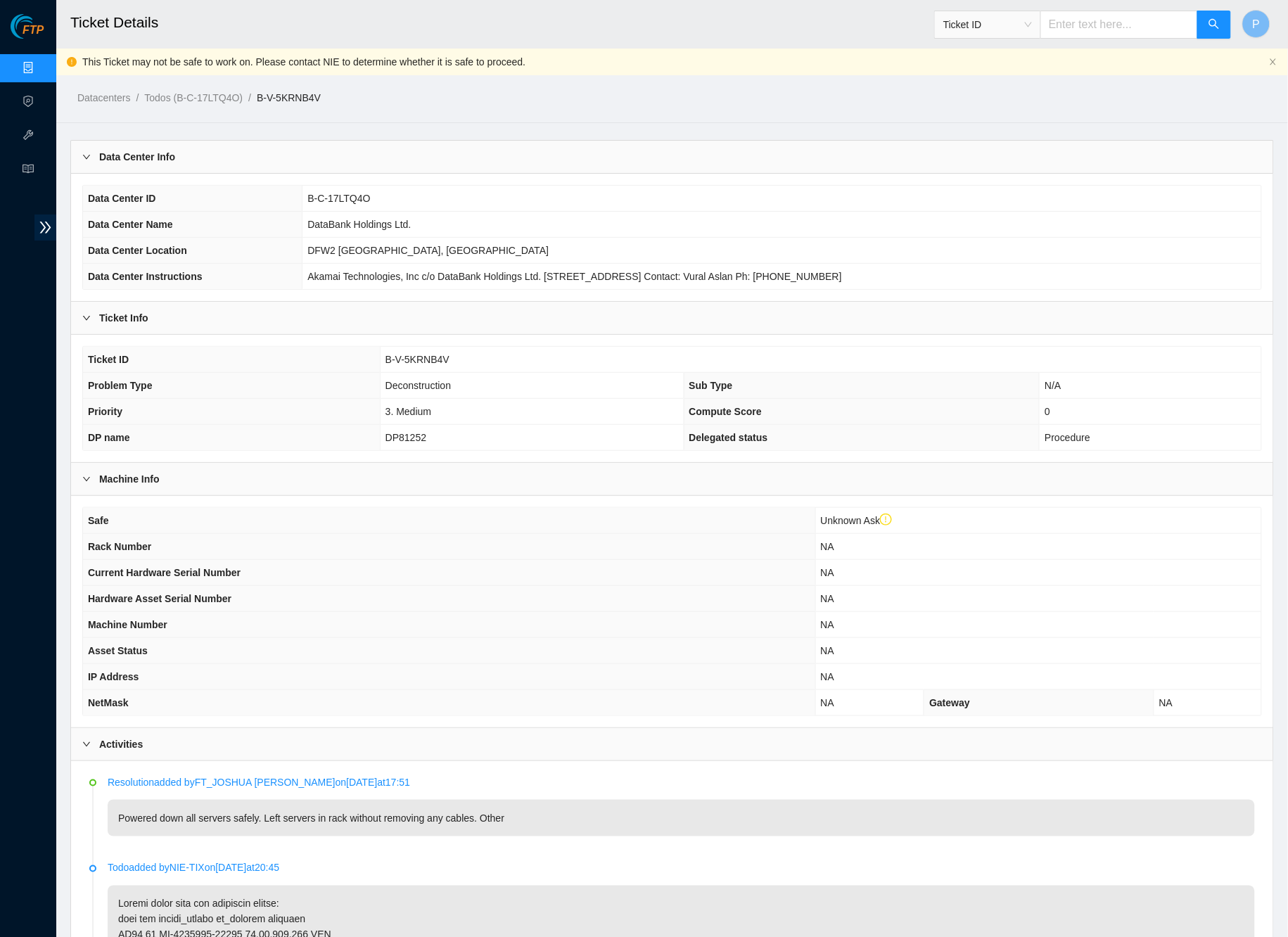
scroll to position [264, 0]
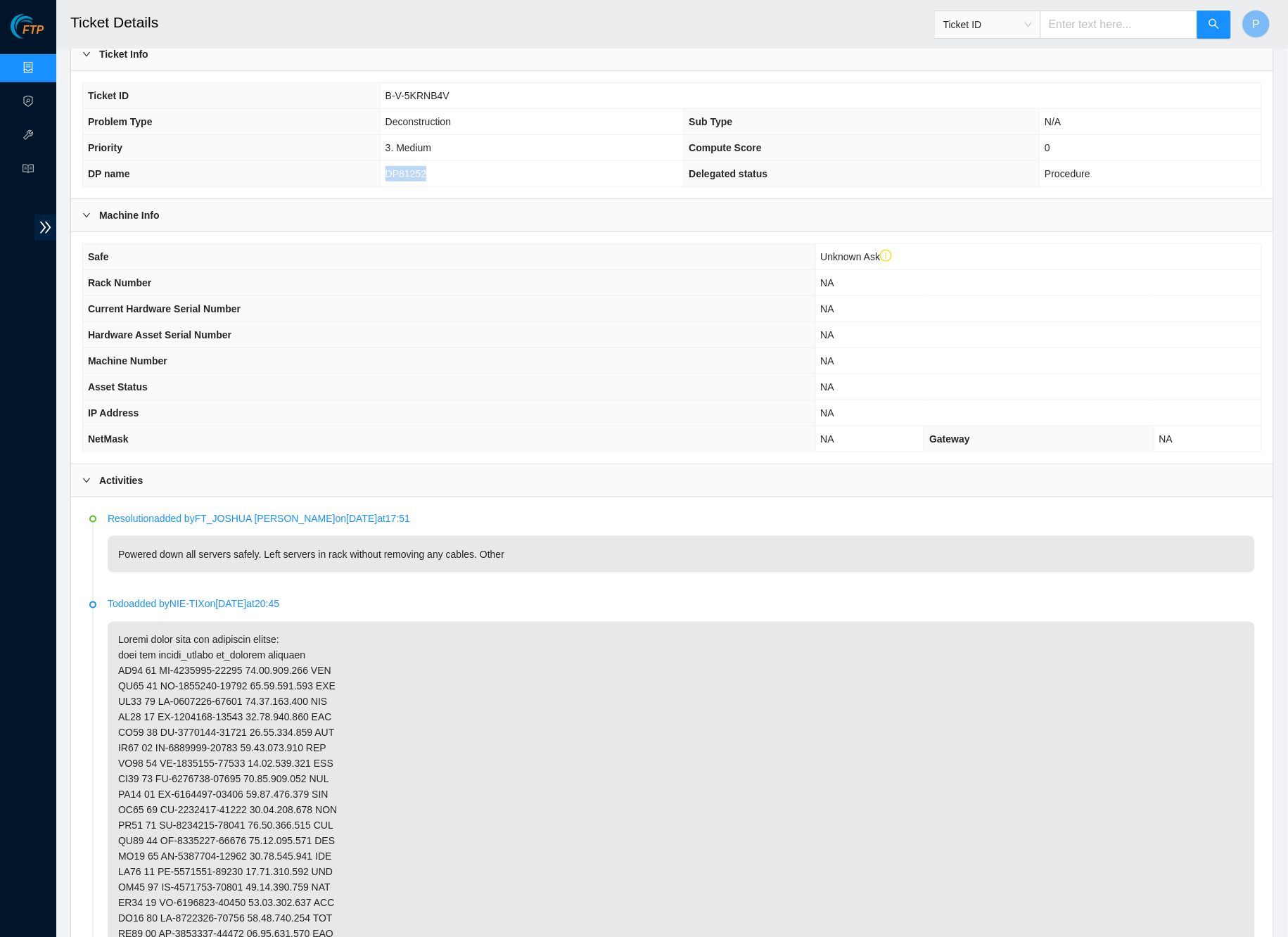
drag, startPoint x: 447, startPoint y: 162, endPoint x: 379, endPoint y: 166, distance: 68.1
click at [380, 166] on td "DP81252" at bounding box center [532, 174] width 304 height 26
copy span "DP81252"
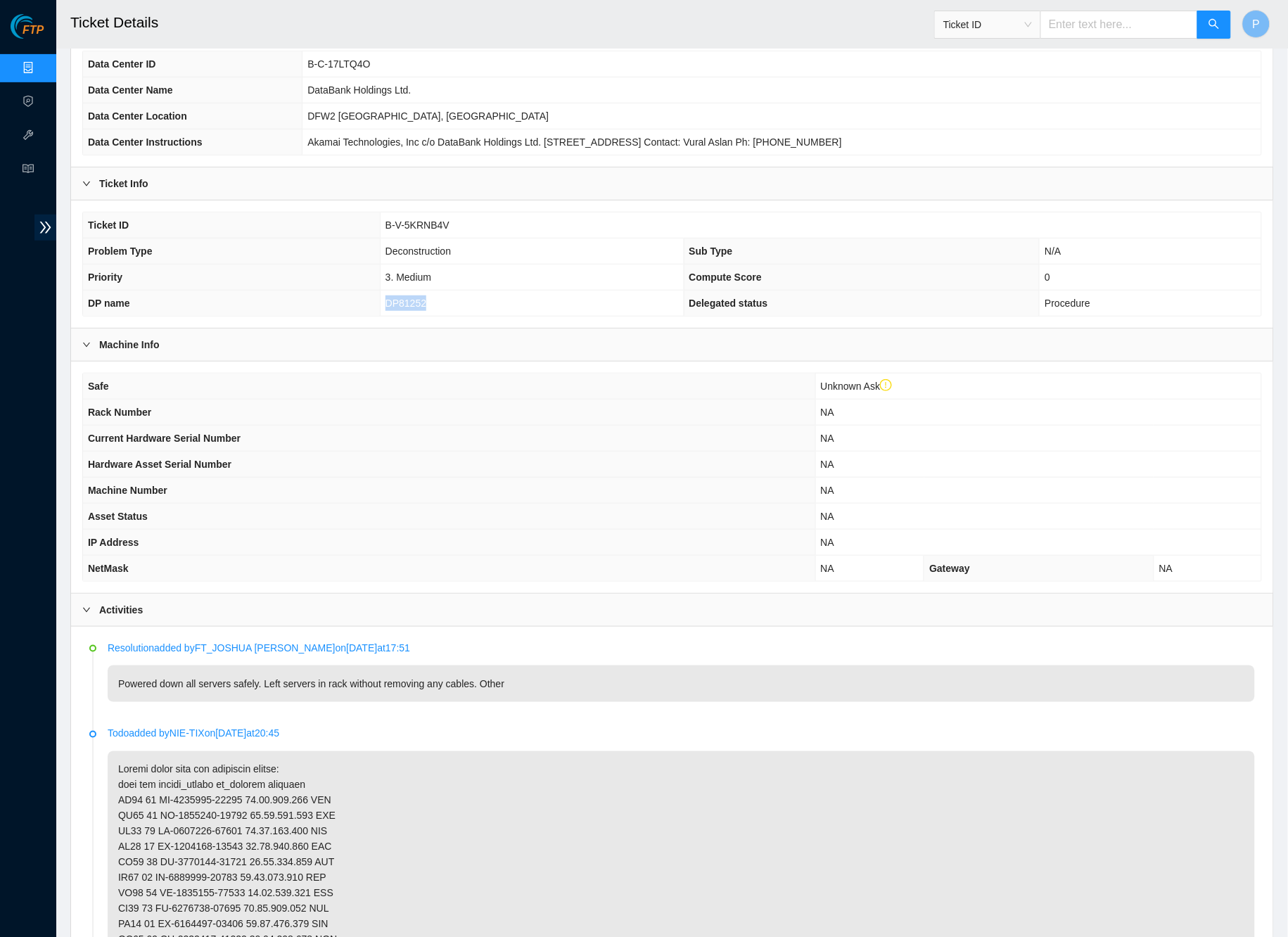
scroll to position [0, 0]
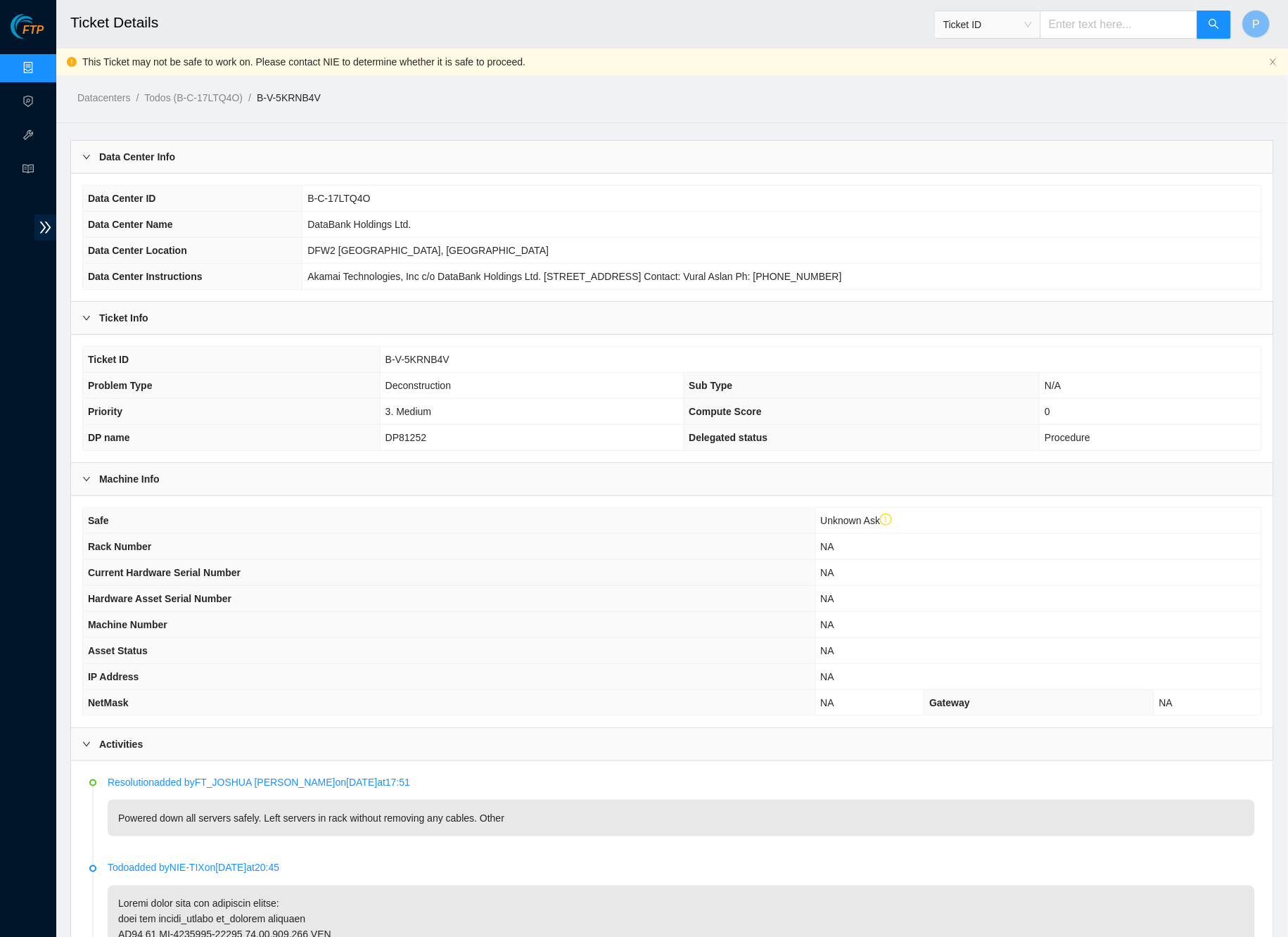
click at [1094, 31] on input "text" at bounding box center [1120, 24] width 158 height 28
paste input "B-V-5SOQKKY"
type input "B-V-5SOQKKY"
click at [1209, 17] on button "button" at bounding box center [1215, 24] width 34 height 28
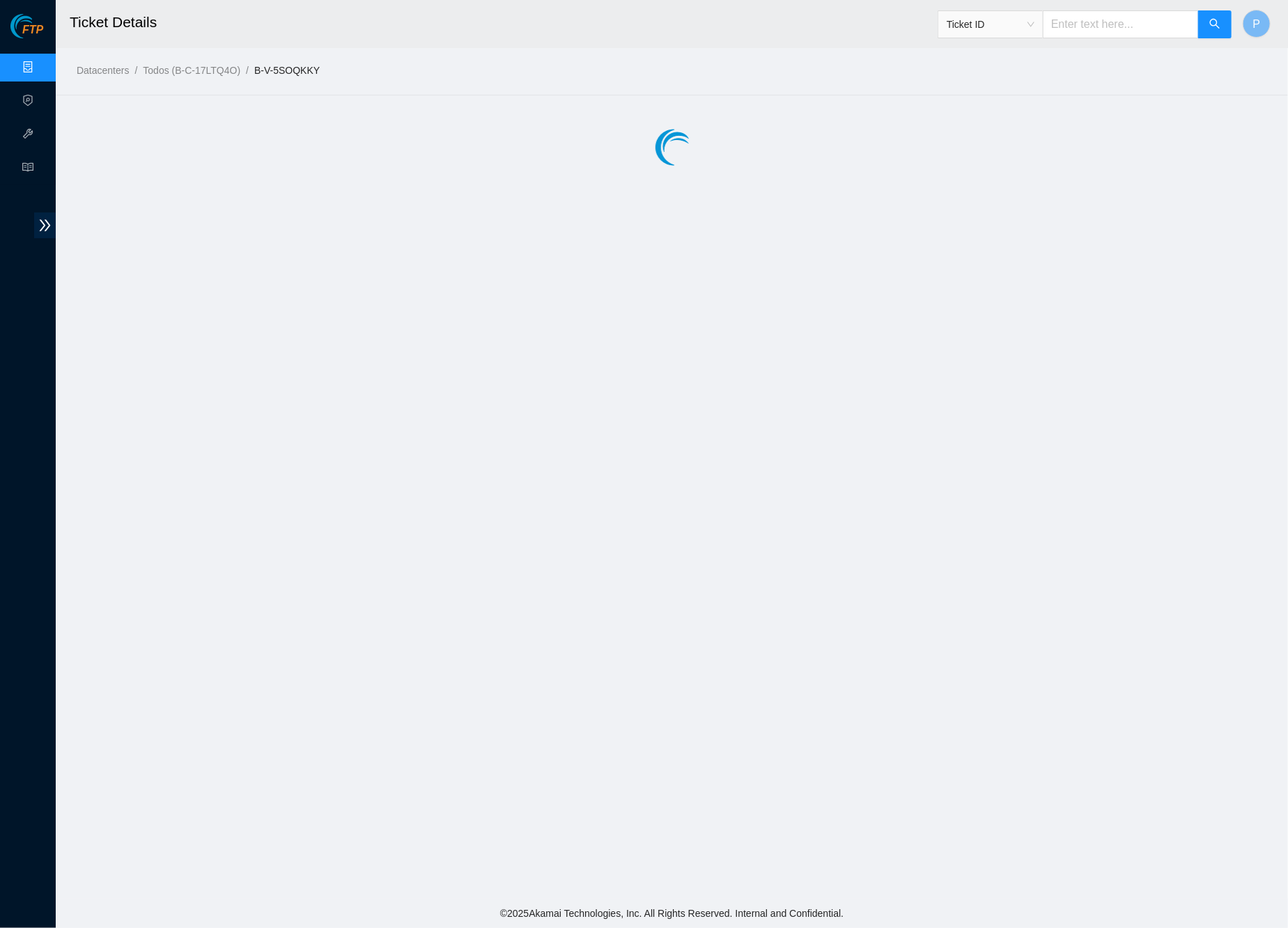
click at [1079, 27] on input "text" at bounding box center [1120, 24] width 156 height 28
paste input "B-W-14F078X"
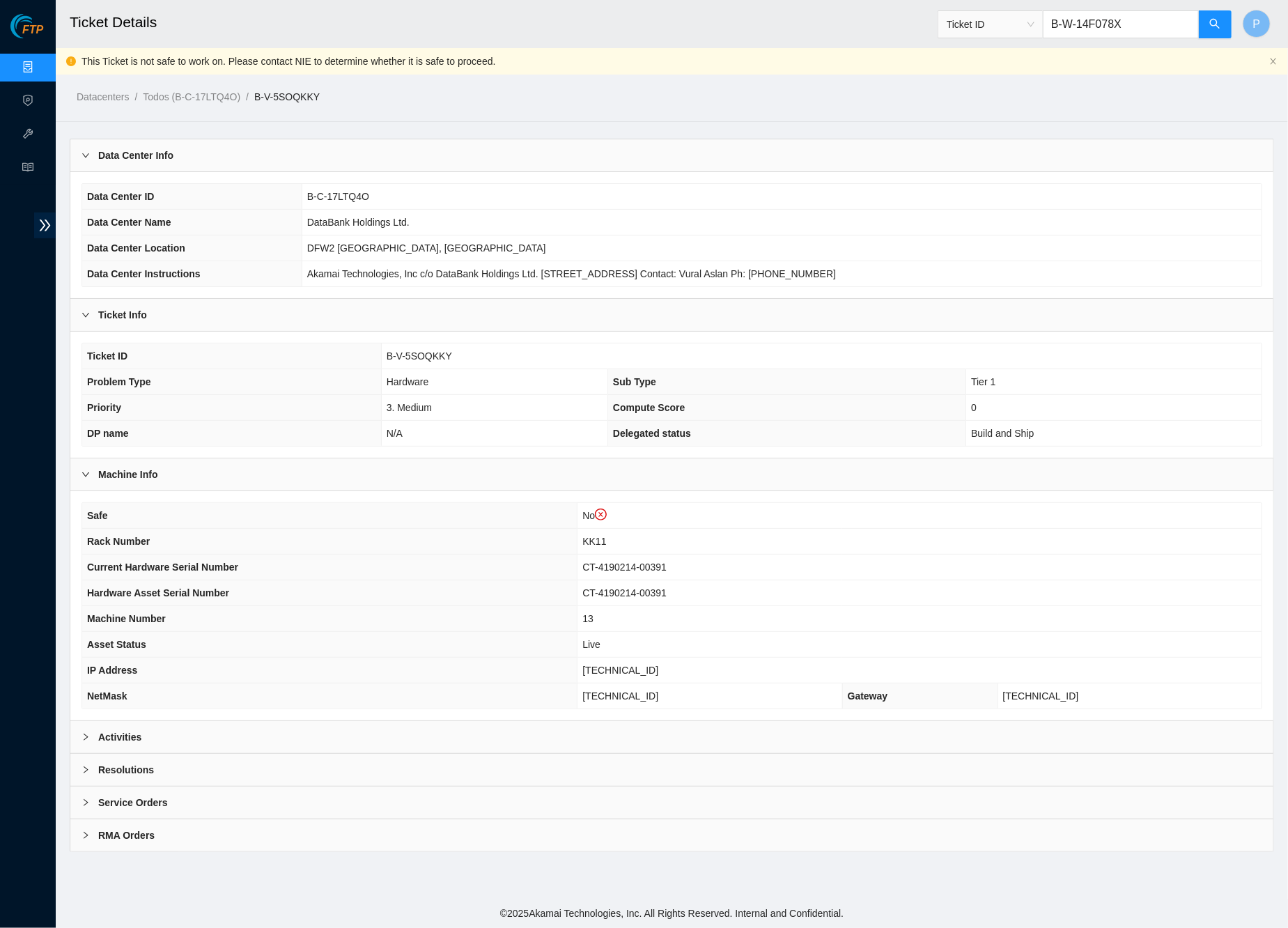
type input "B-W-14F078X"
click at [538, 723] on div "Activities" at bounding box center [671, 737] width 1203 height 32
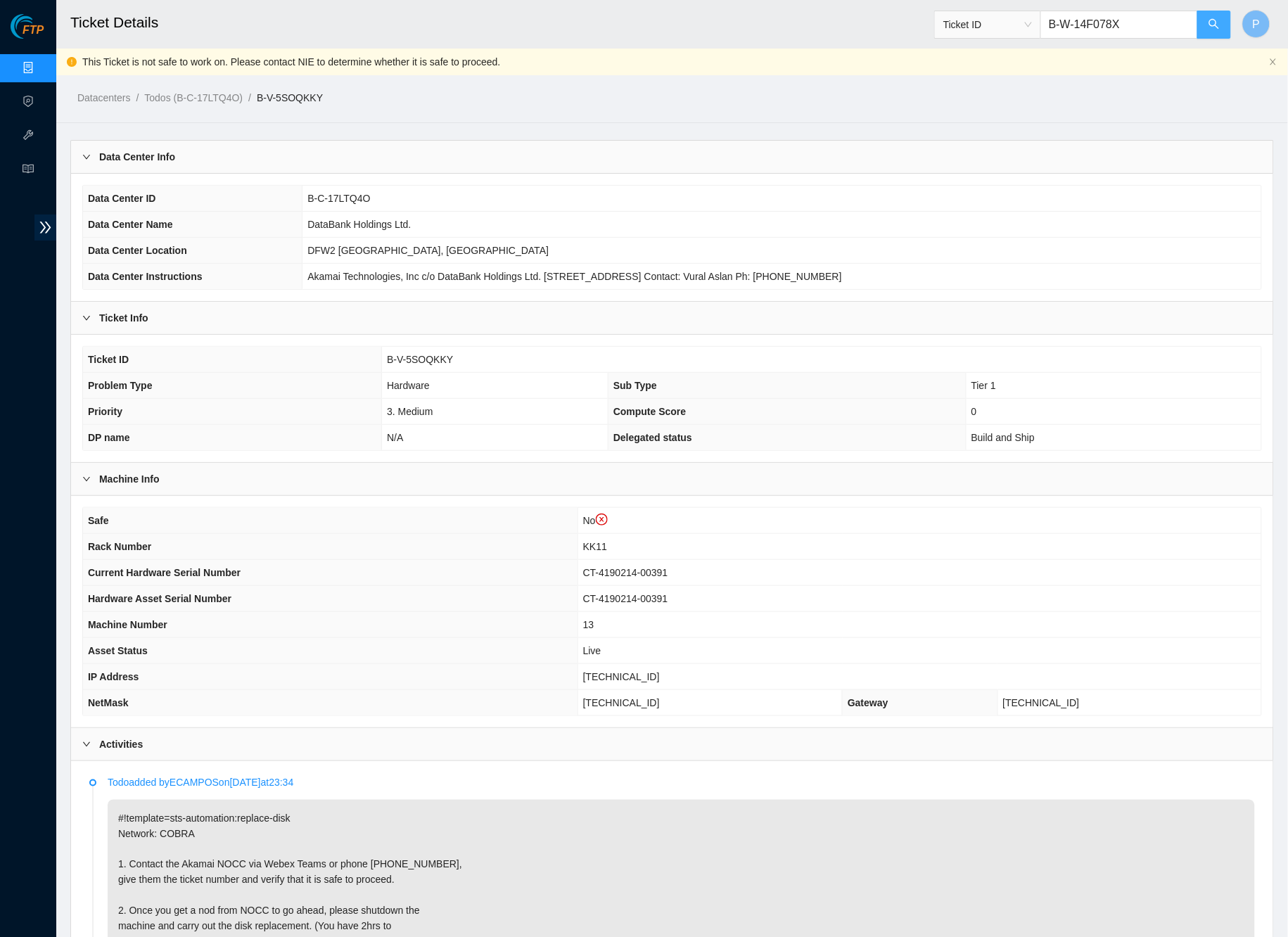
click at [1222, 25] on button "button" at bounding box center [1215, 24] width 34 height 28
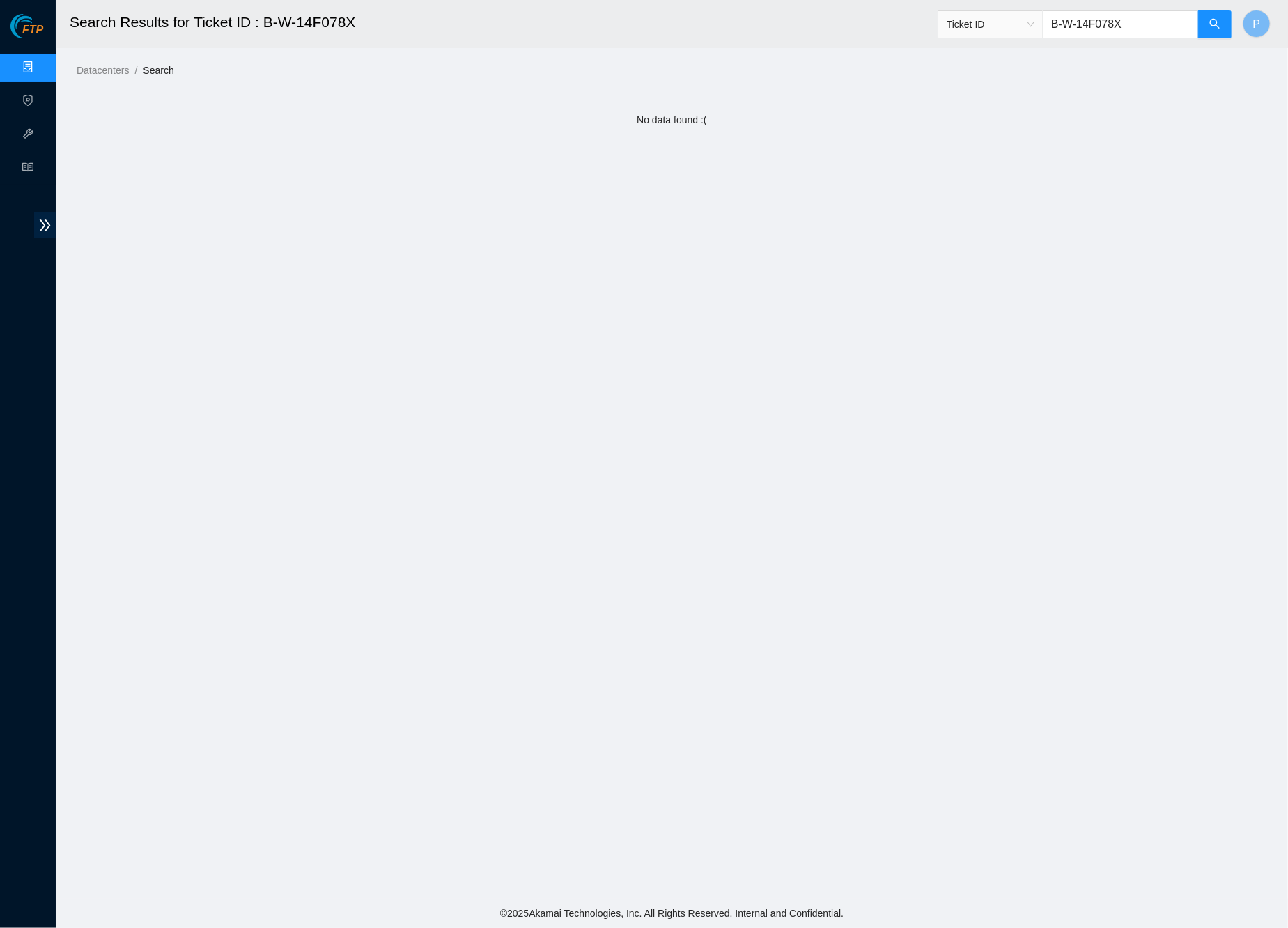
click at [1116, 22] on input "B-W-14F078X" at bounding box center [1120, 24] width 156 height 28
paste input "9B"
type input "B-W-14F079B"
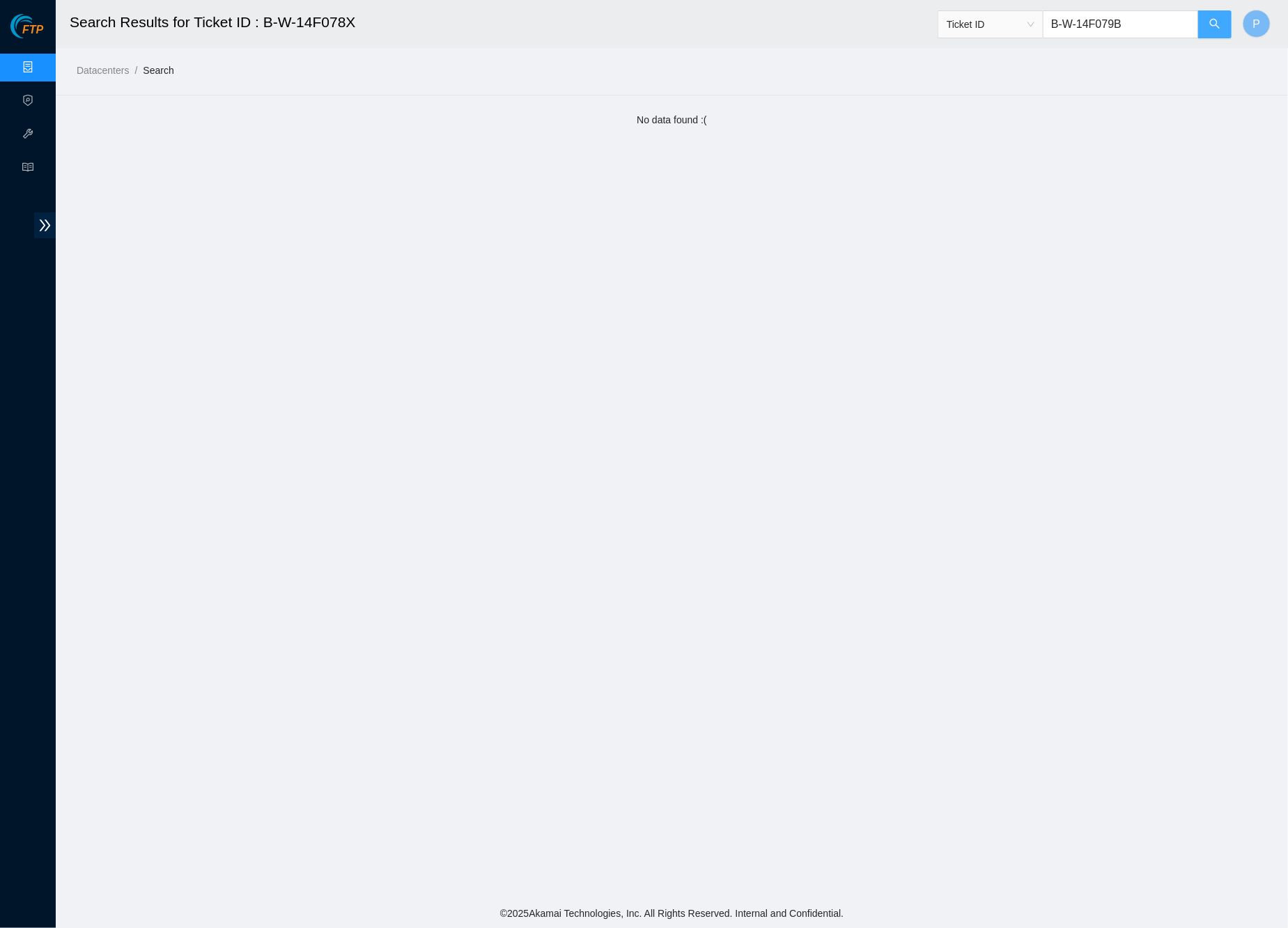
click at [1214, 19] on icon "search" at bounding box center [1215, 23] width 11 height 11
click at [1128, 26] on input "text" at bounding box center [1120, 24] width 156 height 28
paste input "B-W-14GVPDD"
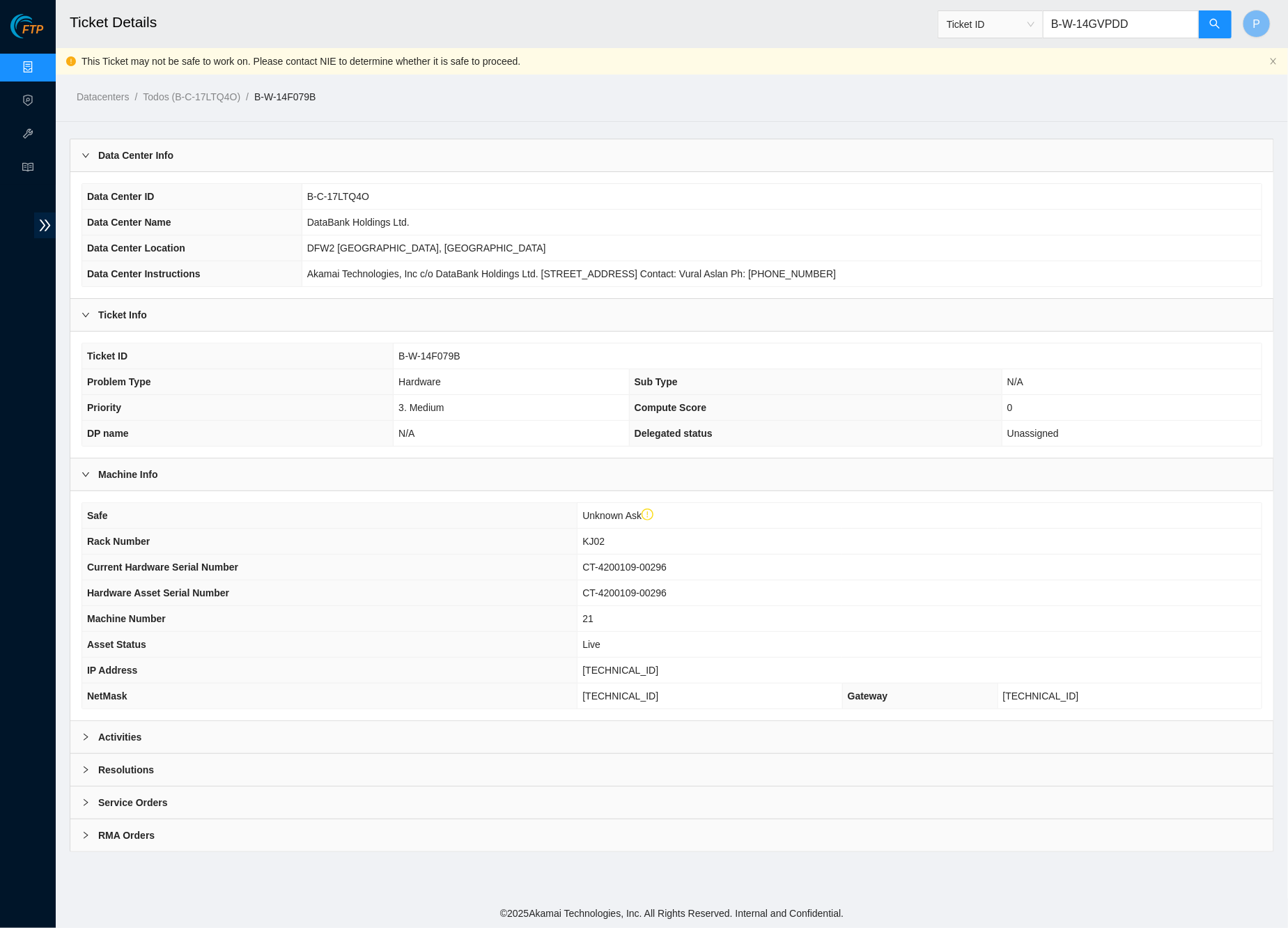
type input "B-W-14GVPDD"
click at [578, 721] on div "Activities" at bounding box center [671, 737] width 1203 height 32
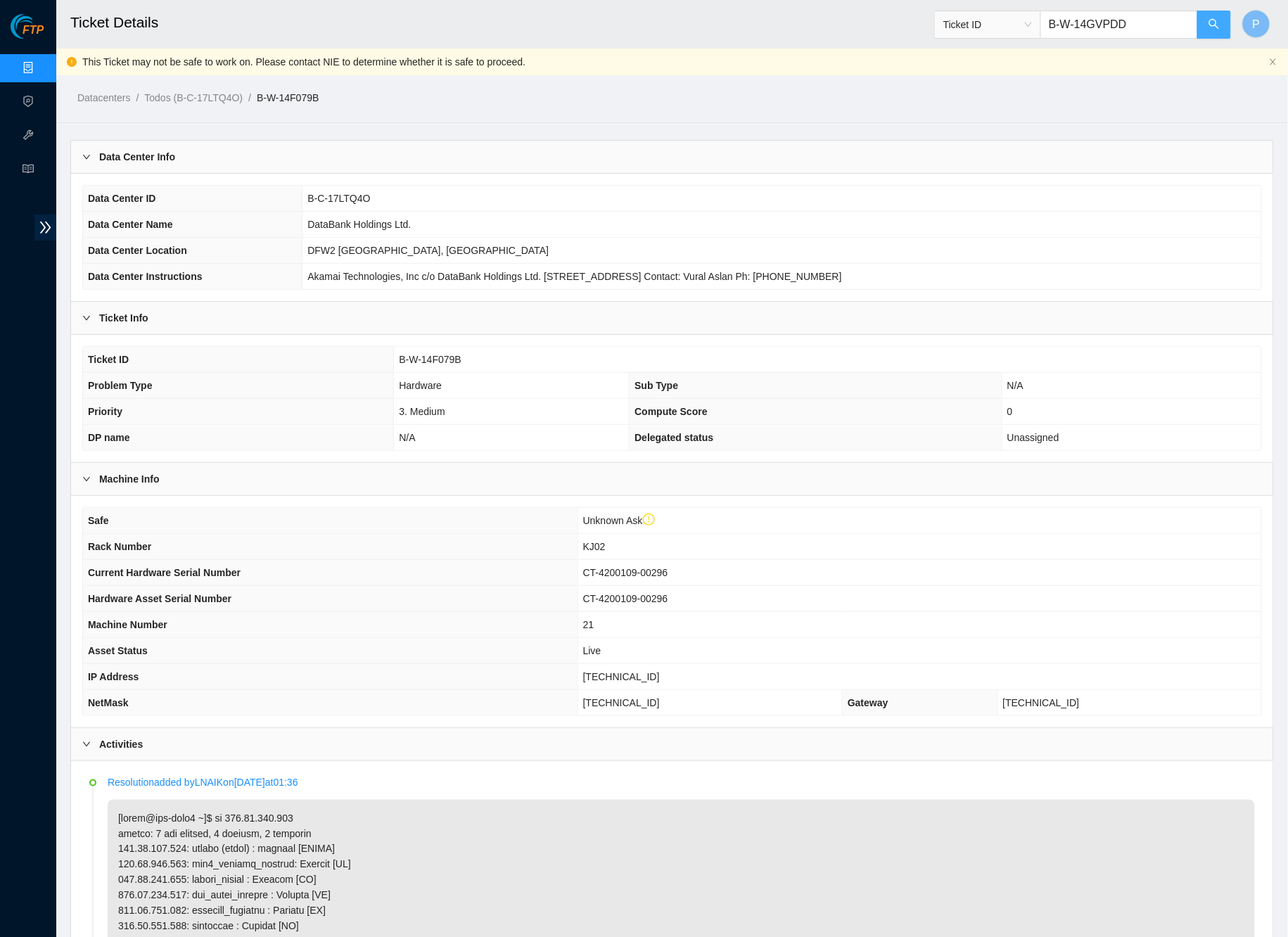
click at [1220, 25] on icon "search" at bounding box center [1215, 24] width 11 height 11
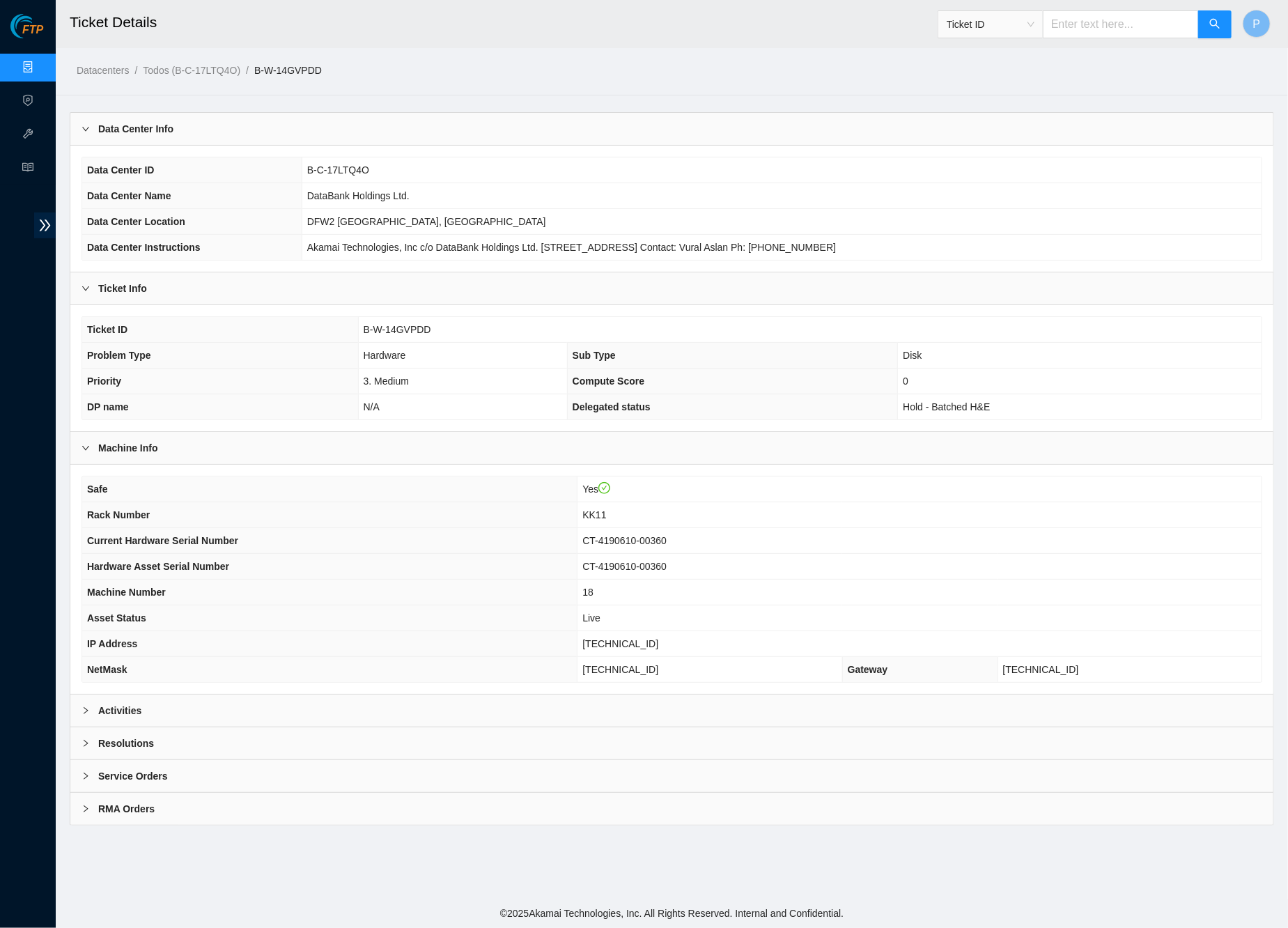
click at [574, 707] on div "Activities" at bounding box center [671, 710] width 1203 height 32
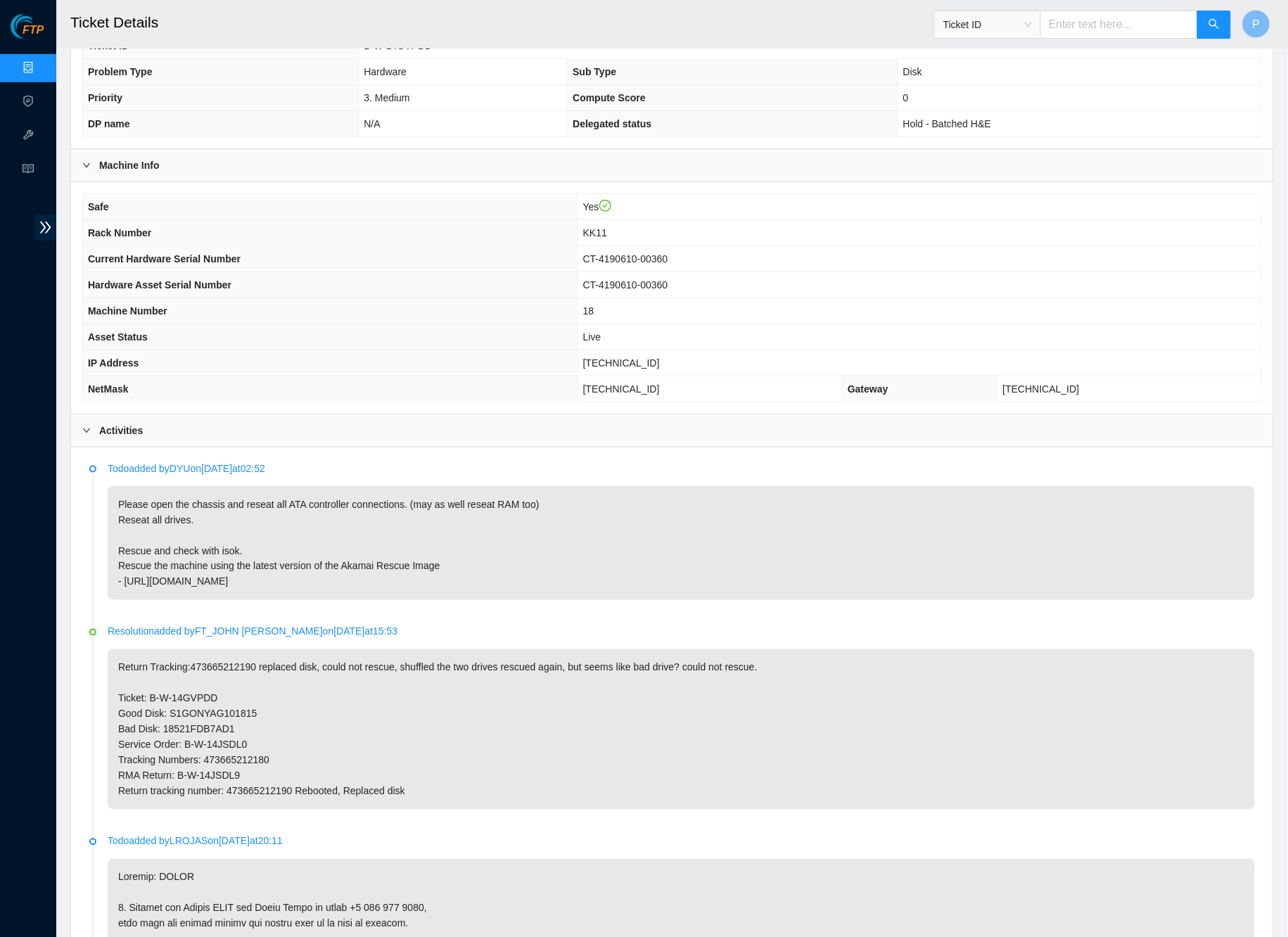
scroll to position [366, 0]
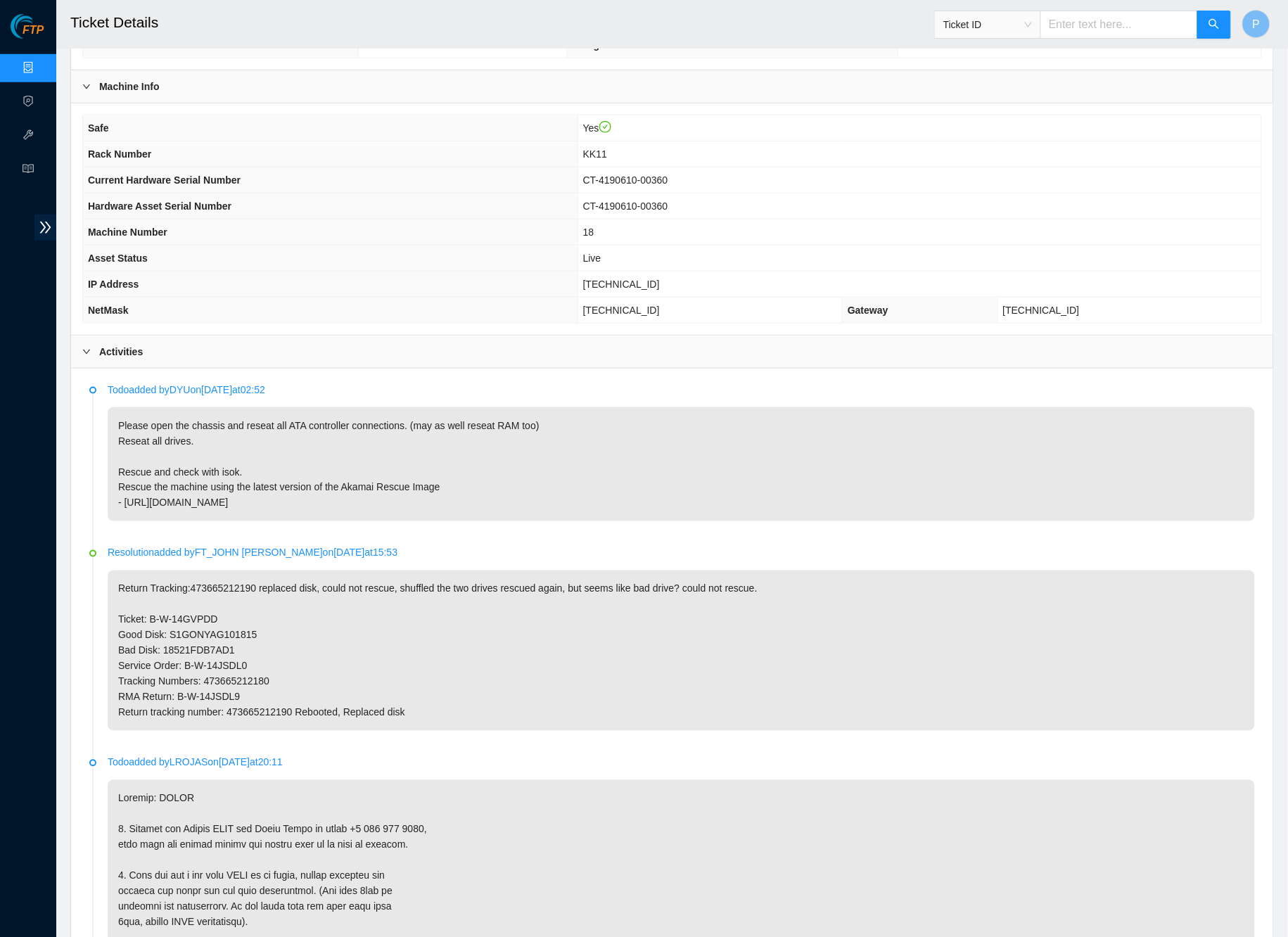
click at [1085, 16] on input "text" at bounding box center [1120, 24] width 158 height 28
paste input "B-W-152EKEI"
type input "B-W-152EKEI"
click at [1218, 22] on icon "search" at bounding box center [1215, 24] width 11 height 11
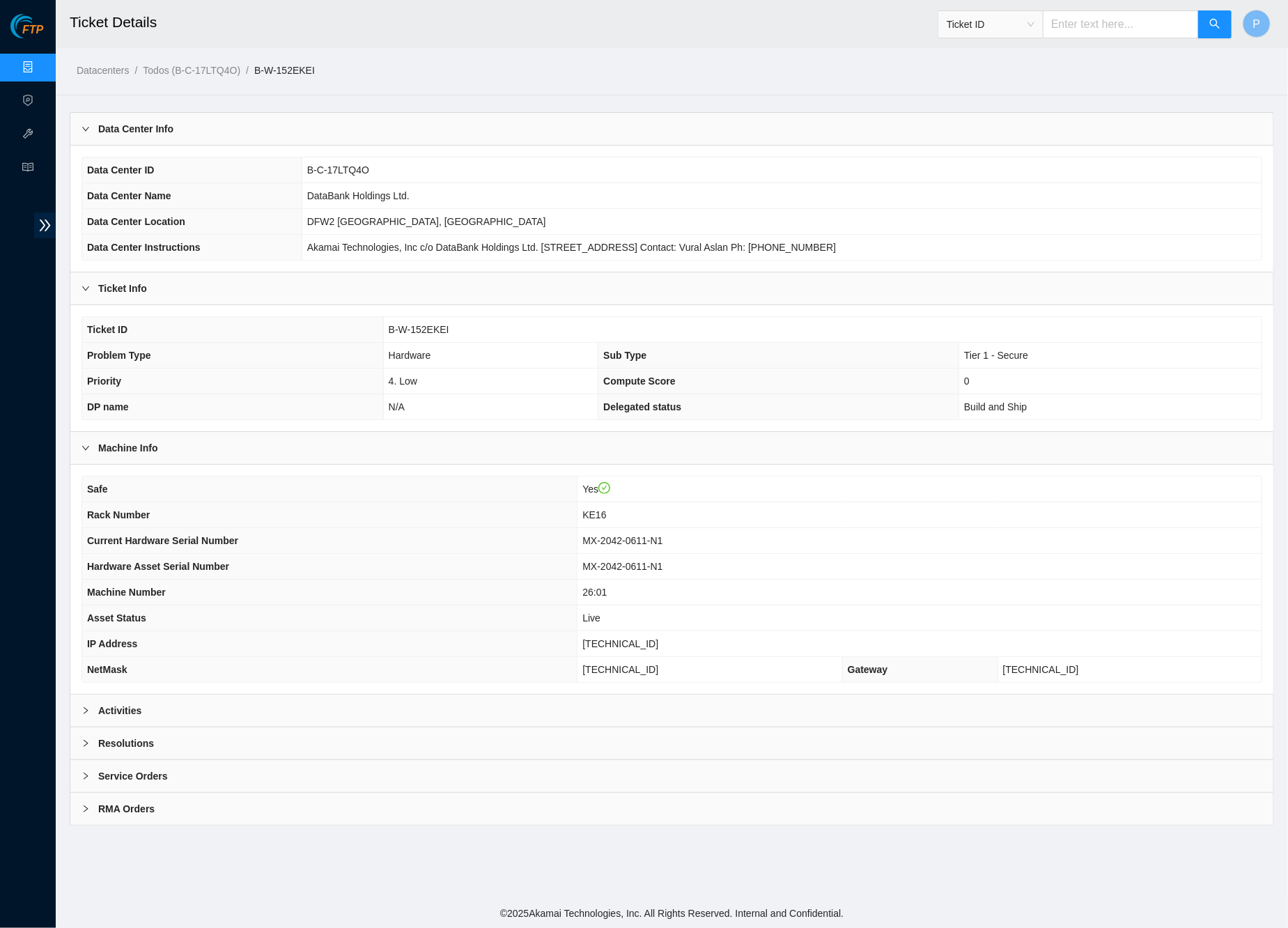
click at [1079, 22] on input "text" at bounding box center [1120, 24] width 156 height 28
paste input "B-W-15CH7KF"
type input "B-W-15CH7KF"
click at [603, 698] on div "Activities" at bounding box center [671, 710] width 1203 height 32
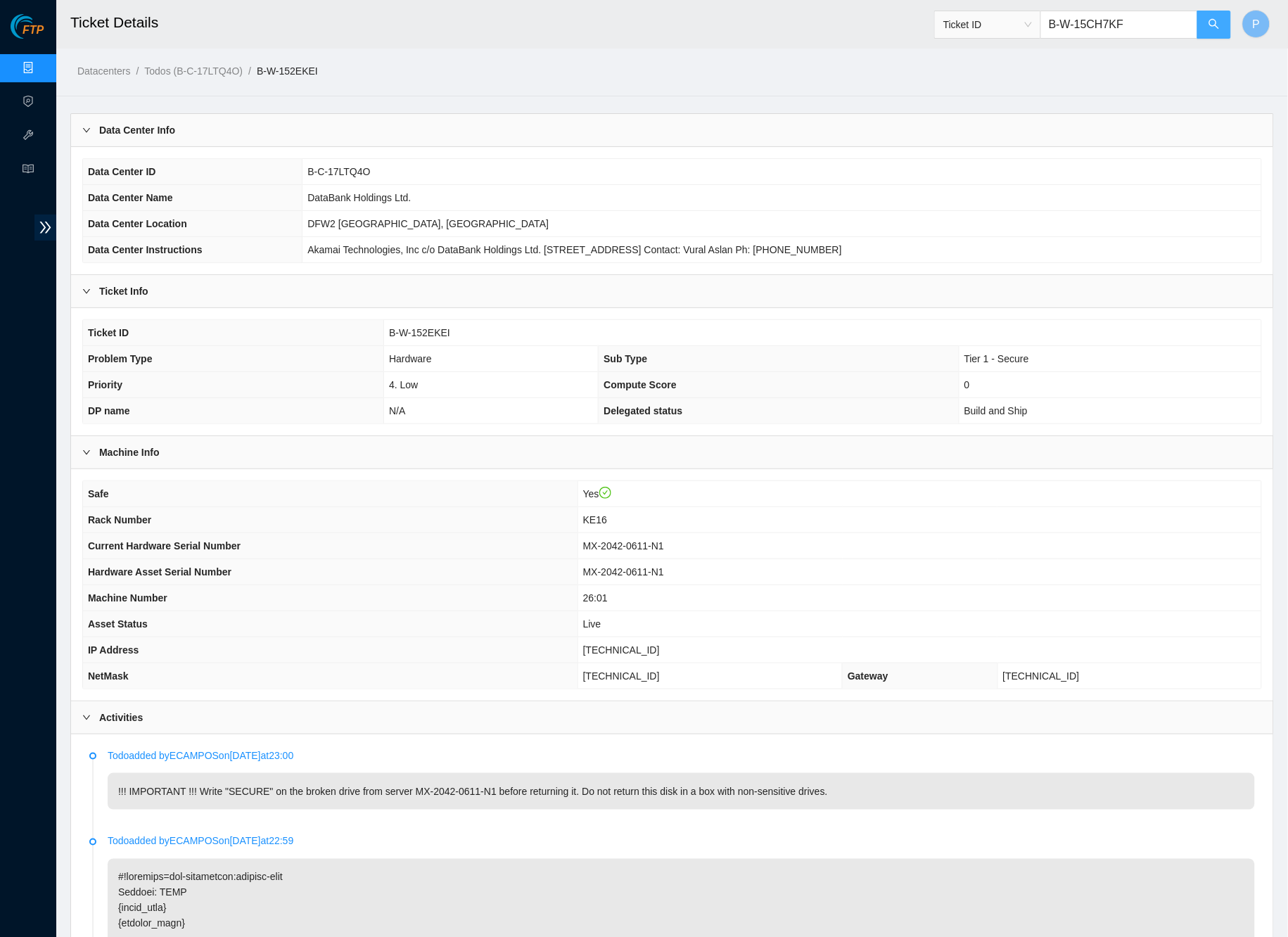
click at [1225, 11] on button "button" at bounding box center [1215, 24] width 34 height 28
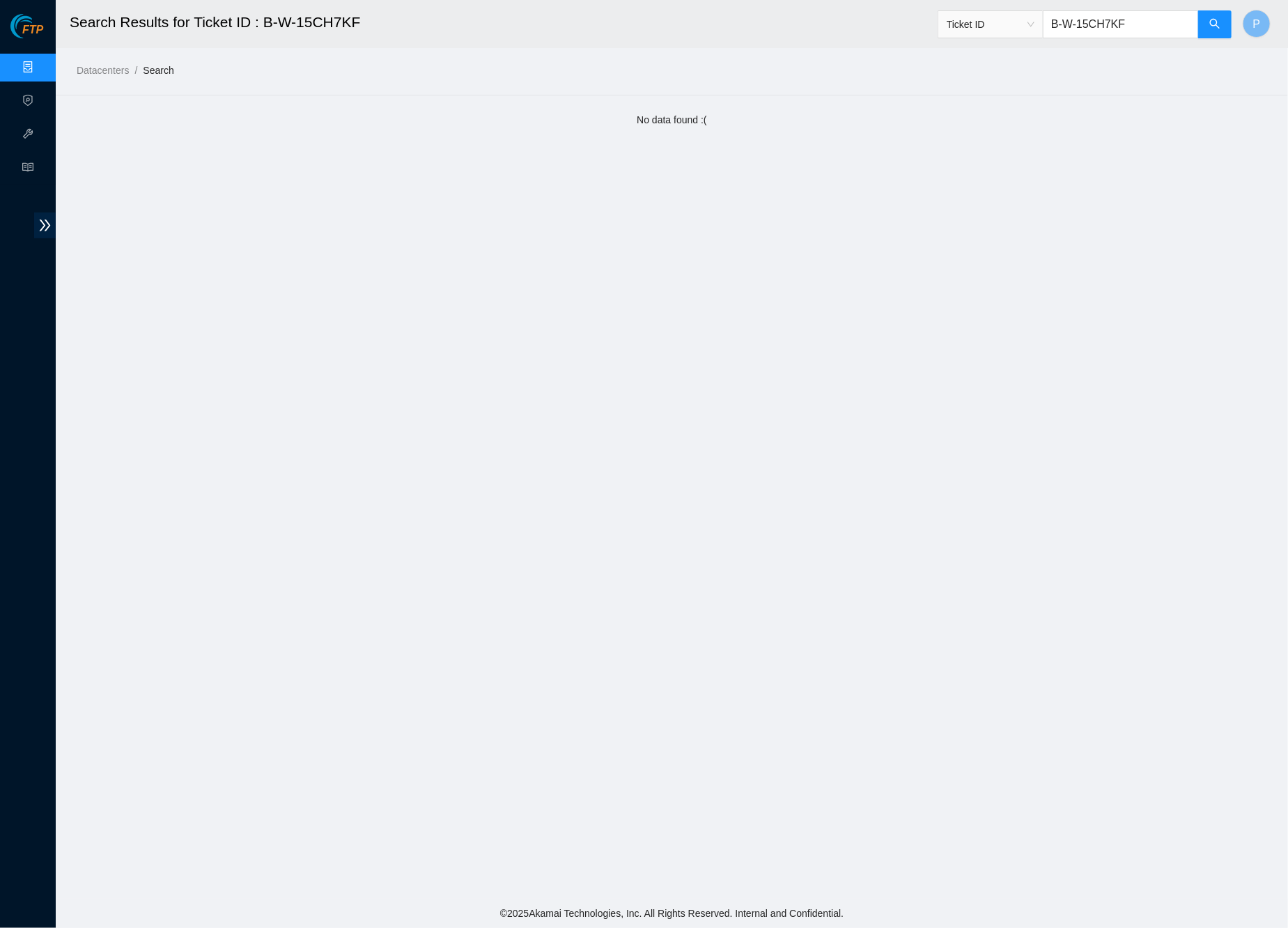
click at [1168, 20] on input "B-W-15CH7KF" at bounding box center [1120, 24] width 156 height 28
paste input "2A9UI9"
type input "B-W-12A9UI9"
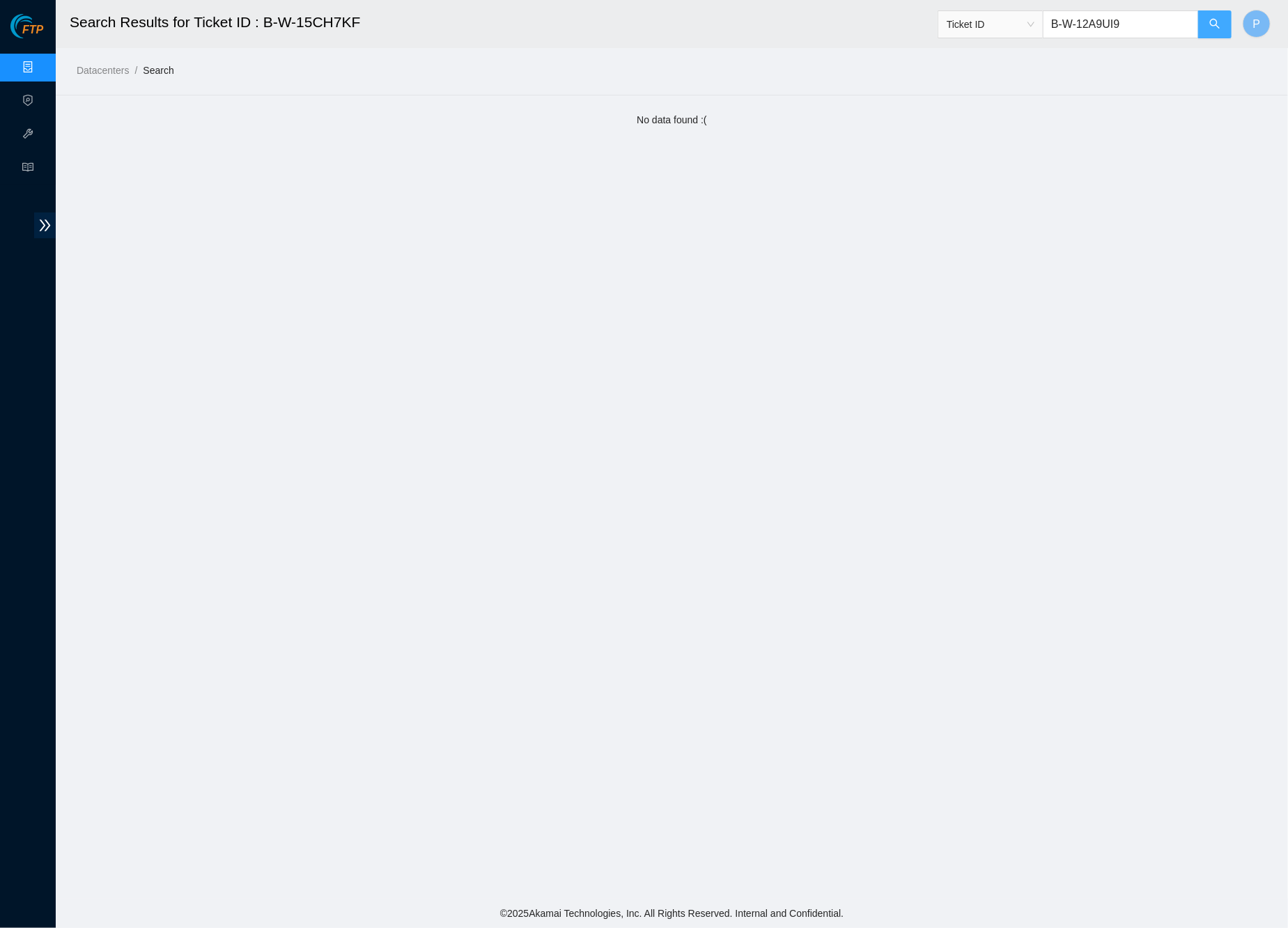
click at [1217, 14] on button "button" at bounding box center [1215, 24] width 34 height 28
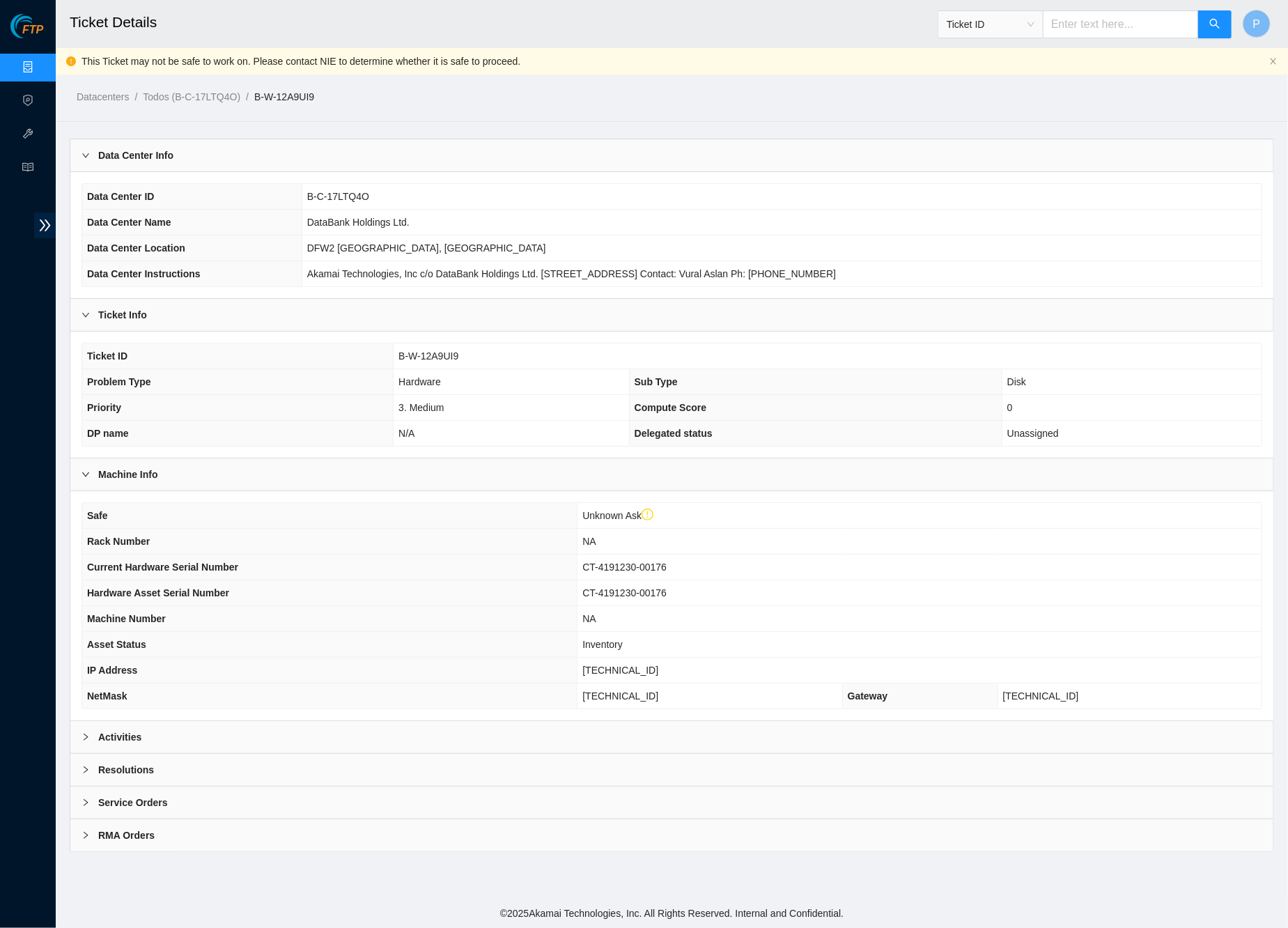
click at [1103, 23] on input "text" at bounding box center [1120, 24] width 156 height 28
paste input "B-W-152EKEI"
type input "B-W-152EKEI"
click at [607, 721] on div "Activities" at bounding box center [671, 737] width 1203 height 32
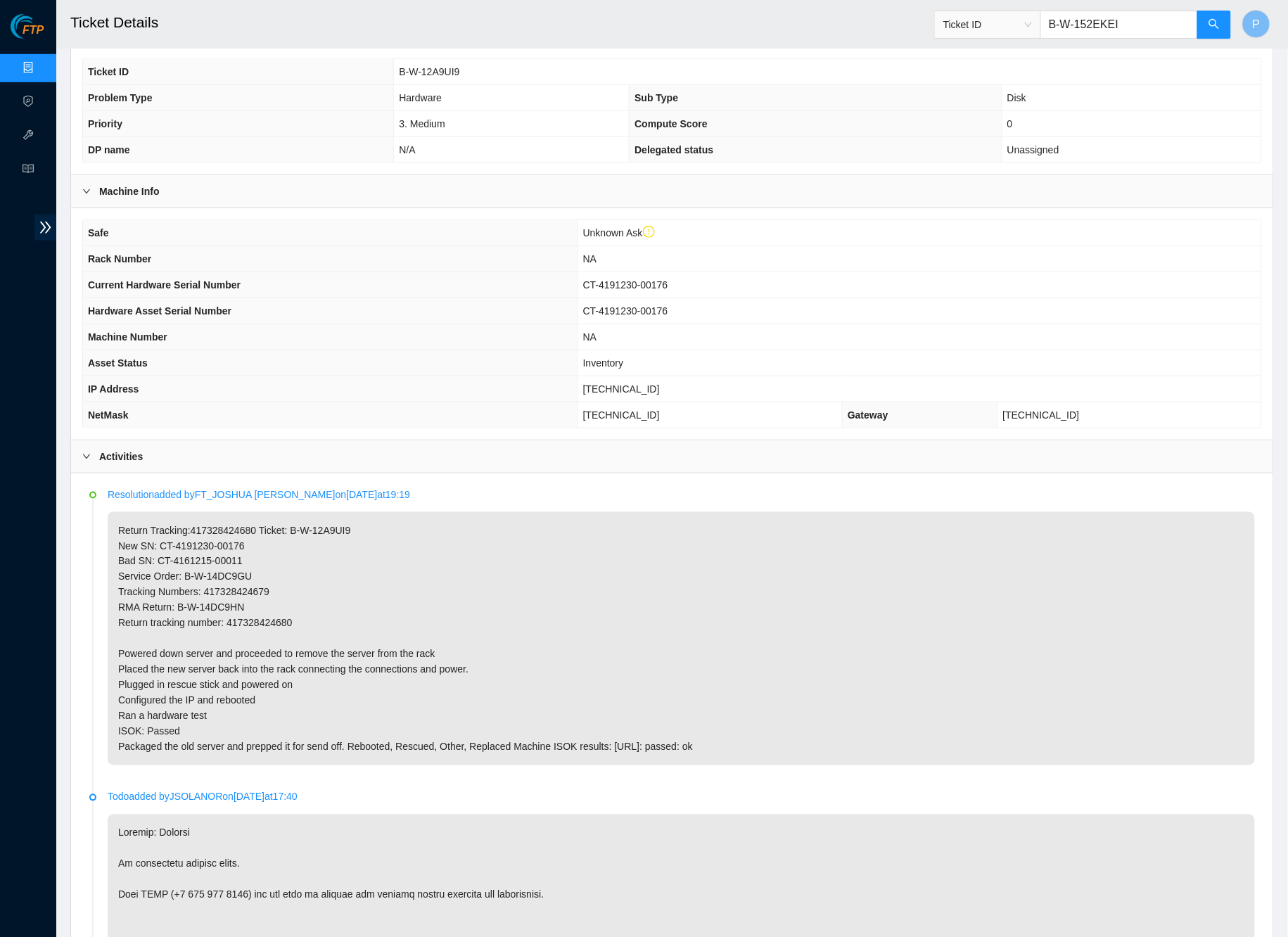
scroll to position [444, 0]
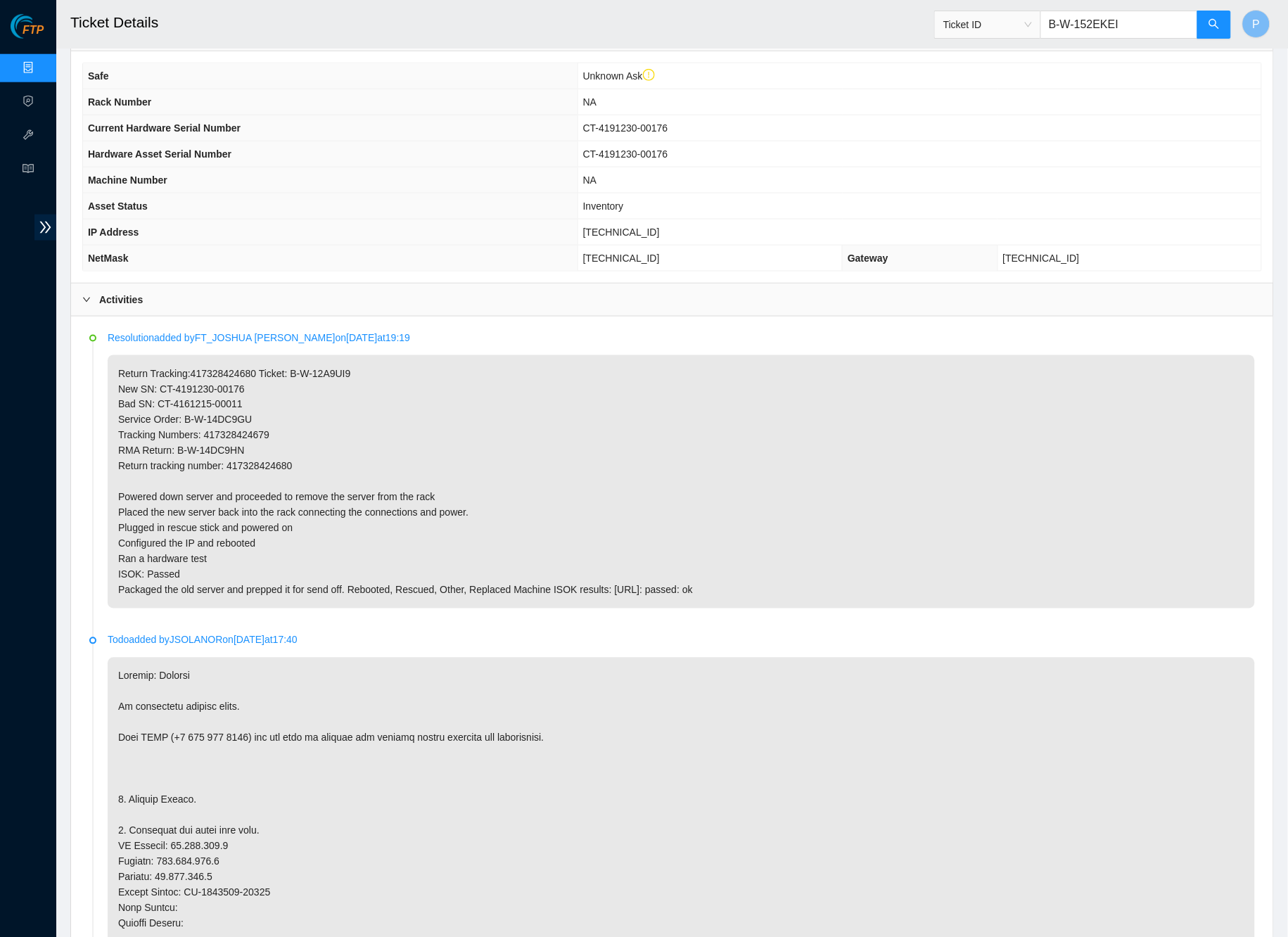
click at [1197, 25] on input "B-W-152EKEI" at bounding box center [1120, 24] width 158 height 28
click at [1220, 28] on icon "search" at bounding box center [1215, 24] width 11 height 11
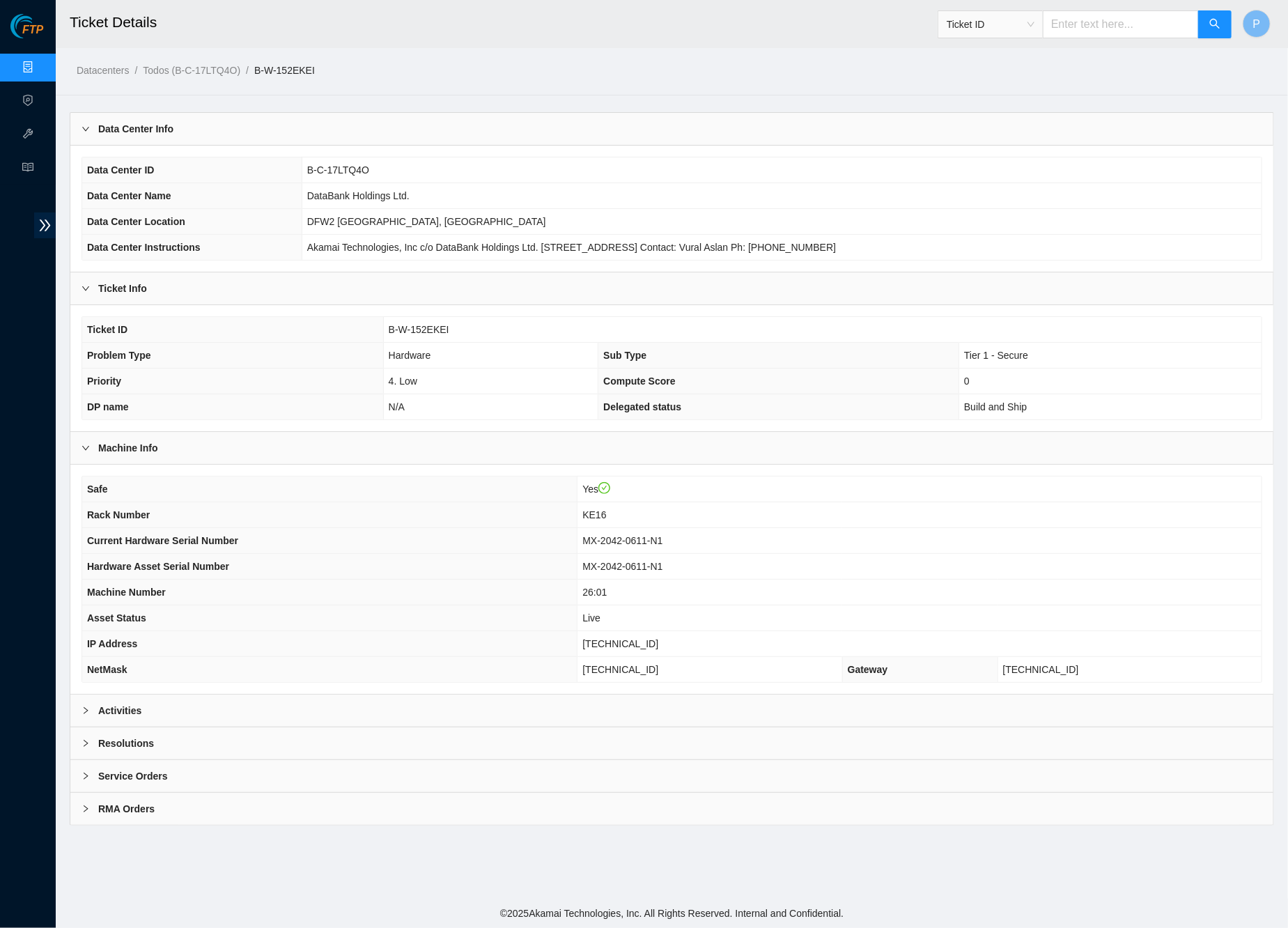
click at [560, 711] on div "Activities" at bounding box center [671, 710] width 1203 height 32
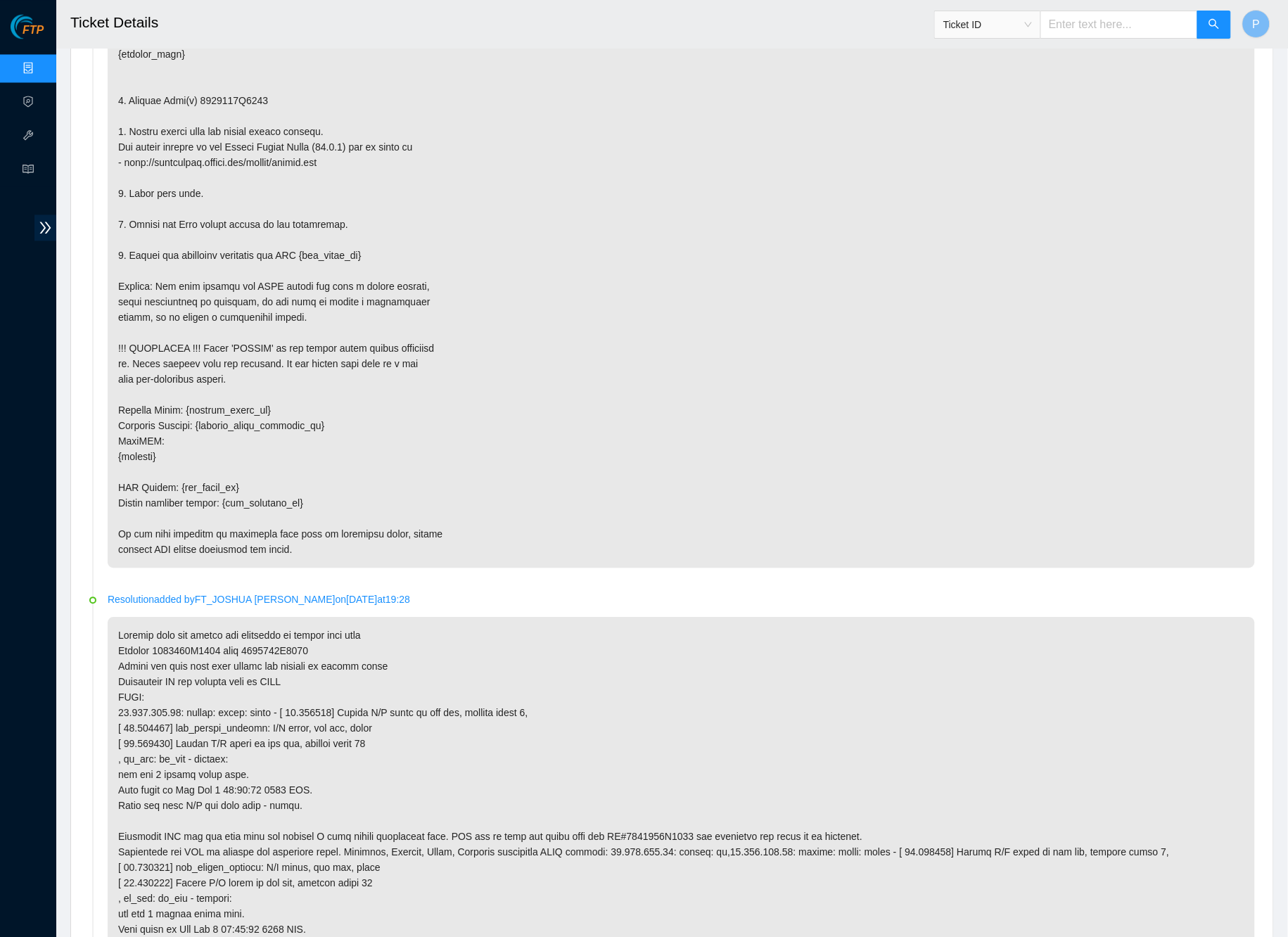
scroll to position [962, 0]
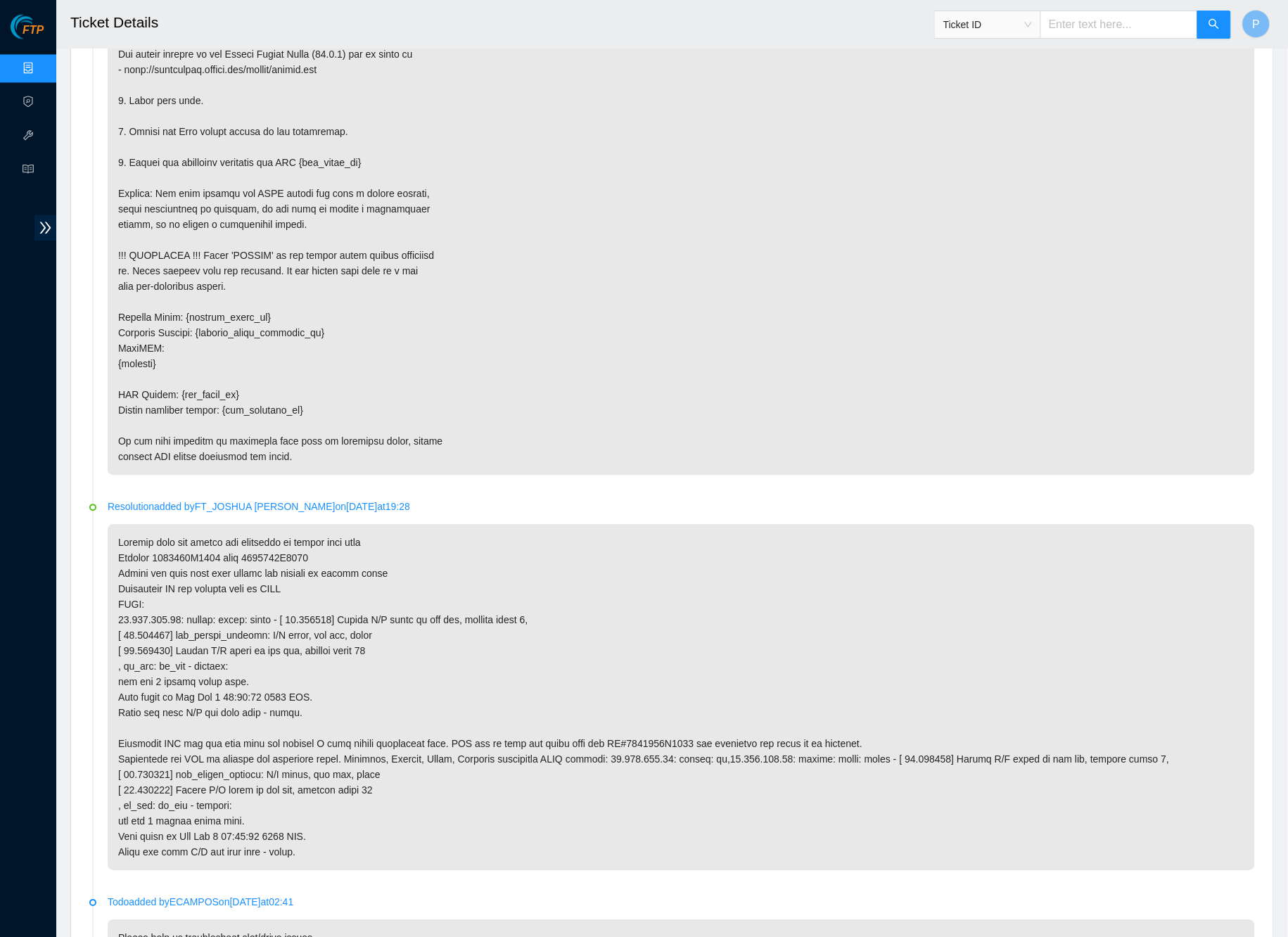
paste input "B-W-145EYRW"
type input "B-W-145EYRW"
click at [1218, 22] on icon "search" at bounding box center [1215, 24] width 11 height 11
